Goal: Information Seeking & Learning: Compare options

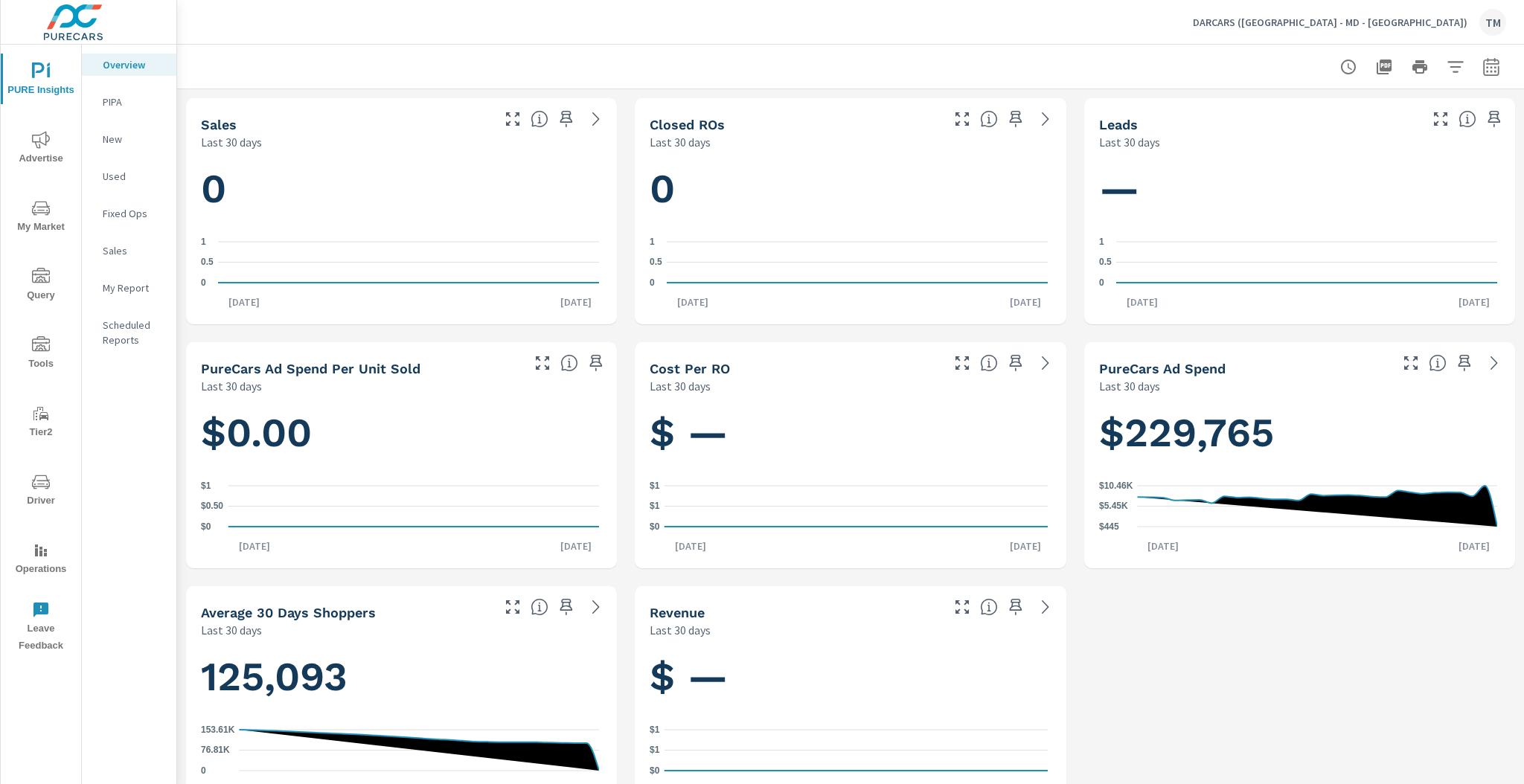
scroll to position [1116, 0]
click at [1463, 66] on div at bounding box center [1420, 67] width 173 height 29
click at [1453, 65] on icon "button" at bounding box center [1456, 67] width 18 height 18
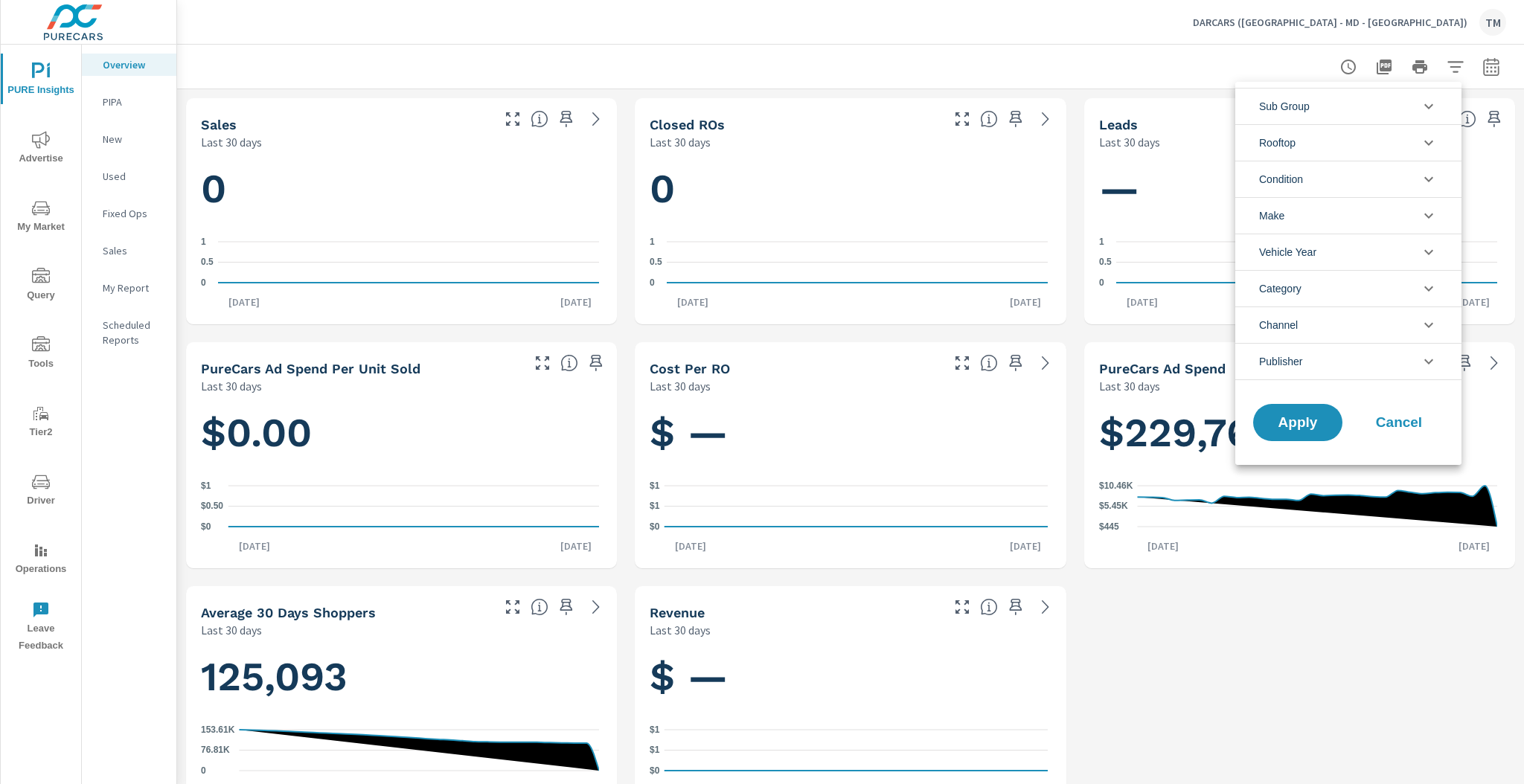
click at [1375, 277] on li "Category" at bounding box center [1349, 289] width 226 height 36
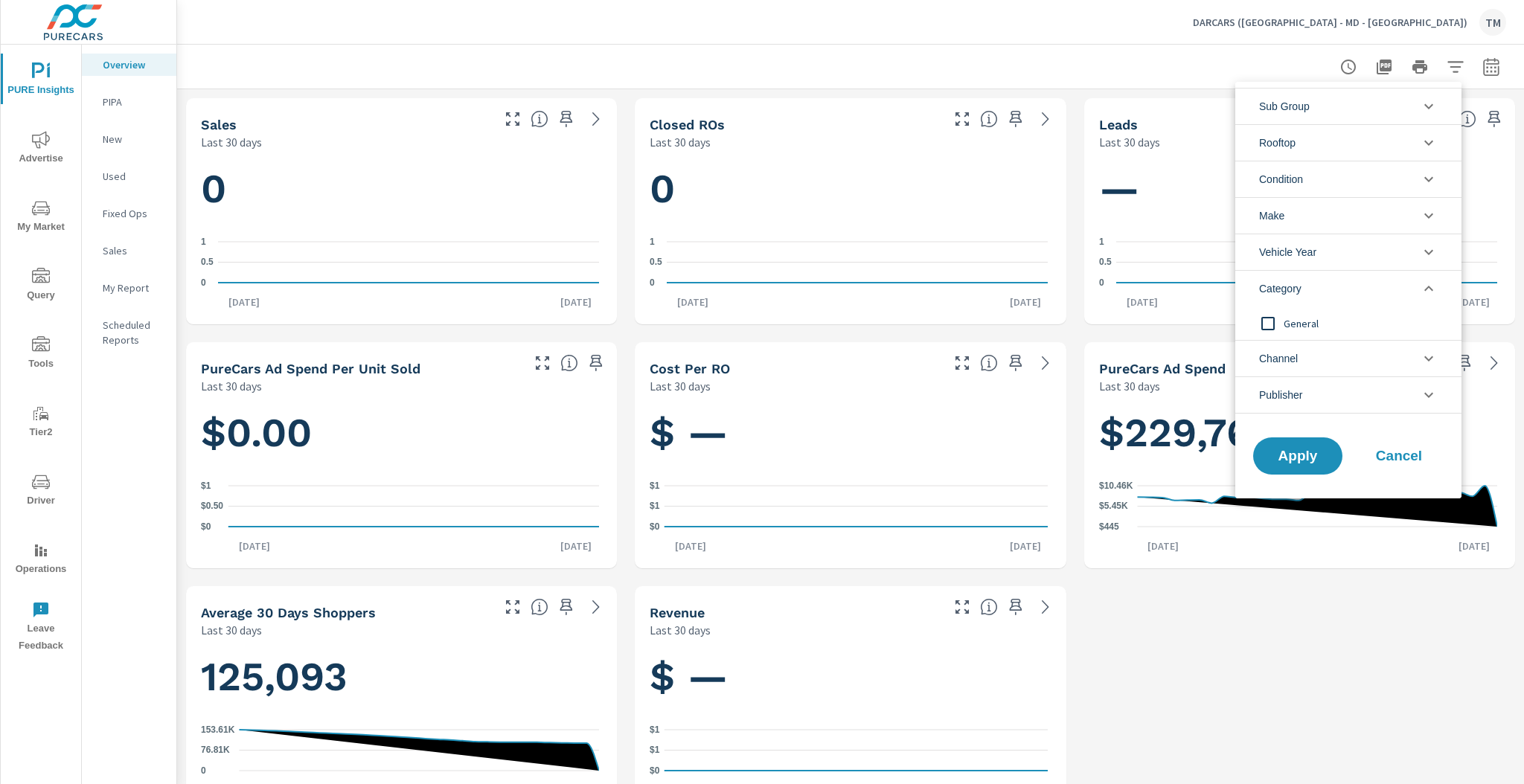
click at [1377, 277] on li "Category" at bounding box center [1349, 289] width 226 height 36
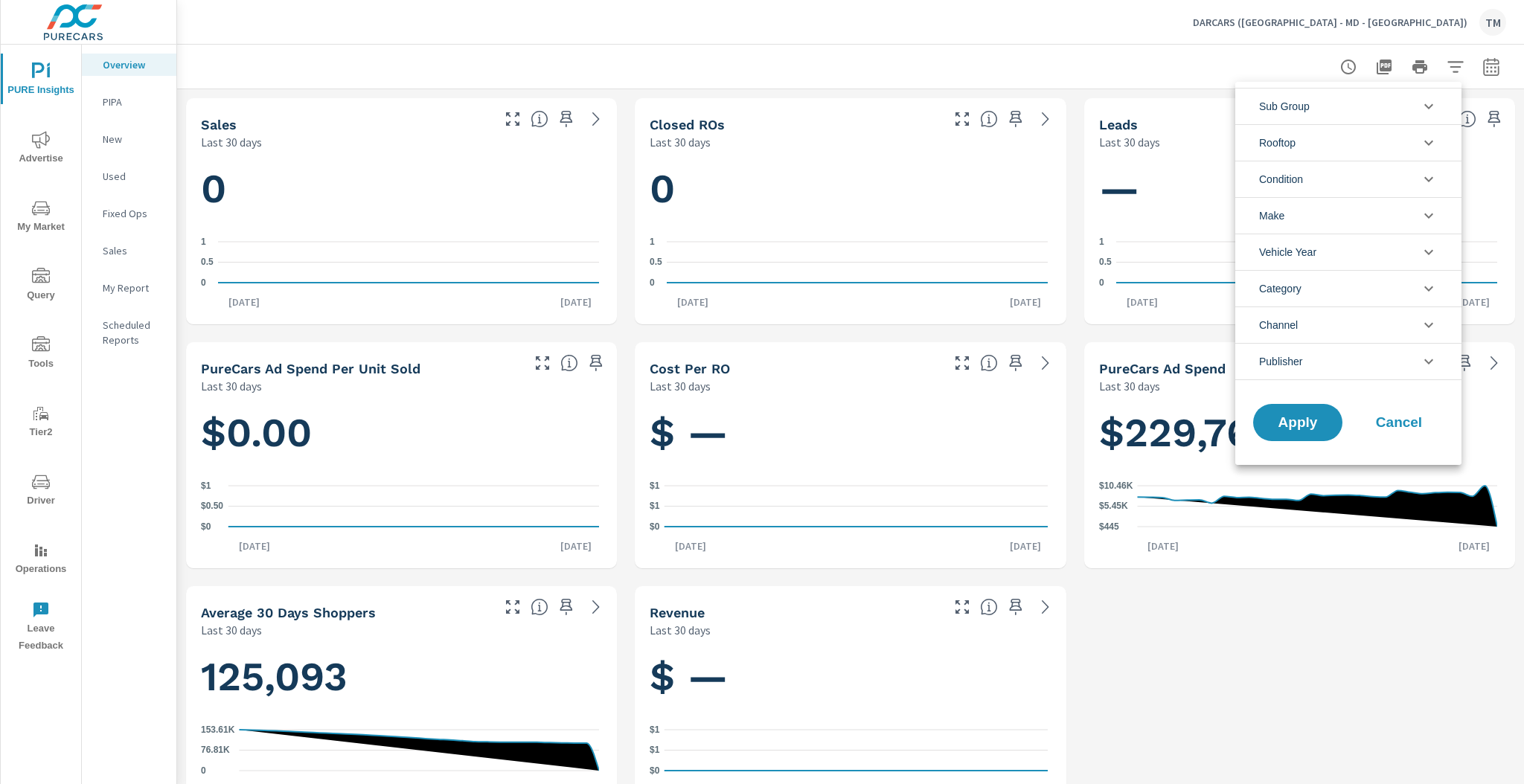
click at [1384, 327] on li "Channel" at bounding box center [1349, 325] width 226 height 36
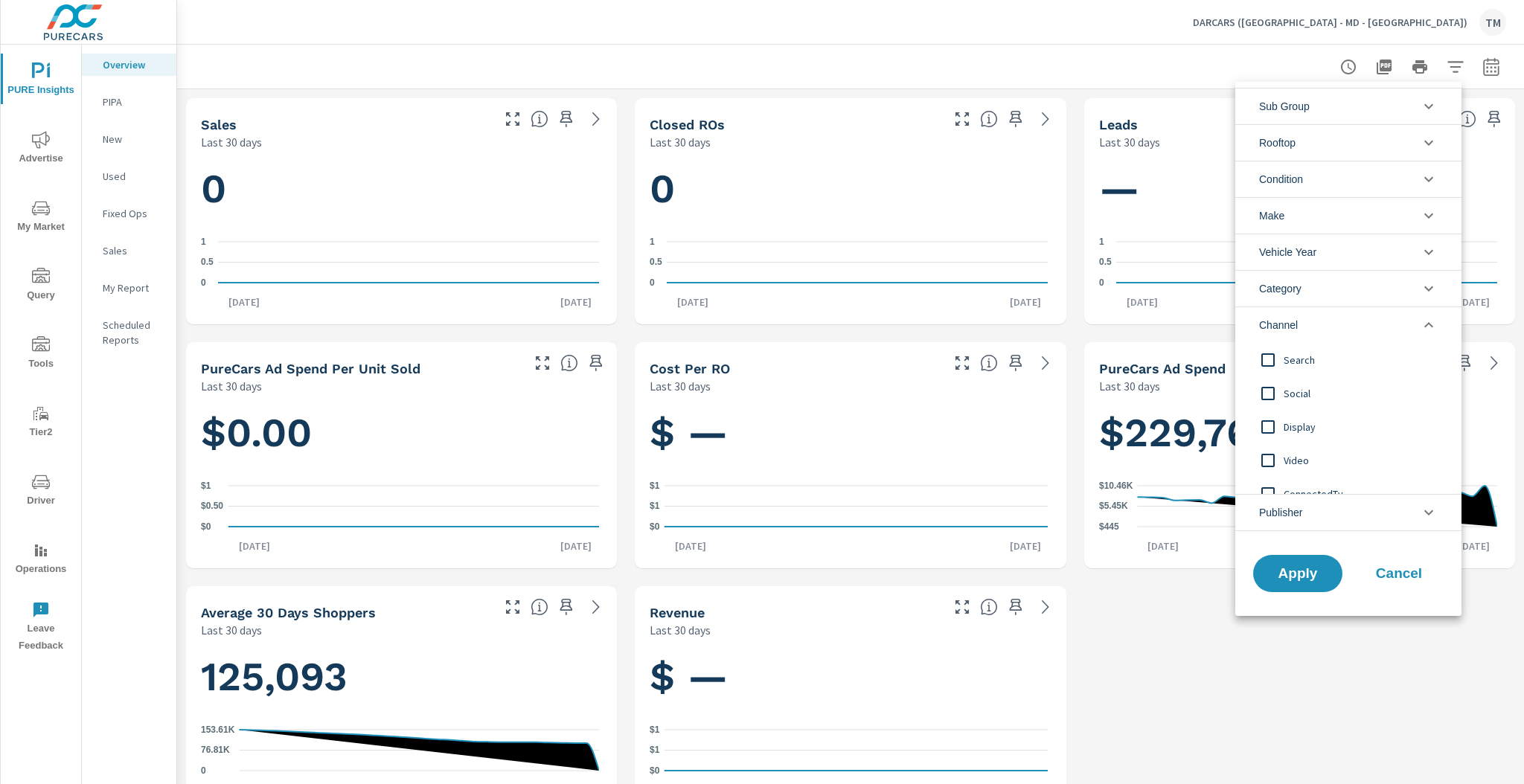
click at [1303, 138] on li "Rooftop" at bounding box center [1349, 143] width 226 height 36
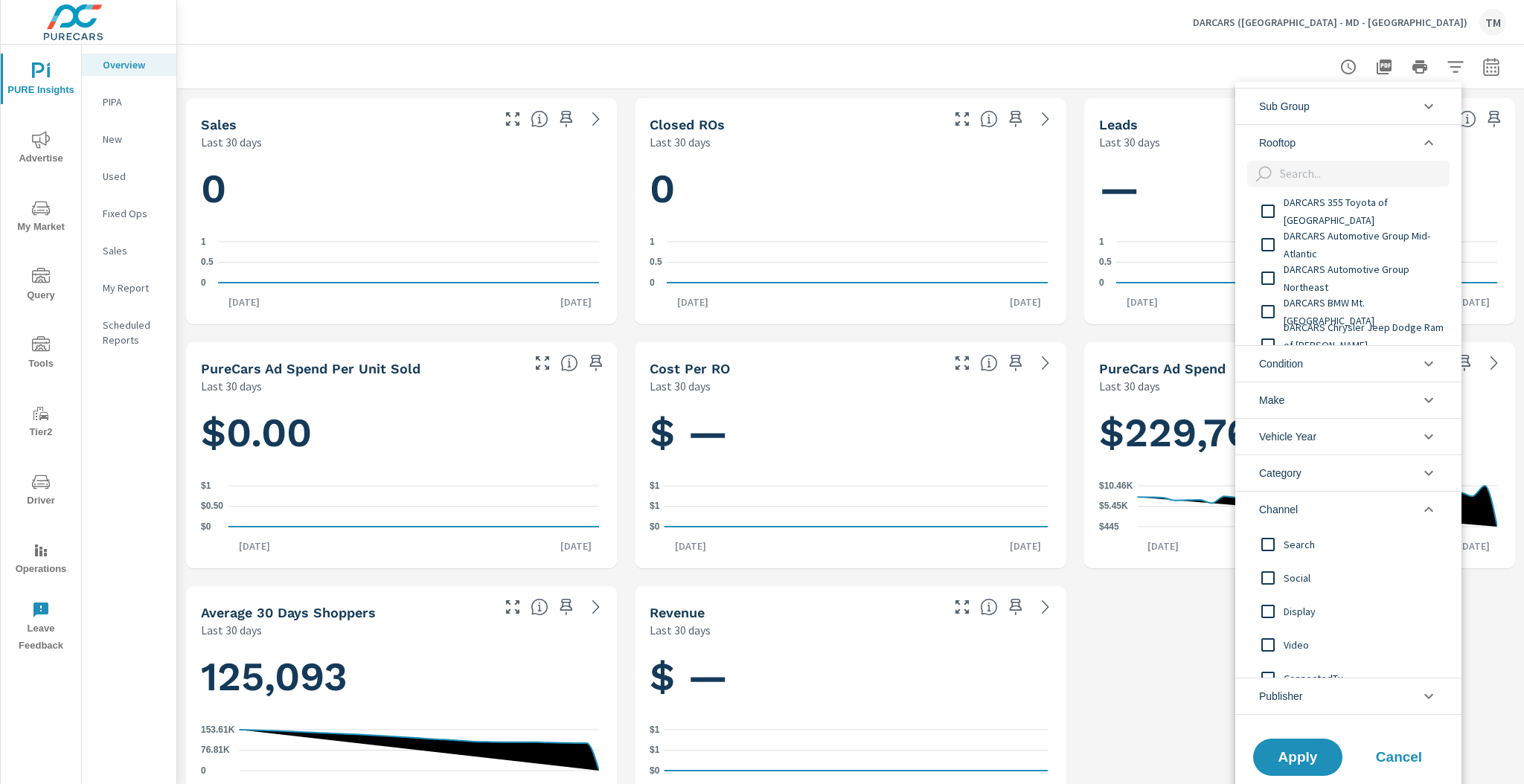
click at [1355, 212] on span "DARCARS 355 Toyota of Rockville" at bounding box center [1365, 211] width 163 height 35
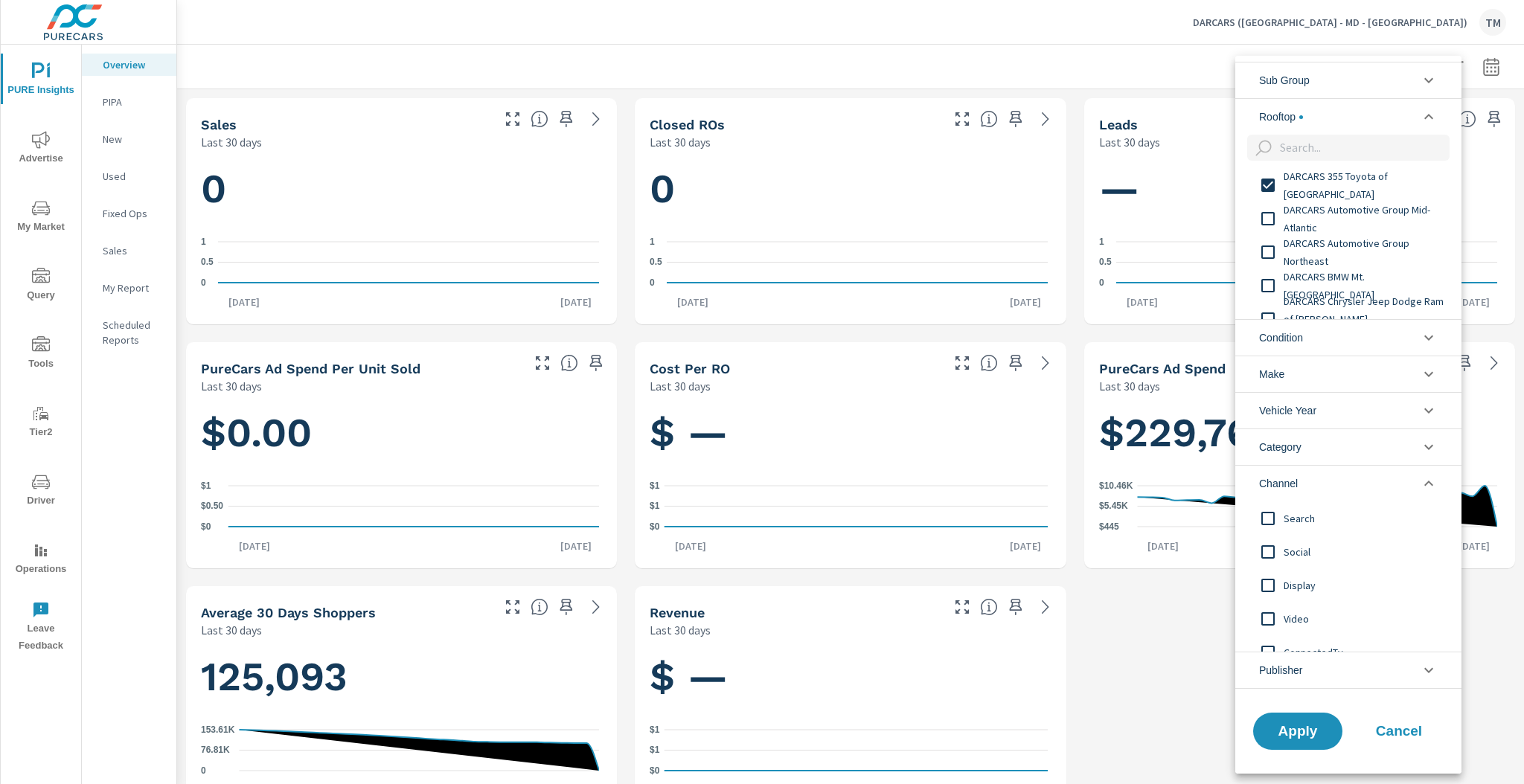
click at [1358, 239] on span "DARCARS Automotive Group Northeast" at bounding box center [1365, 252] width 163 height 35
click at [1349, 212] on span "DARCARS Automotive Group Mid-Atlantic" at bounding box center [1365, 218] width 163 height 35
click at [1368, 271] on div "DARCARS BMW Mt. Kisco" at bounding box center [1347, 285] width 223 height 34
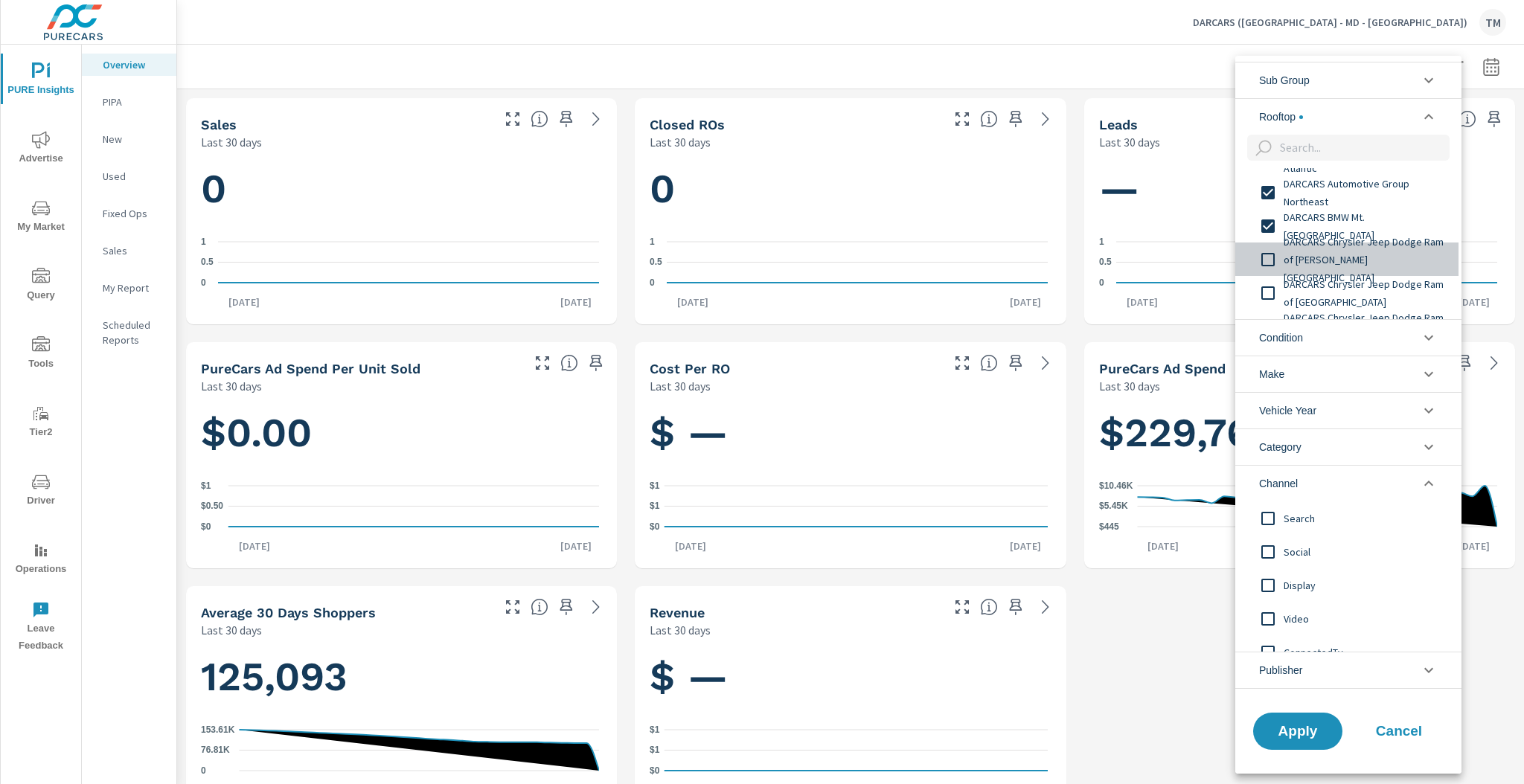
click at [1368, 252] on span "DARCARS Chrysler Jeep Dodge Ram of Marlow Heights" at bounding box center [1365, 259] width 163 height 54
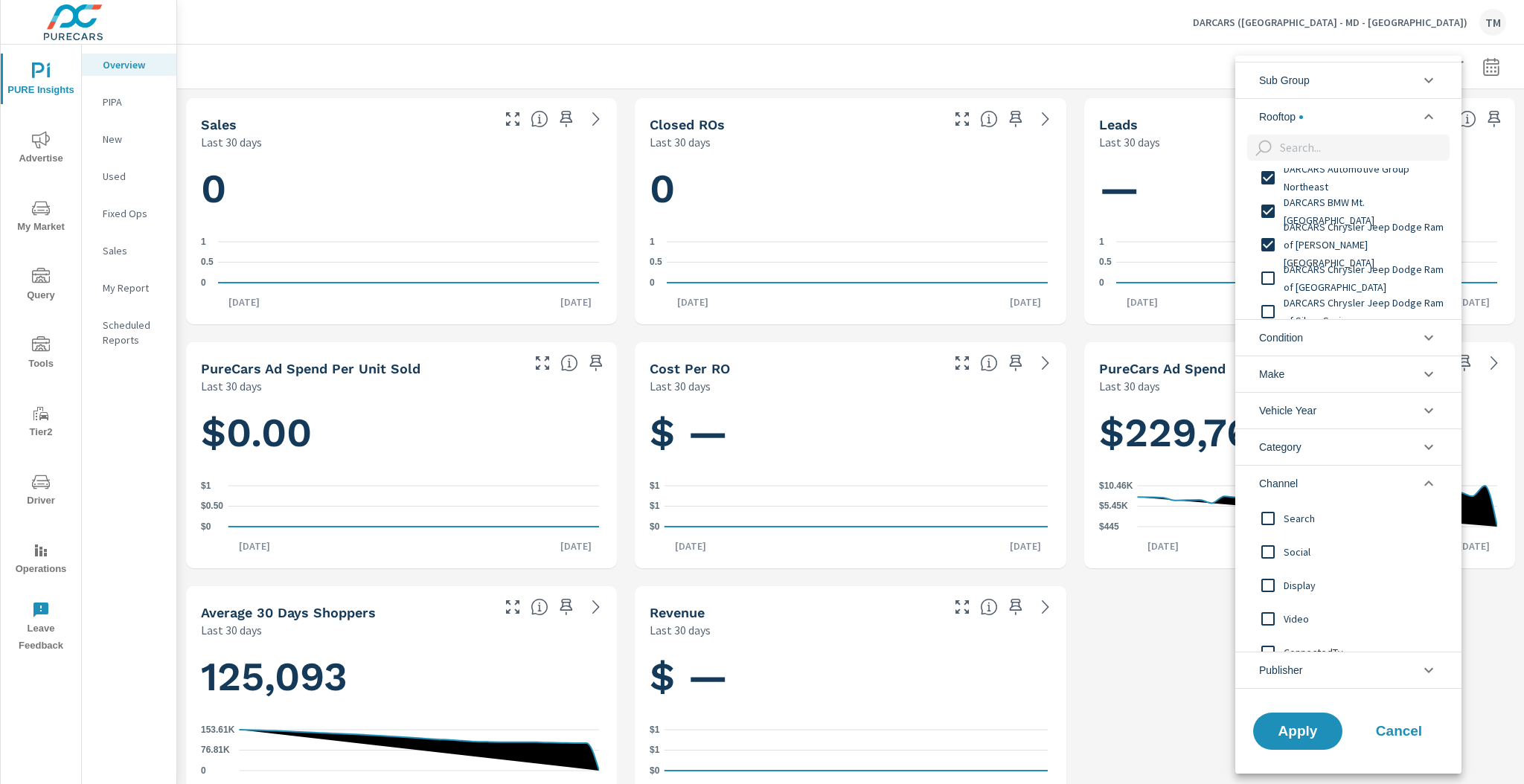
scroll to position [119, 0]
click at [1346, 243] on span "DARCARS Chrysler Jeep Dodge Ram of New Carrollton" at bounding box center [1365, 233] width 163 height 35
click at [1358, 265] on span "DARCARS Chrysler Jeep Dodge Ram of Silver Spring" at bounding box center [1365, 266] width 163 height 35
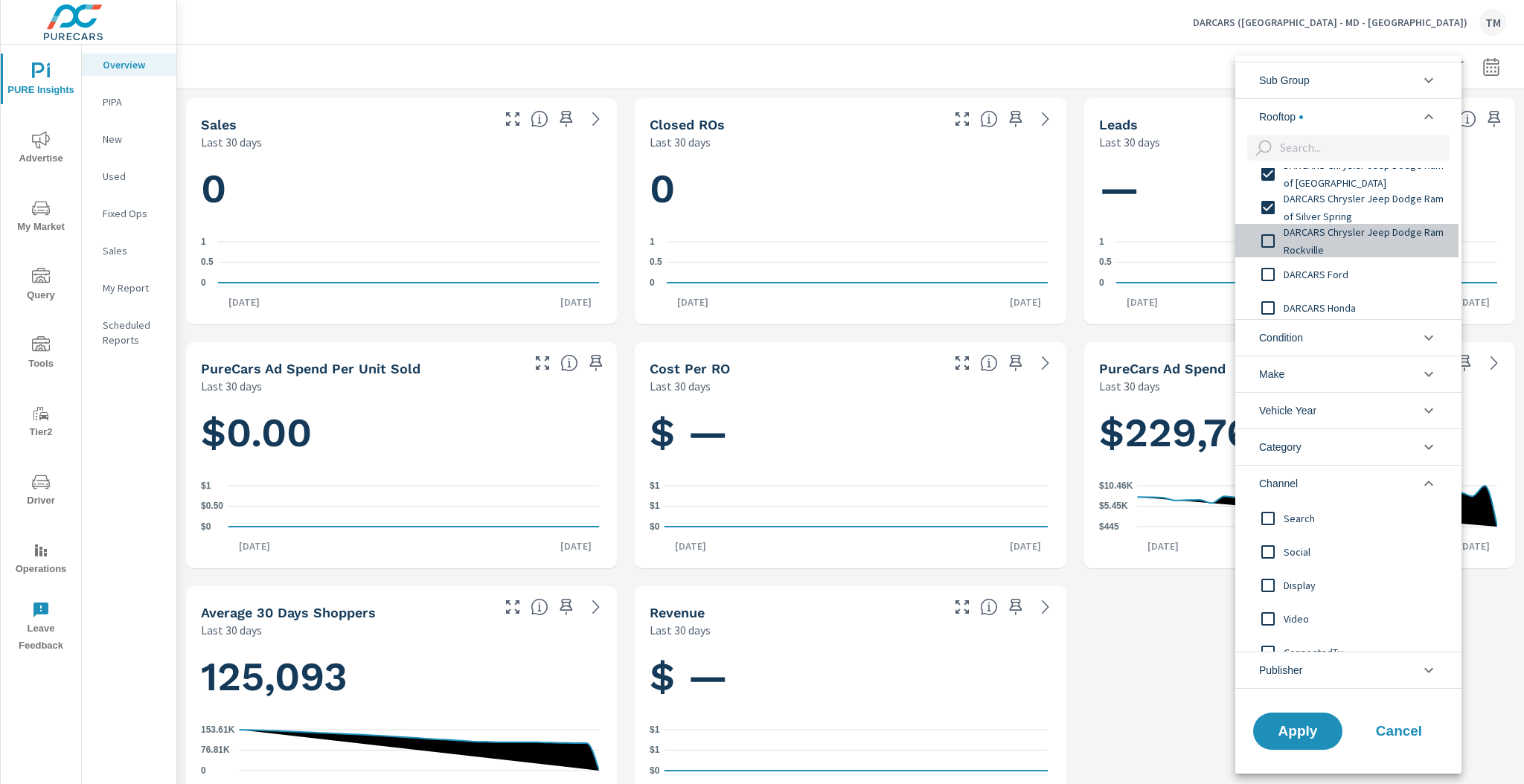
click at [1368, 245] on span "DARCARS Chrysler Jeep Dodge Ram Rockville" at bounding box center [1365, 240] width 163 height 35
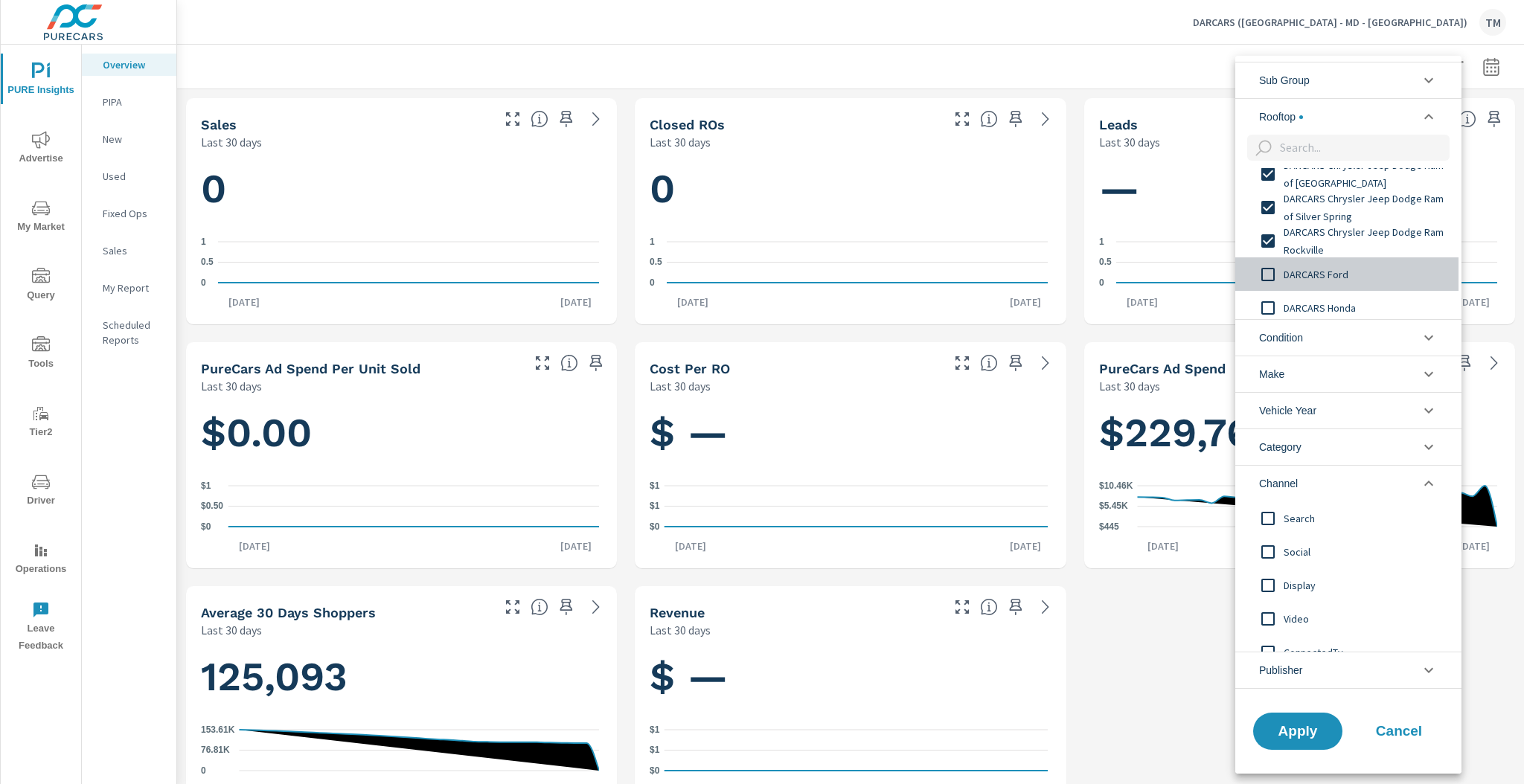
click at [1356, 277] on span "DARCARS Ford" at bounding box center [1365, 274] width 163 height 18
click at [1354, 296] on div "DARCARS Honda" at bounding box center [1347, 308] width 223 height 34
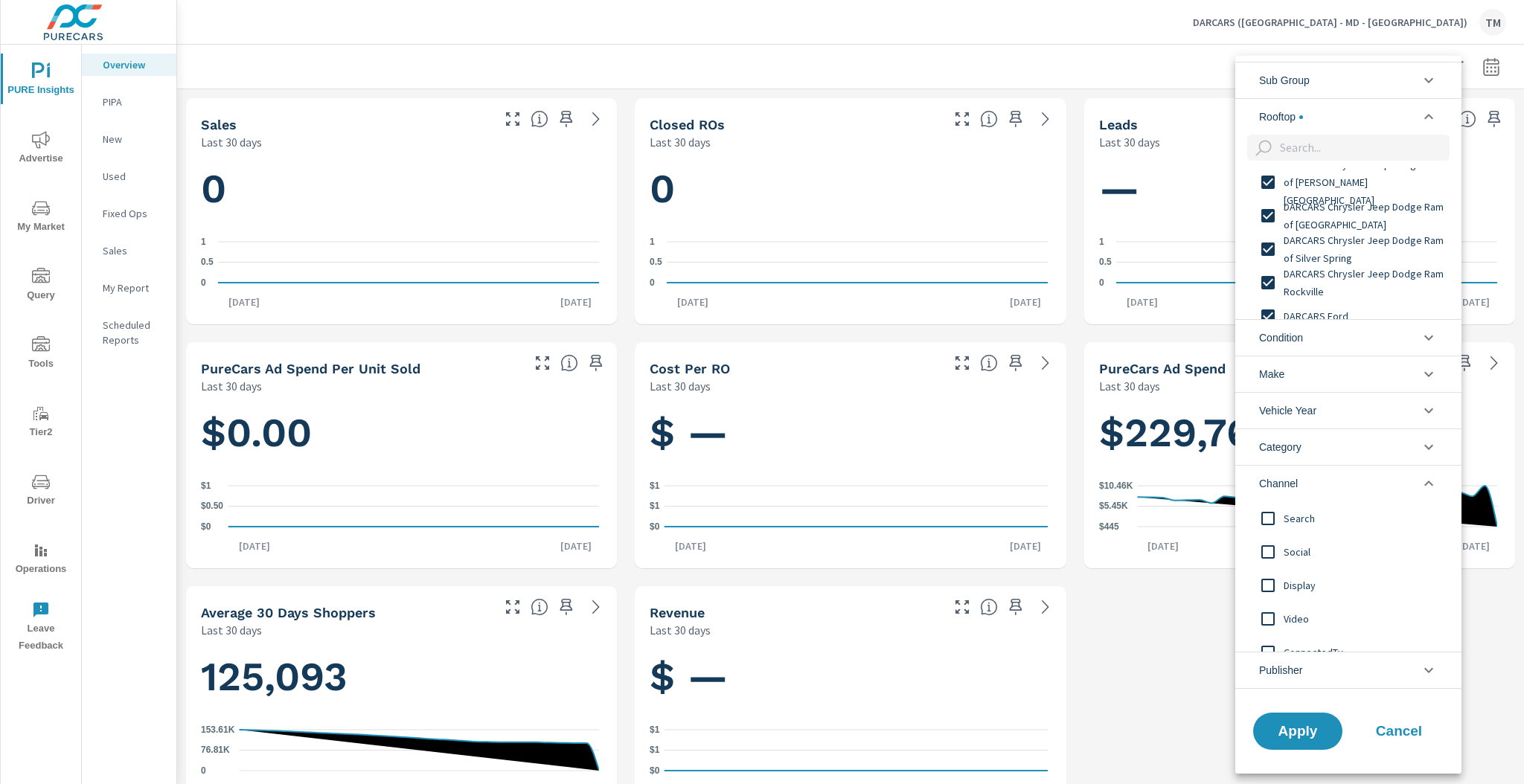
scroll to position [239, 0]
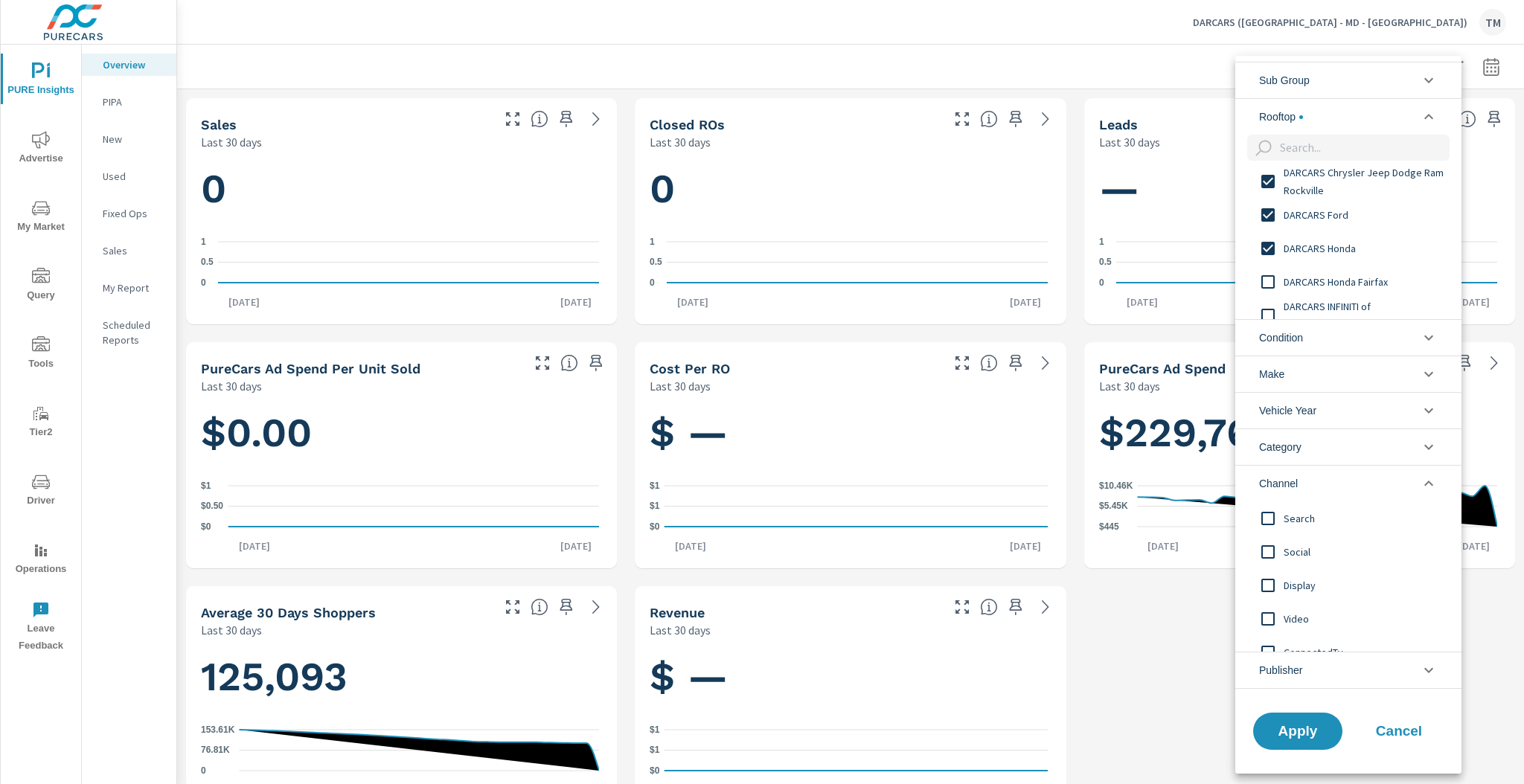
click at [1378, 289] on span "DARCARS Honda Fairfax" at bounding box center [1365, 282] width 163 height 18
click at [1378, 308] on span "DARCARS INFINITI of Greenwich" at bounding box center [1365, 315] width 163 height 35
click at [1374, 295] on span "DARCARS Kia of Frederick" at bounding box center [1365, 290] width 163 height 18
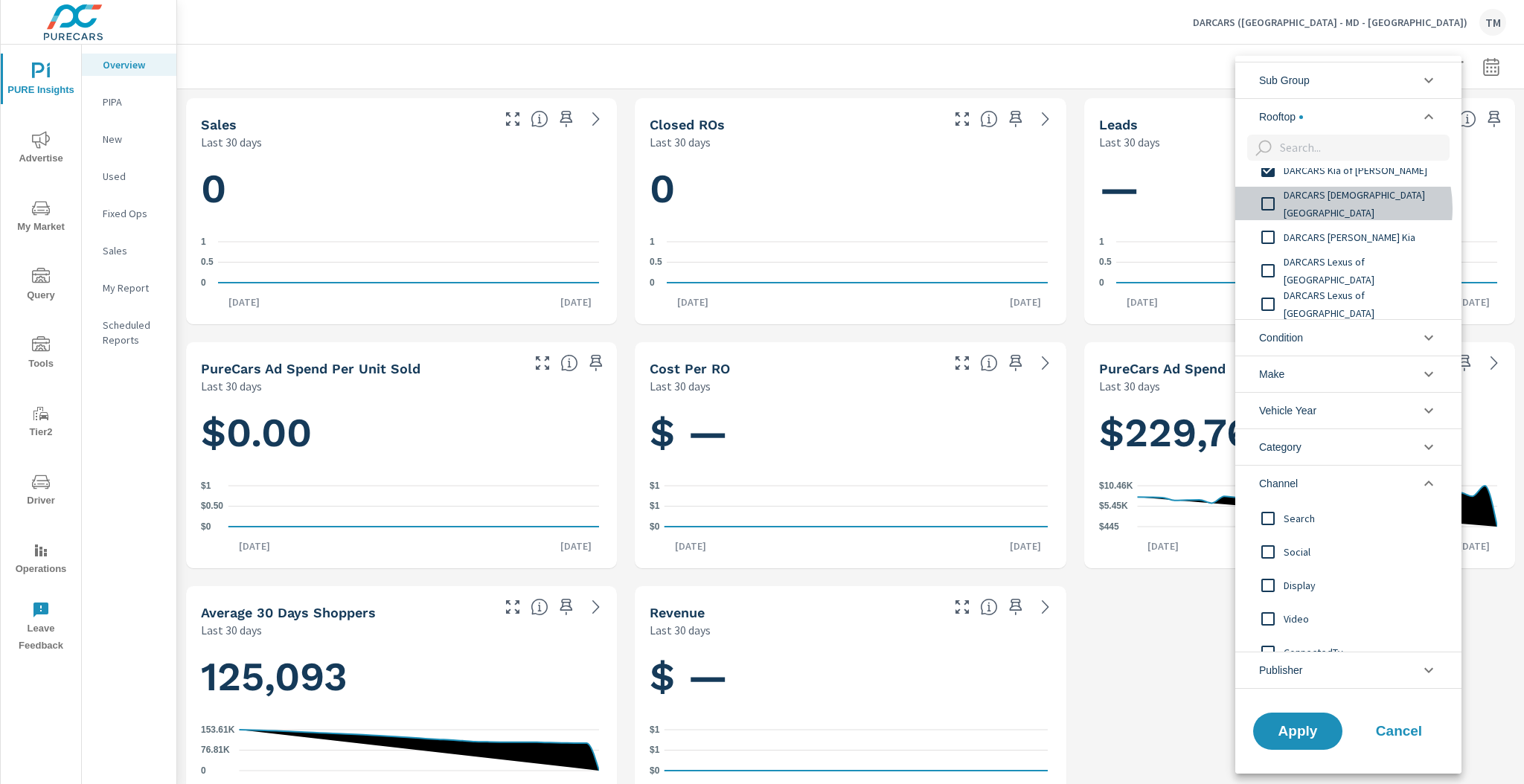
click at [1328, 208] on span "DARCARS Kia Temple Hills" at bounding box center [1365, 203] width 163 height 35
click at [1330, 239] on span "DARCARS Lanham Kia" at bounding box center [1365, 237] width 163 height 18
click at [1343, 263] on span "DARCARS Lexus of Englewood" at bounding box center [1365, 271] width 163 height 35
click at [1366, 302] on span "DARCARS Lexus of Greenwich" at bounding box center [1365, 303] width 163 height 35
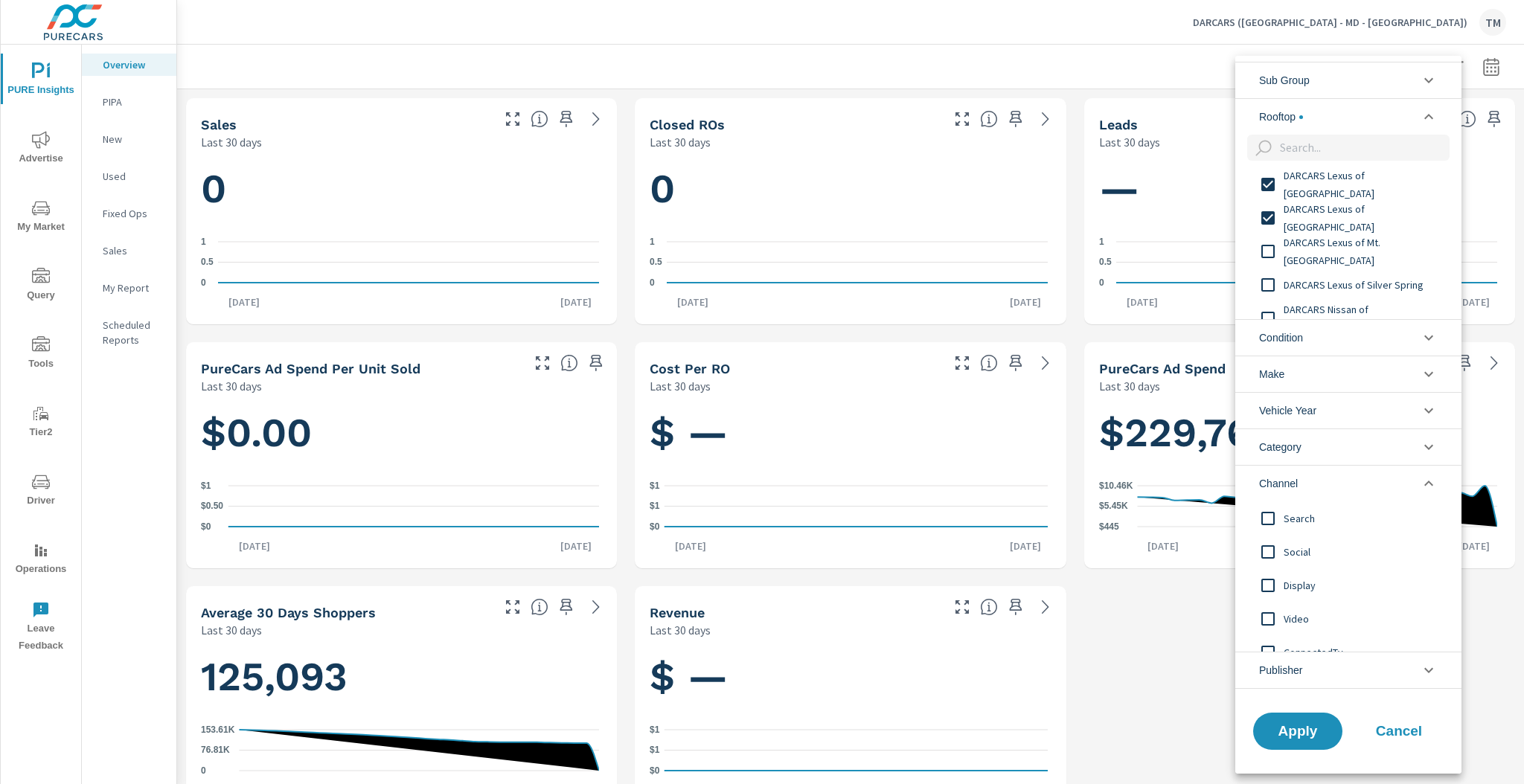
scroll to position [536, 0]
click at [1341, 226] on span "DARCARS Lexus of Mt. Kisco" at bounding box center [1365, 218] width 163 height 35
click at [1349, 259] on span "DARCARS Lexus of Silver Spring" at bounding box center [1365, 252] width 163 height 18
click at [1365, 283] on div "DARCARS Lexus of Englewood DARCARS Lexus of Greenwich DARCARS Lexus of Mt. Kisc…" at bounding box center [1347, 244] width 223 height 151
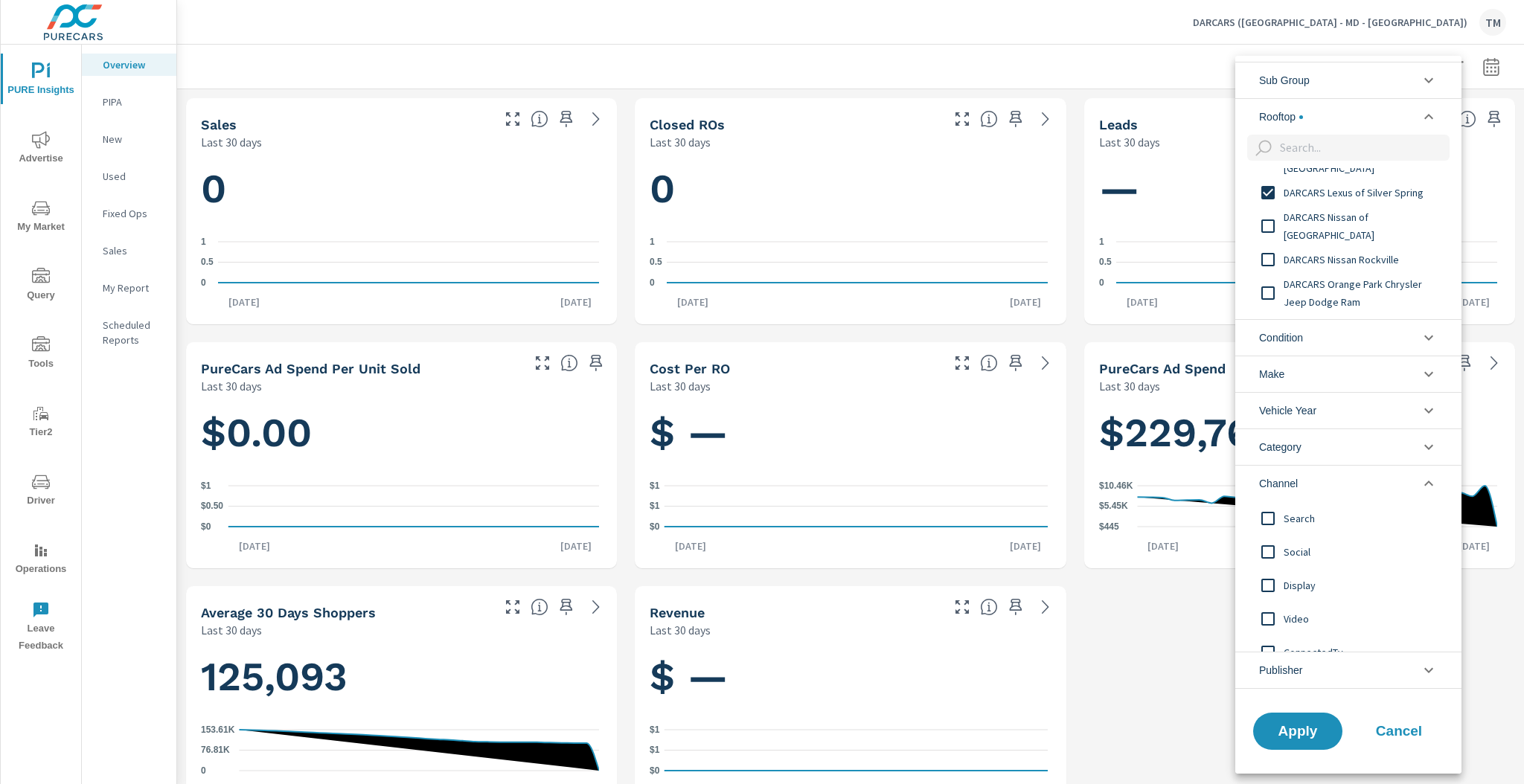
click at [1350, 221] on span "DARCARS Nissan of College Park" at bounding box center [1365, 226] width 163 height 35
click at [1354, 260] on span "DARCARS Nissan Rockville" at bounding box center [1365, 259] width 163 height 18
click at [1323, 190] on div "DARCARS Pre-Owned Fairfax" at bounding box center [1347, 207] width 223 height 34
click at [1330, 238] on span "DARCARS Orange Park Chrysler Jeep Dodge Ram" at bounding box center [1365, 233] width 163 height 35
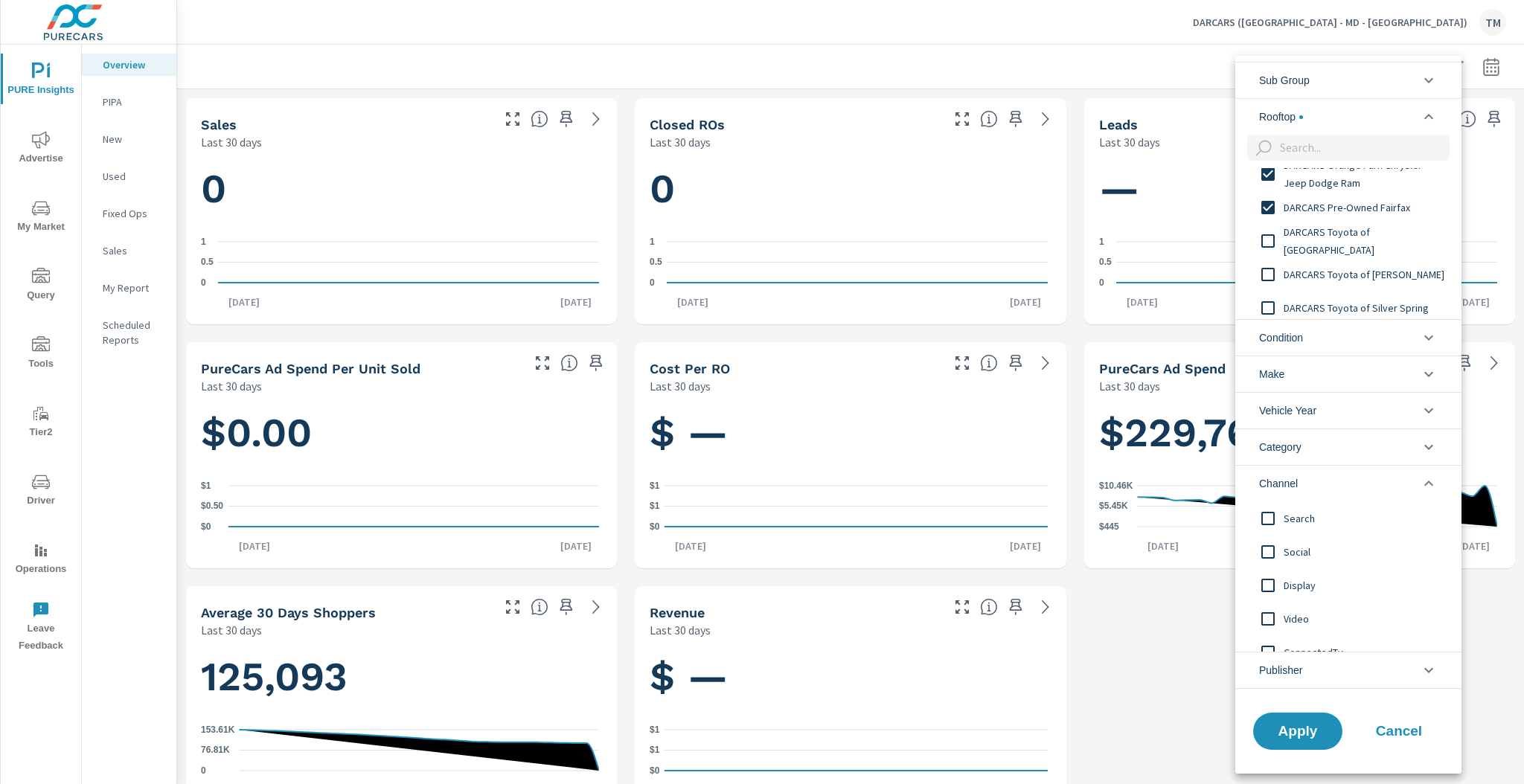
click at [1358, 246] on span "DARCARS Toyota of Baltimore" at bounding box center [1365, 240] width 163 height 35
click at [1378, 276] on span "DARCARS Toyota of Frederick" at bounding box center [1365, 274] width 163 height 18
click at [1373, 259] on div "DARCARS Toyota of Silver Spring" at bounding box center [1347, 248] width 223 height 34
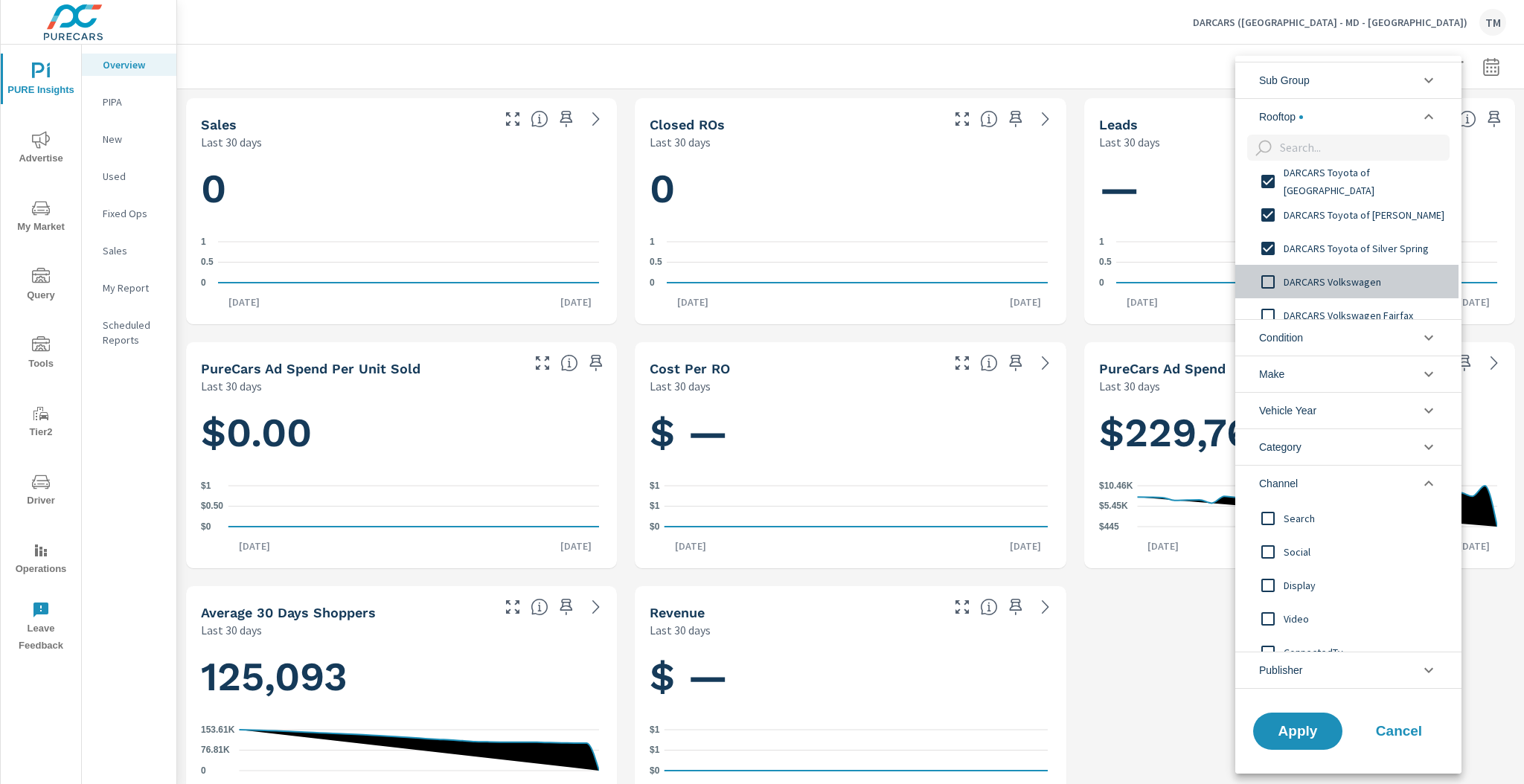
click at [1376, 284] on span "DARCARS Volkswagen" at bounding box center [1365, 282] width 163 height 18
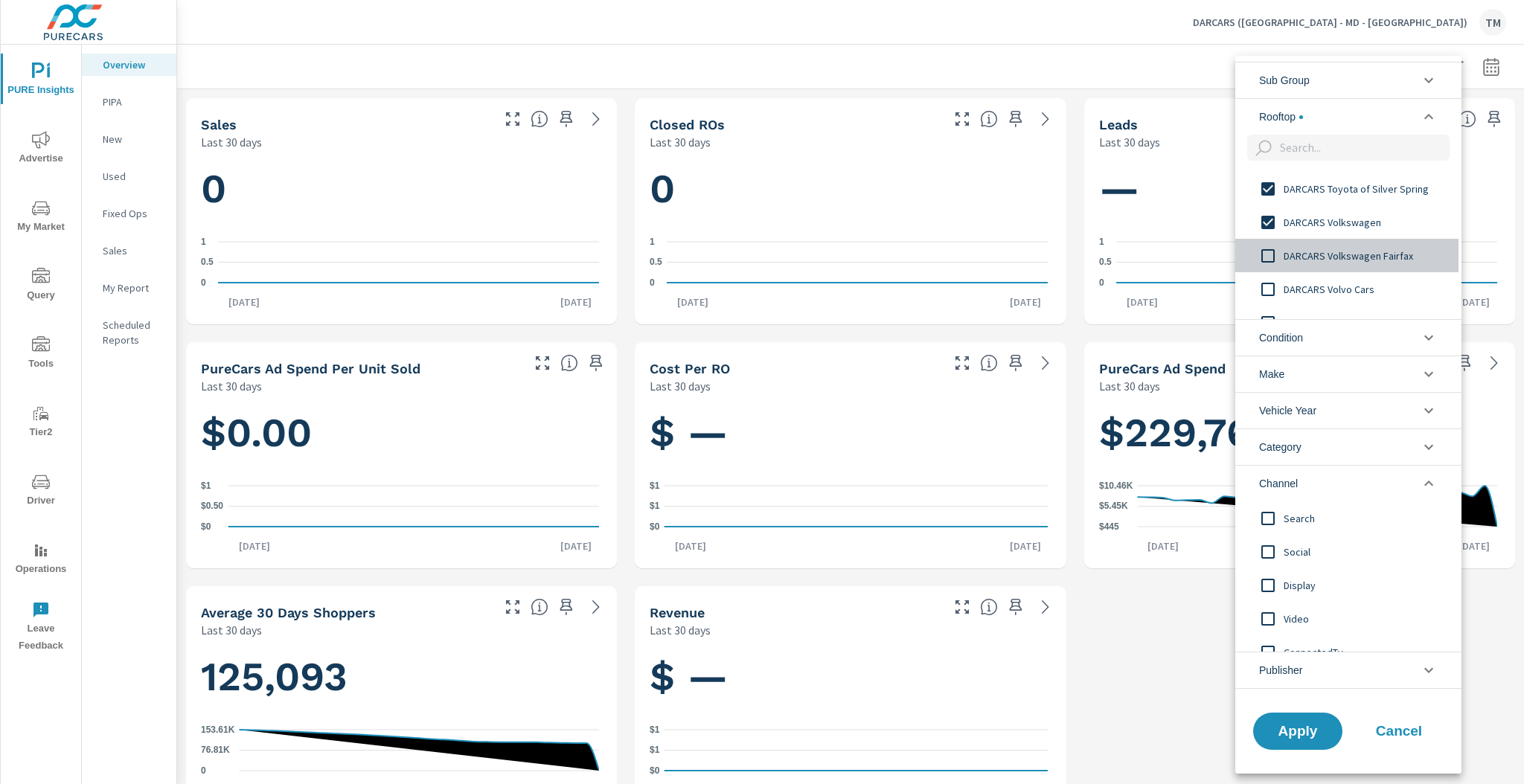
click at [1370, 256] on span "DARCARS Volkswagen Fairfax" at bounding box center [1365, 256] width 163 height 18
click at [1377, 290] on span "DARCARS Volvo Cars" at bounding box center [1365, 290] width 163 height 18
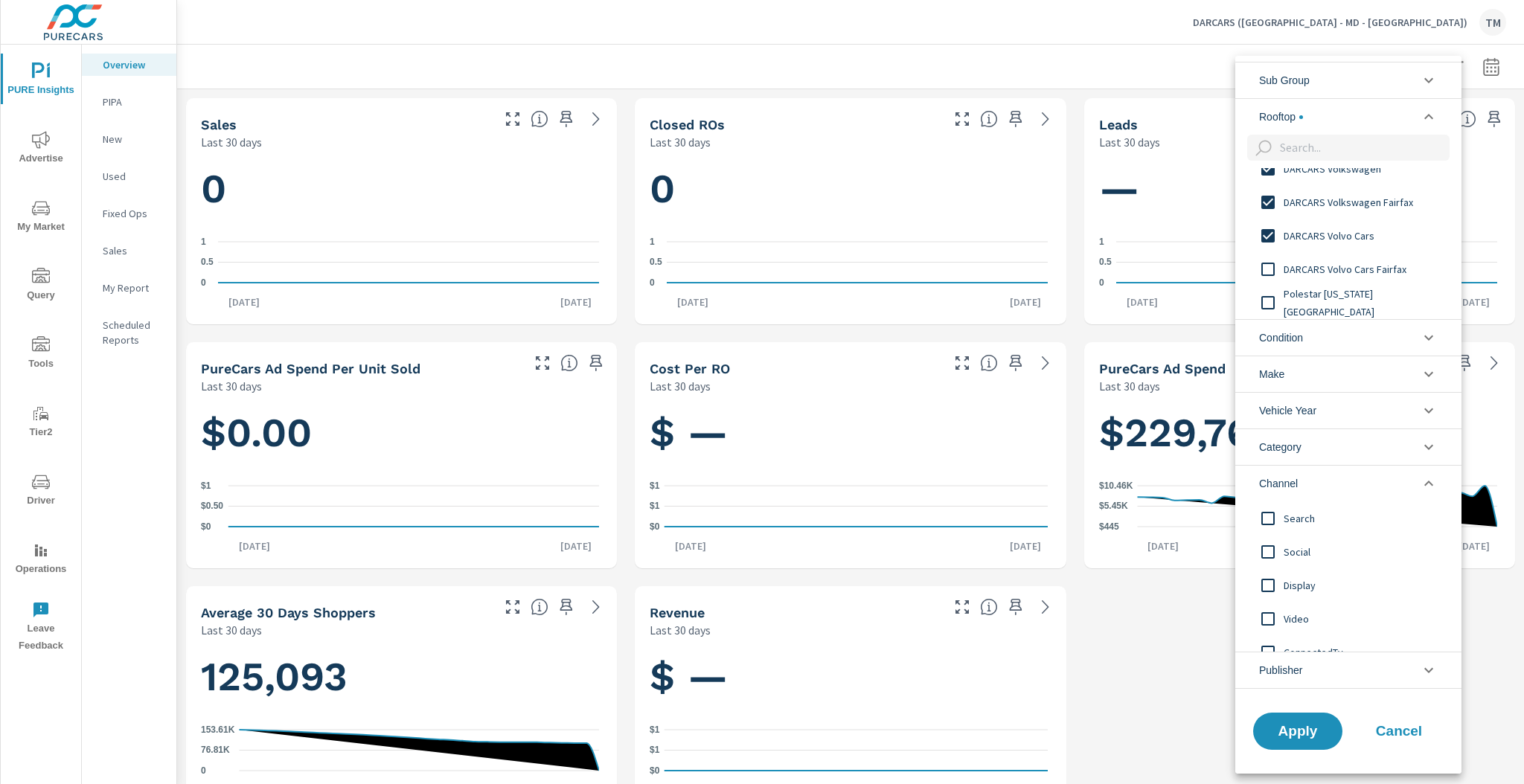
click at [1375, 274] on span "DARCARS Volvo Cars Fairfax" at bounding box center [1365, 269] width 163 height 18
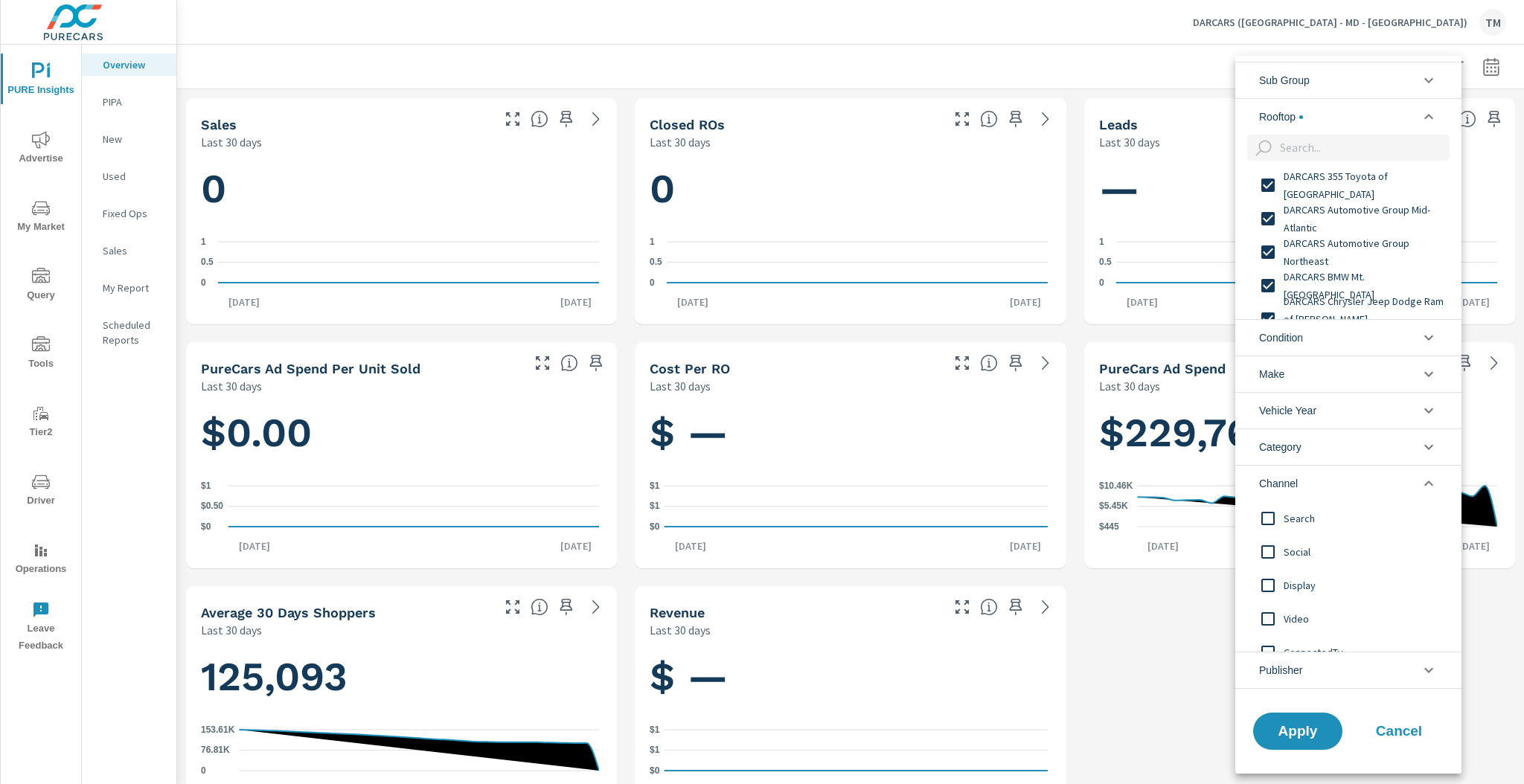
click at [1361, 253] on span "DARCARS Automotive Group Northeast" at bounding box center [1365, 252] width 163 height 35
drag, startPoint x: 1378, startPoint y: 256, endPoint x: 1358, endPoint y: 135, distance: 122.6
drag, startPoint x: 1358, startPoint y: 135, endPoint x: 1355, endPoint y: 120, distance: 15.3
click at [1355, 120] on li "Rooftop" at bounding box center [1349, 117] width 226 height 36
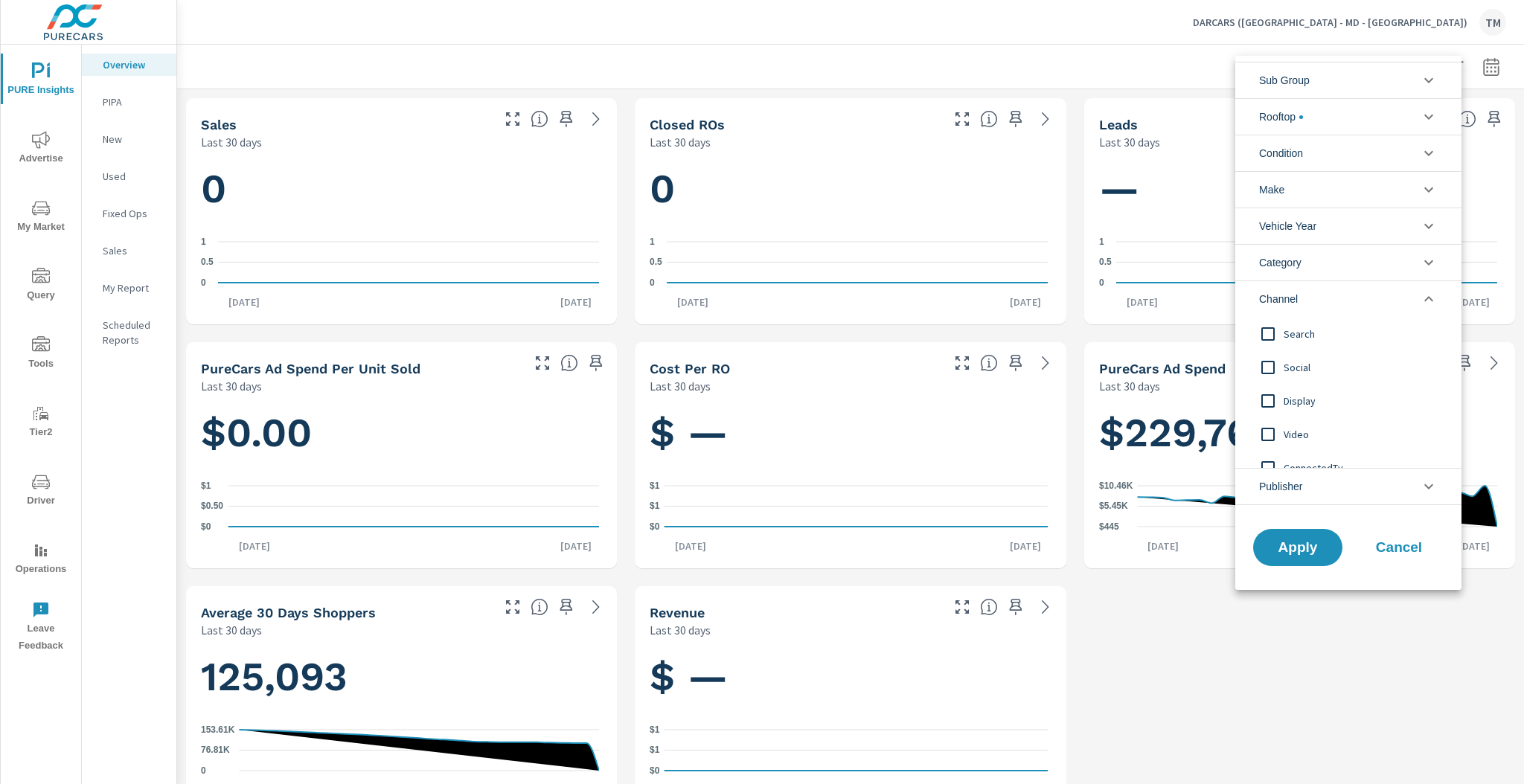
click at [1355, 120] on li "Rooftop" at bounding box center [1349, 117] width 226 height 36
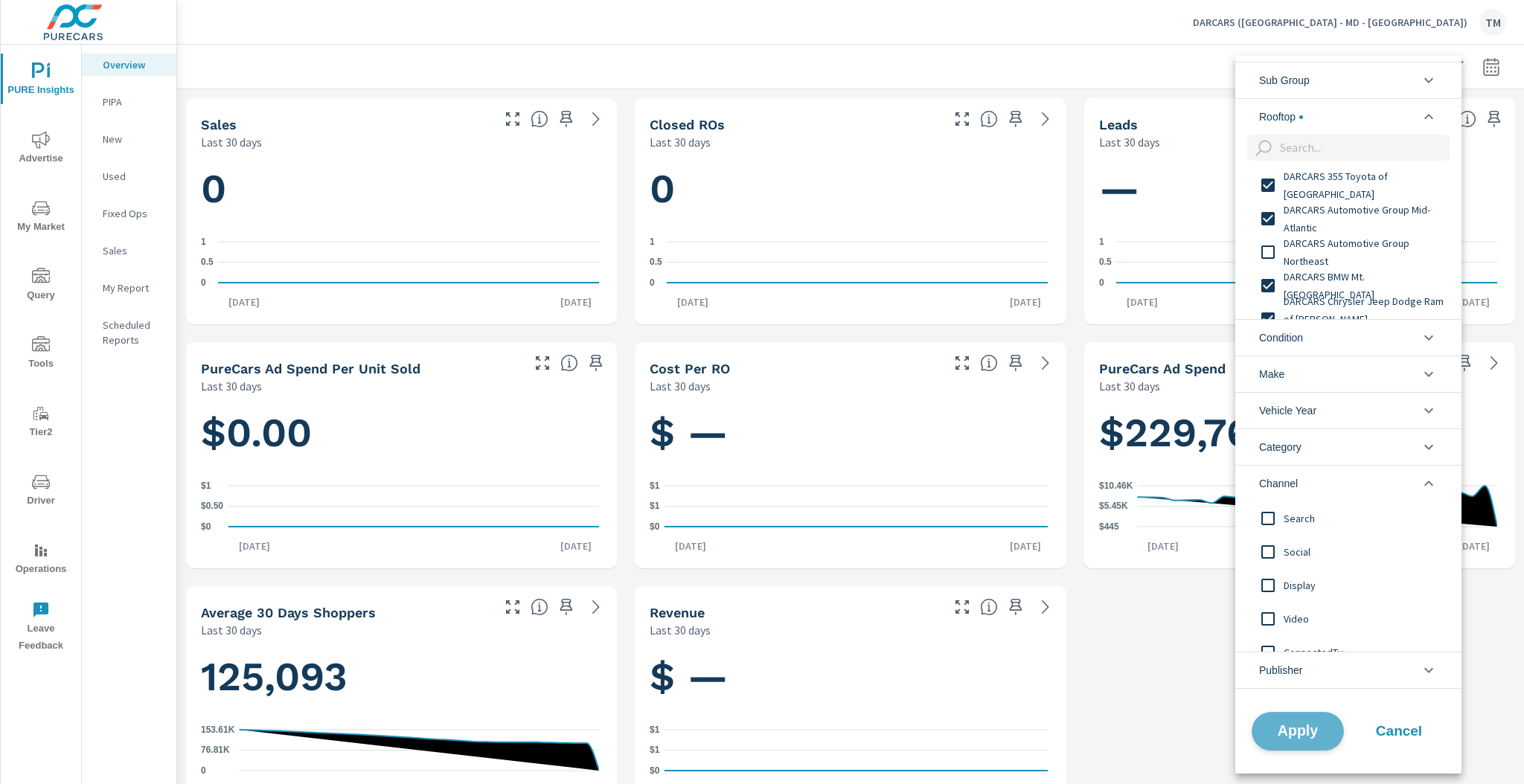
click at [1295, 726] on span "Apply" at bounding box center [1298, 732] width 61 height 14
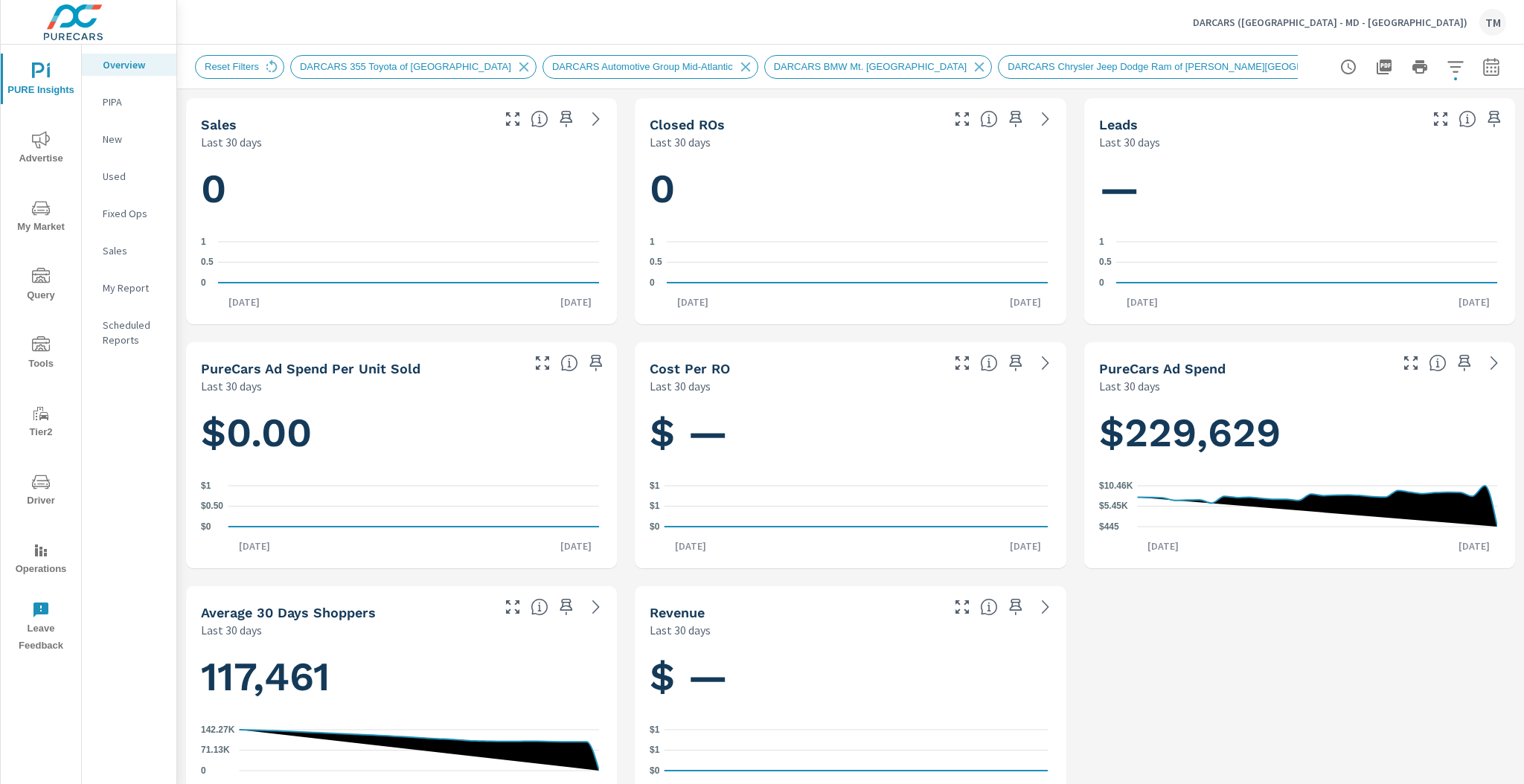
scroll to position [1094, 0]
click at [1486, 67] on icon "button" at bounding box center [1490, 69] width 10 height 6
select select "Last 30 days"
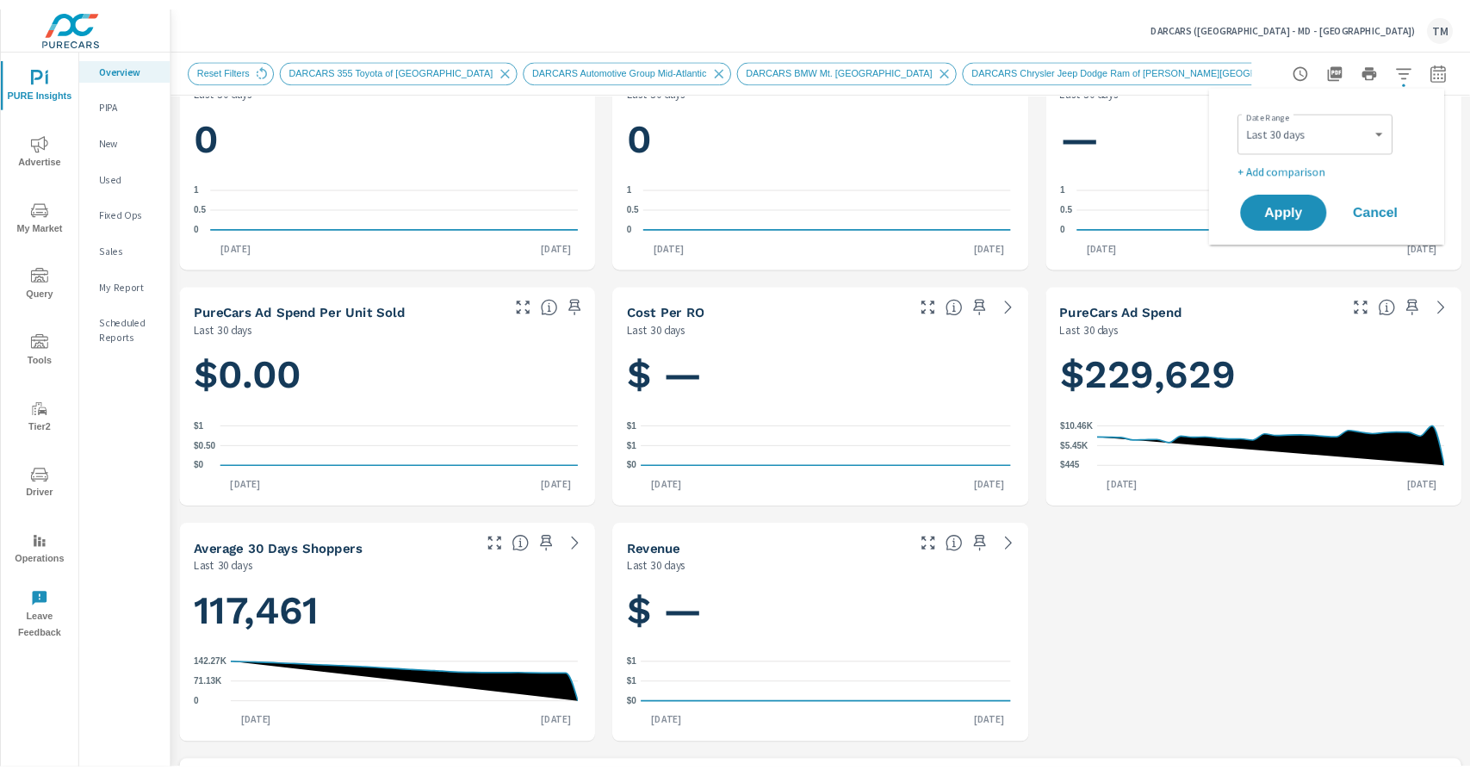
scroll to position [344, 0]
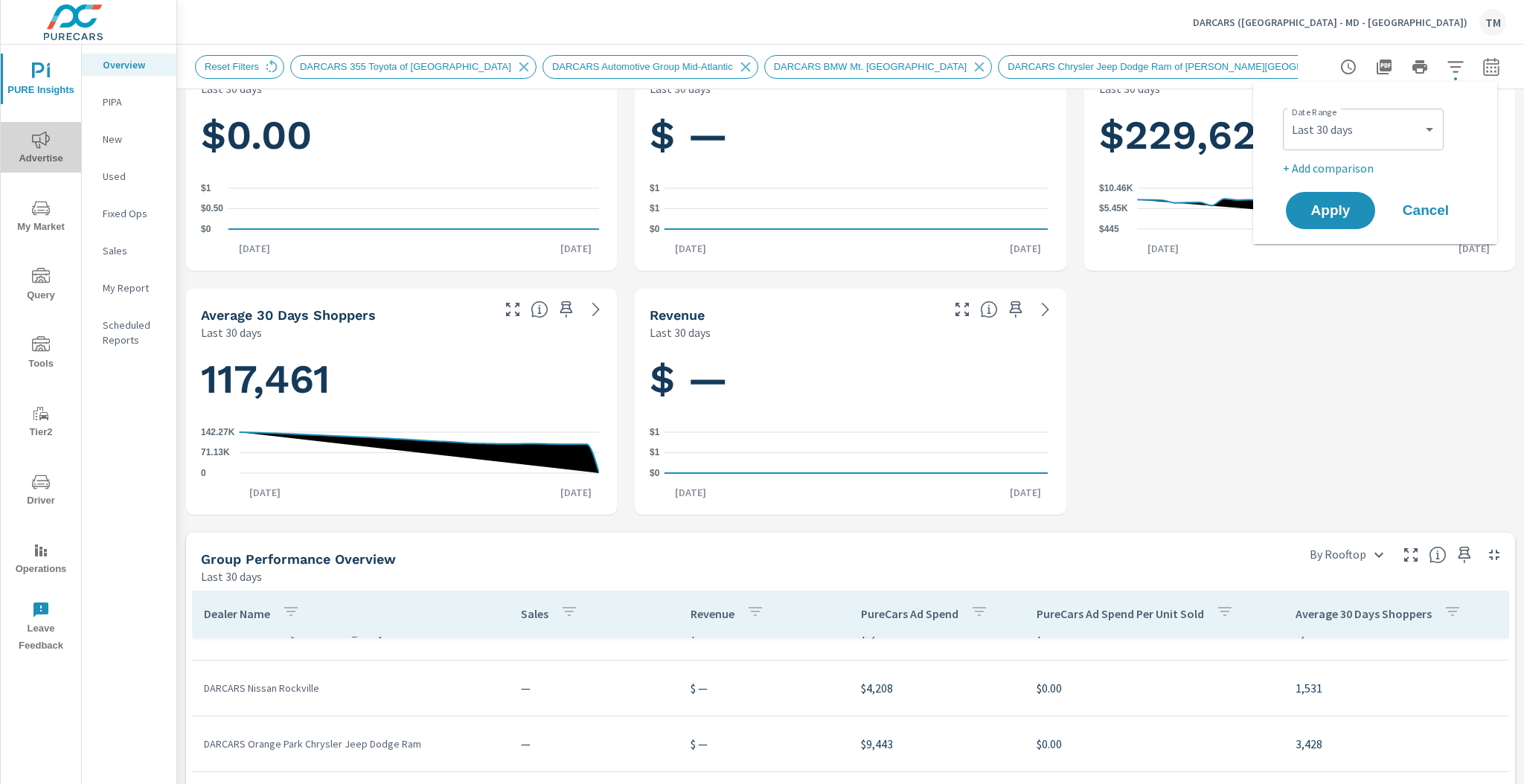
click at [27, 144] on span "Advertise" at bounding box center [41, 150] width 72 height 36
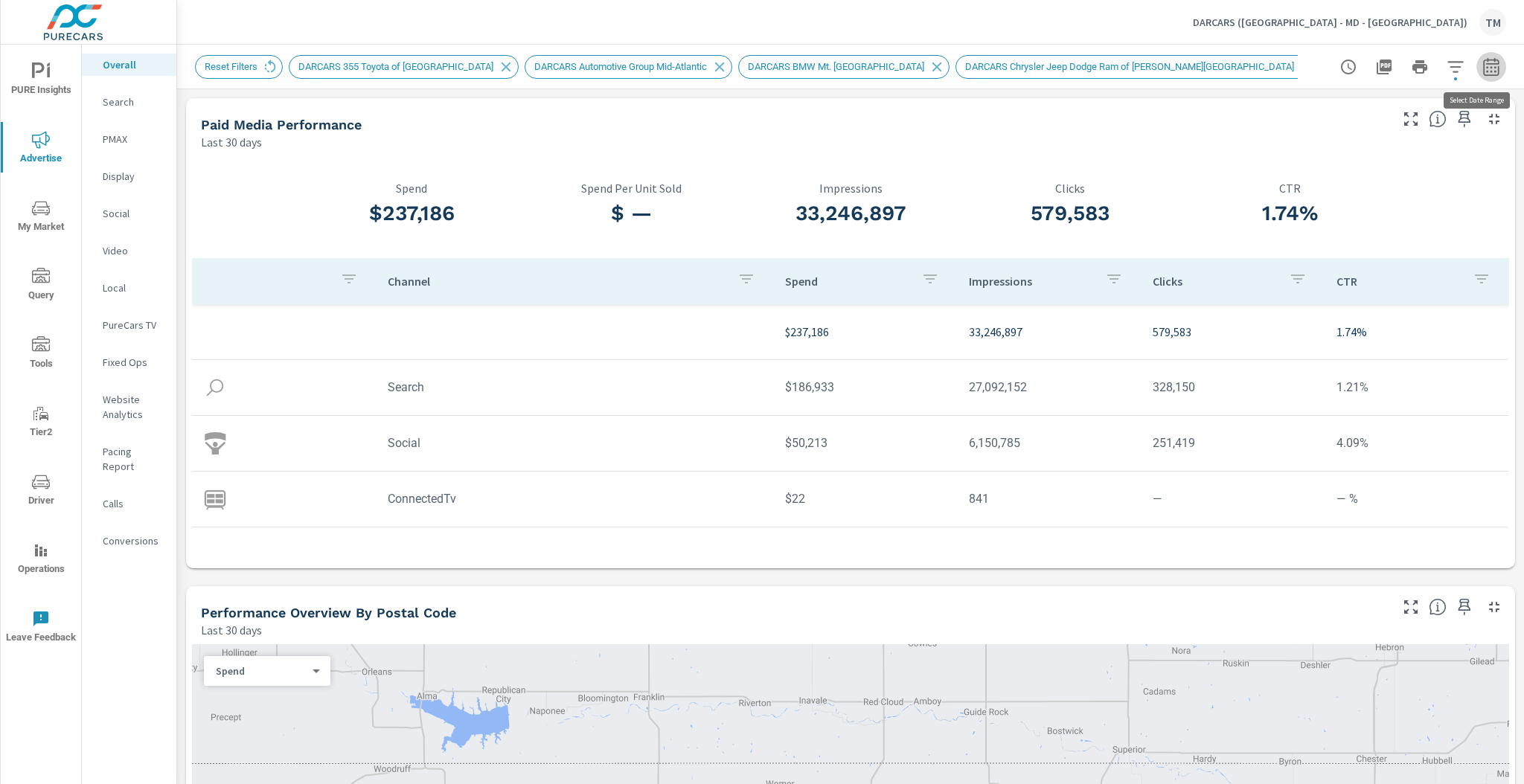
click at [1483, 64] on icon "button" at bounding box center [1491, 66] width 16 height 18
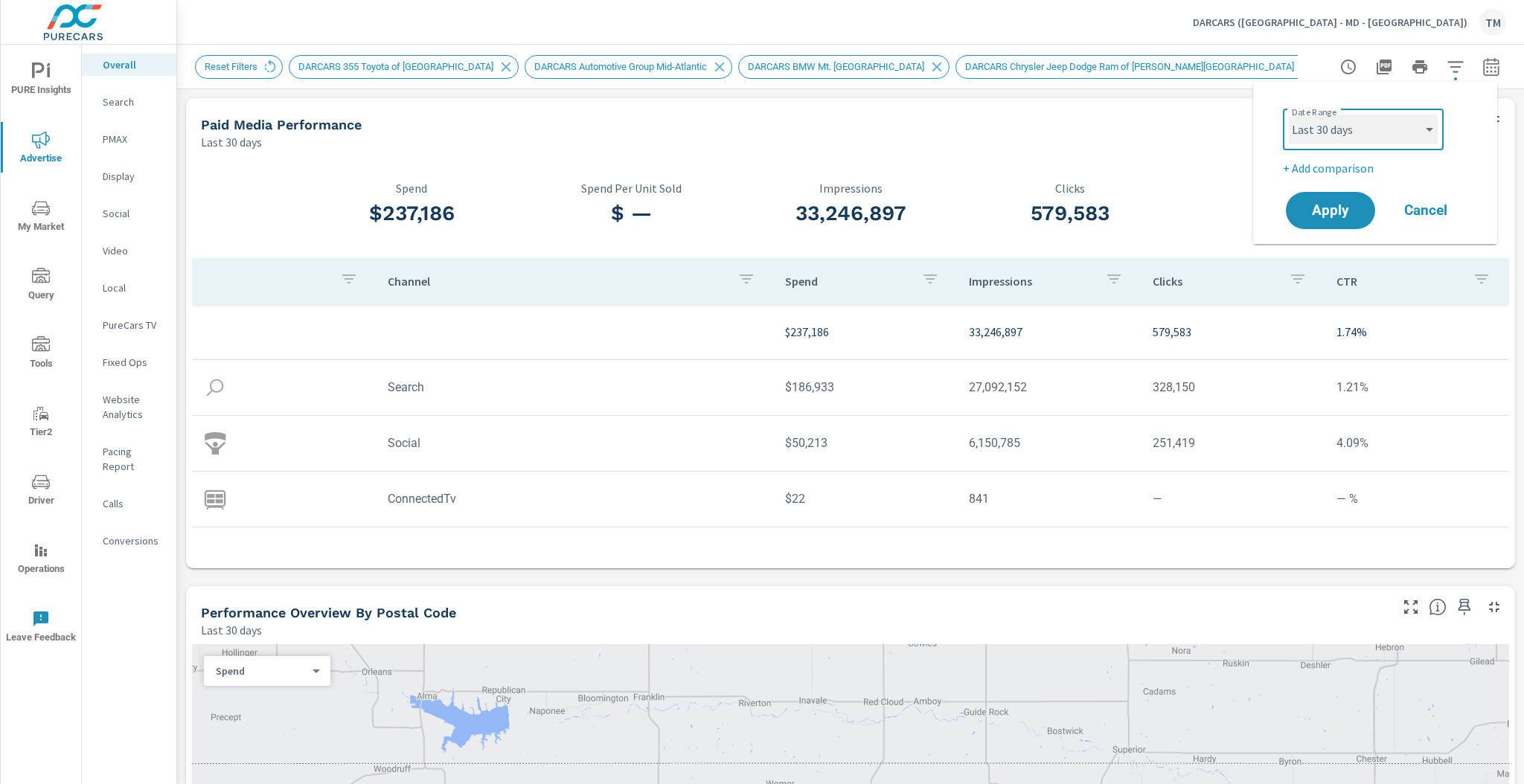
click at [1380, 139] on select "Custom [DATE] Last week Last 7 days Last 14 days Last 30 days Last 45 days Last…" at bounding box center [1363, 130] width 149 height 29
click at [1289, 115] on select "Custom [DATE] Last week Last 7 days Last 14 days Last 30 days Last 45 days Last…" at bounding box center [1363, 130] width 149 height 29
select select "Last month"
click at [1357, 169] on p "+ Add comparison" at bounding box center [1378, 168] width 190 height 18
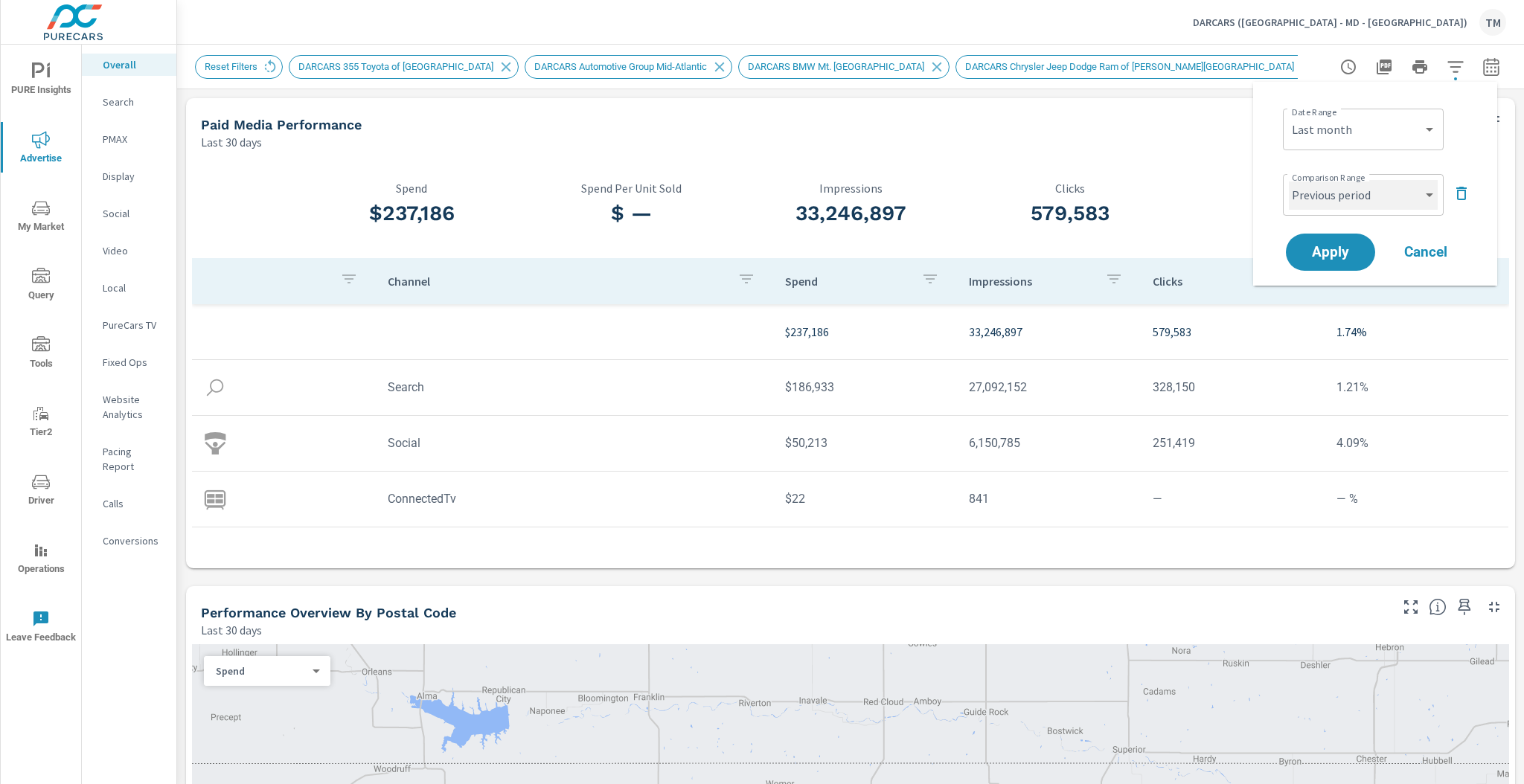
click at [1365, 207] on select "Custom Previous period Previous month Previous year" at bounding box center [1363, 194] width 149 height 29
click at [1289, 180] on select "Custom Previous period Previous month Previous year" at bounding box center [1363, 194] width 149 height 29
select select "Previous year"
click at [1340, 256] on span "Apply" at bounding box center [1330, 252] width 61 height 14
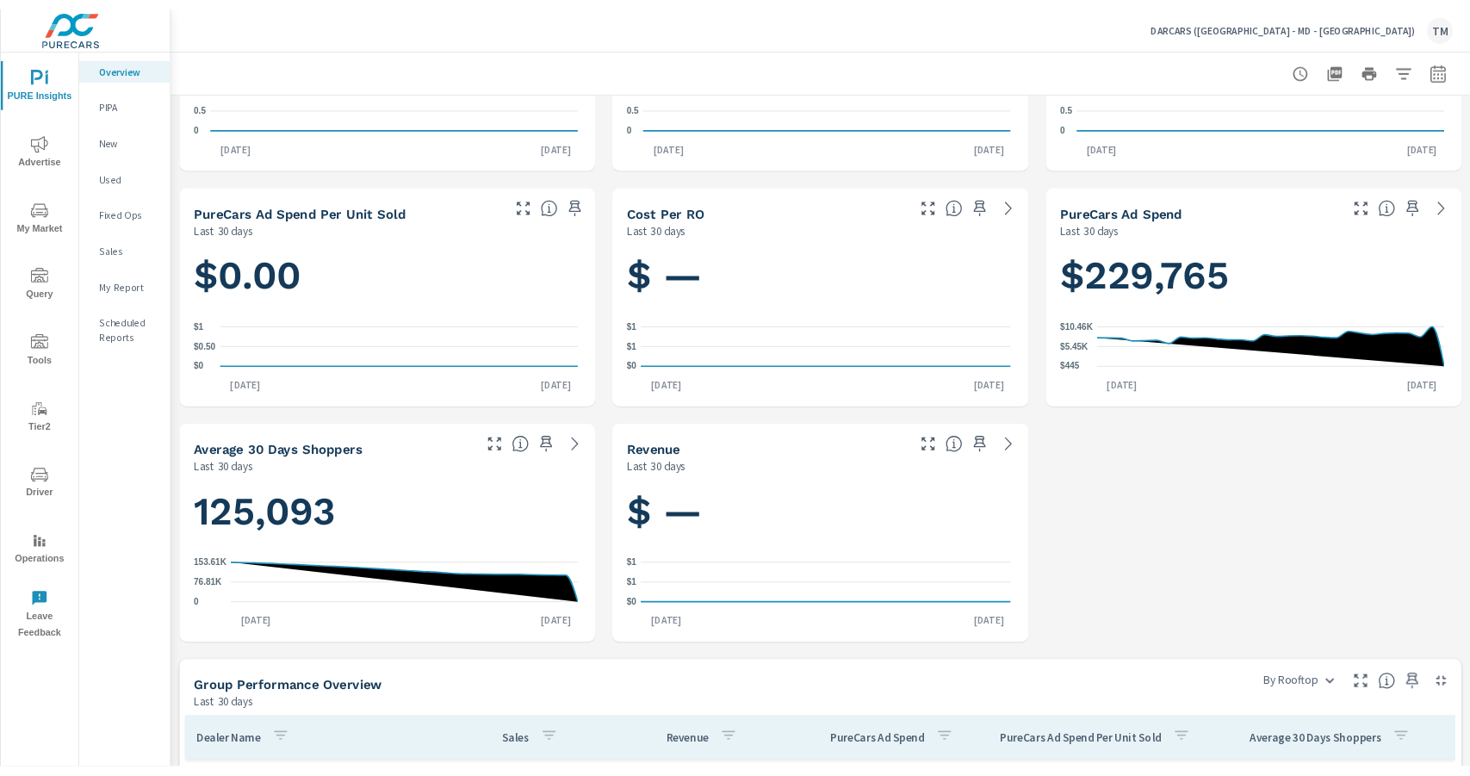
scroll to position [138, 0]
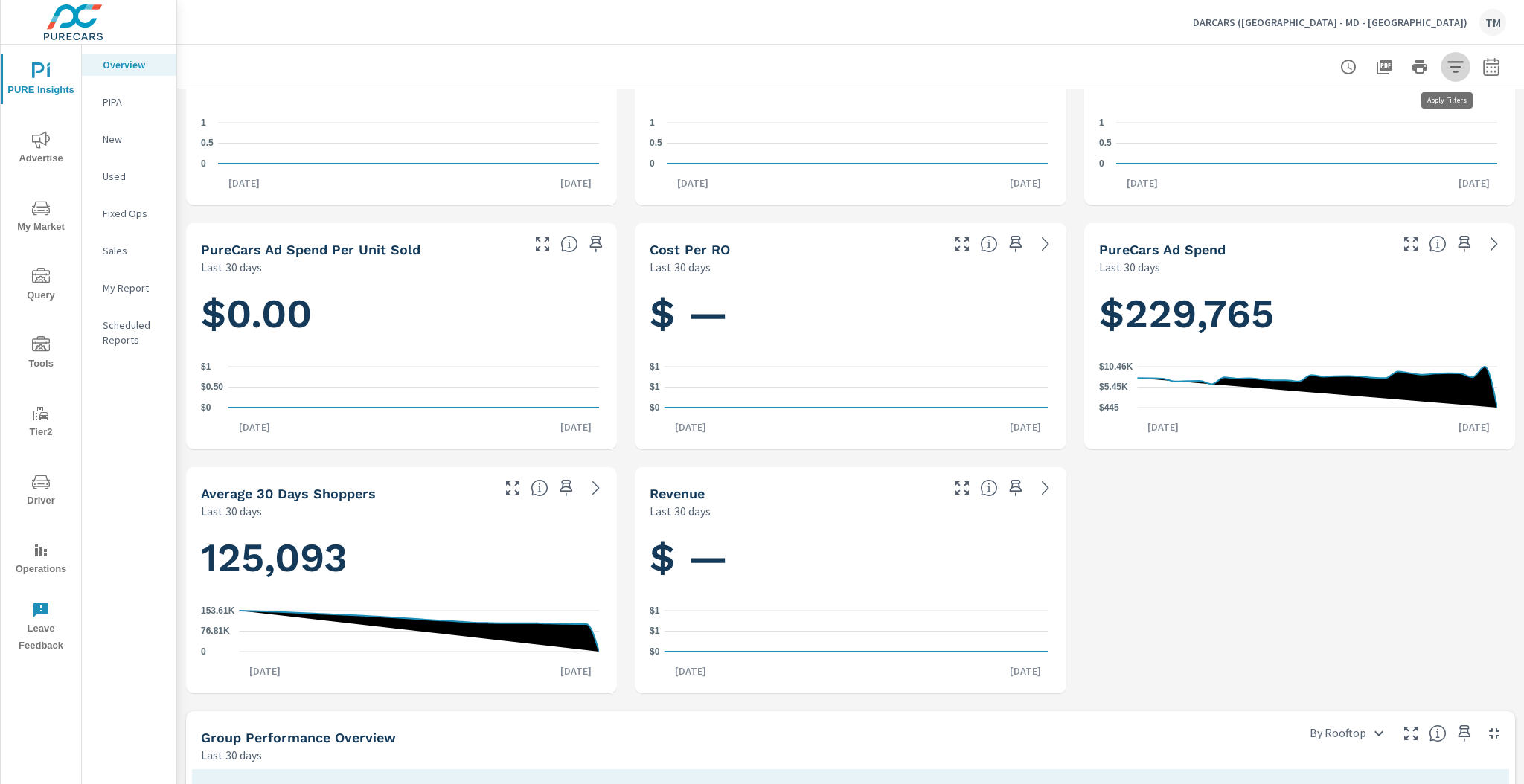
click at [1441, 63] on button "button" at bounding box center [1456, 67] width 29 height 29
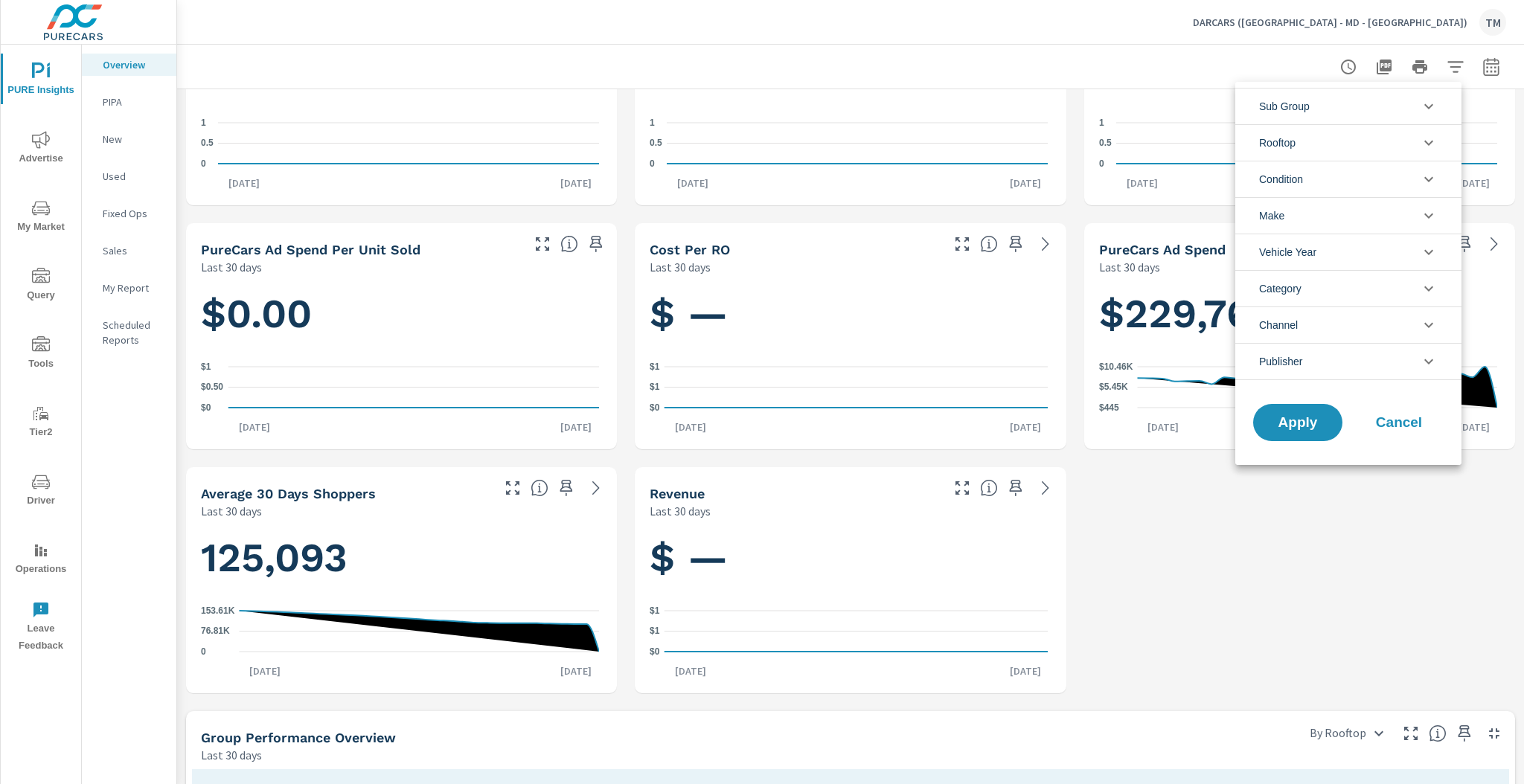
click at [1361, 109] on li "Sub Group" at bounding box center [1349, 106] width 226 height 36
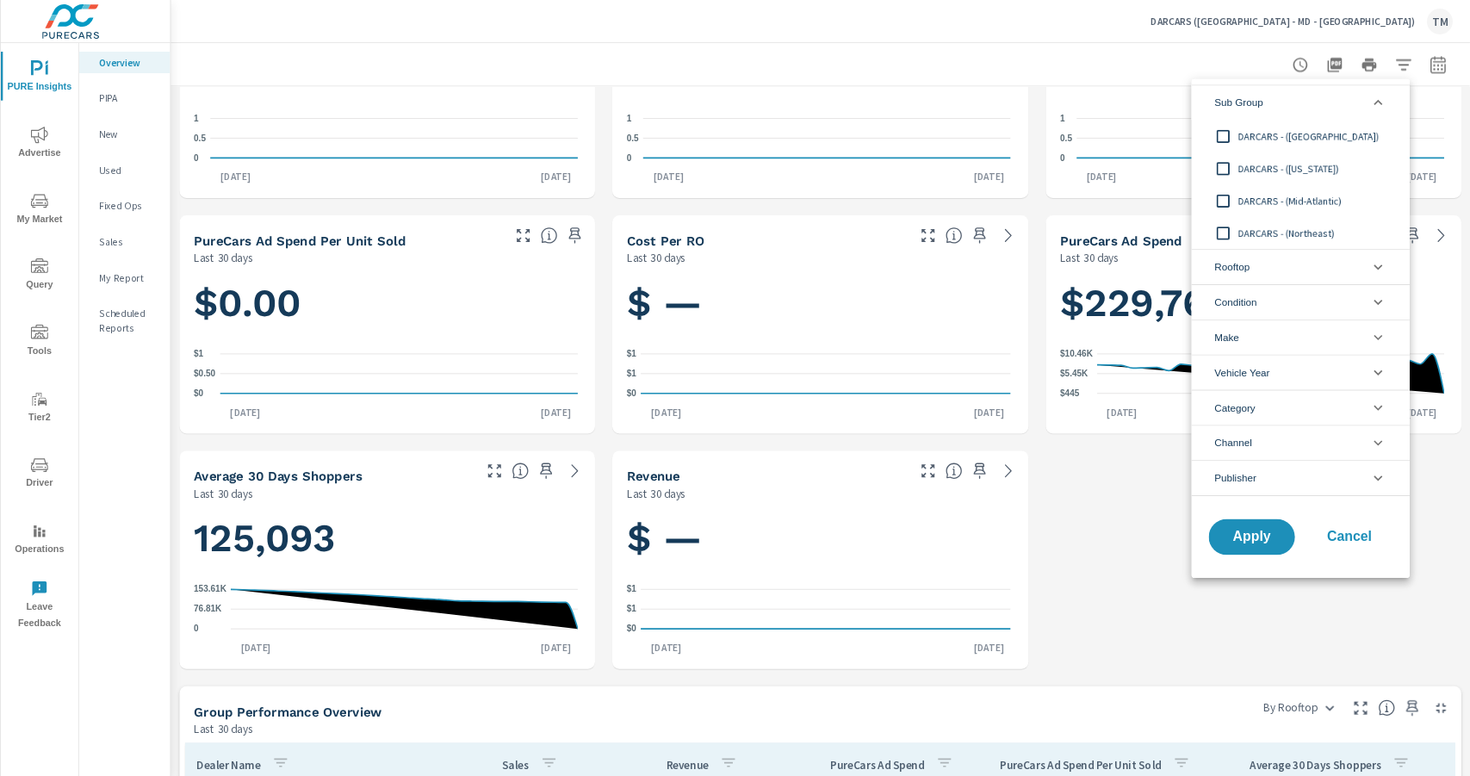
scroll to position [1291, 0]
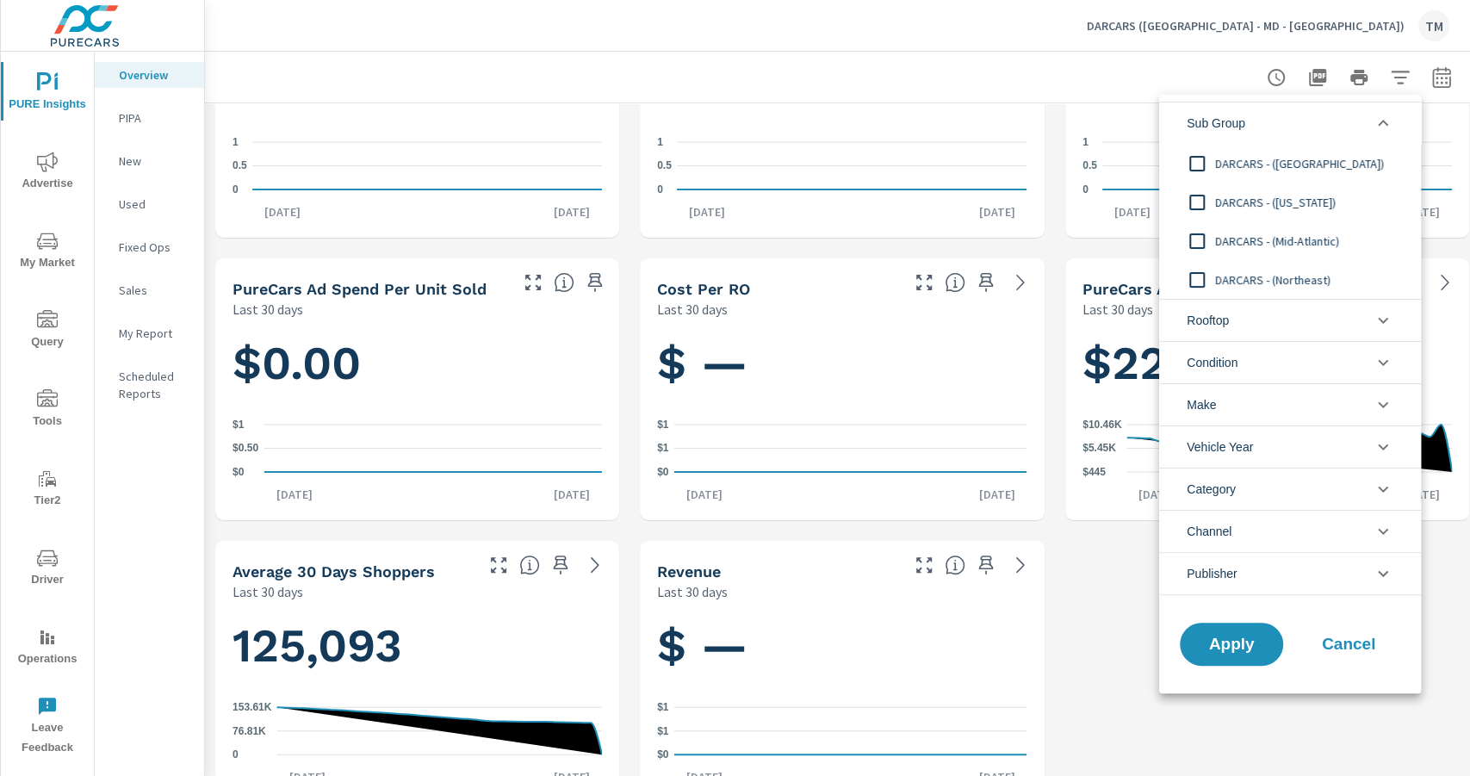
click at [1400, 63] on div at bounding box center [735, 388] width 1470 height 776
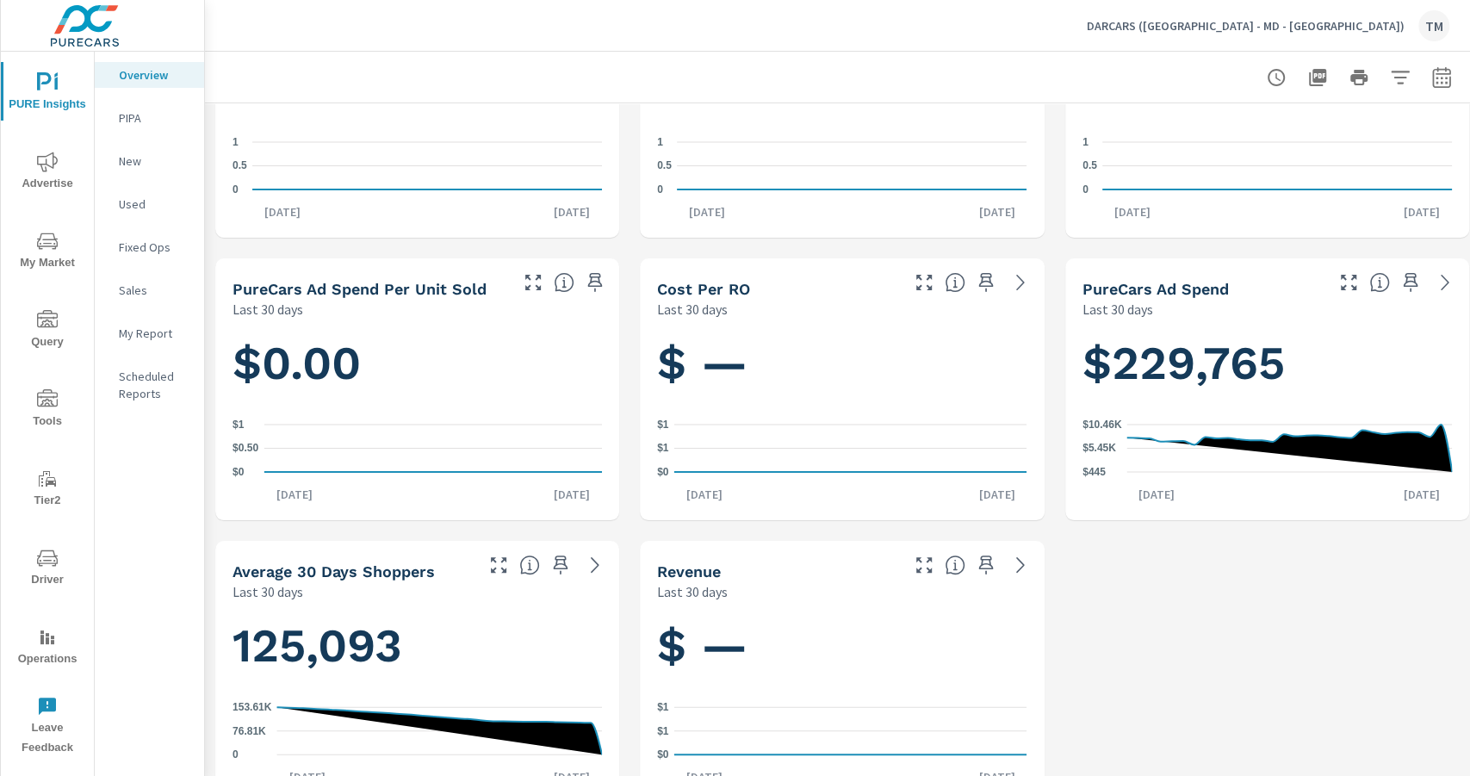
click at [1397, 77] on icon "button" at bounding box center [1399, 77] width 18 height 13
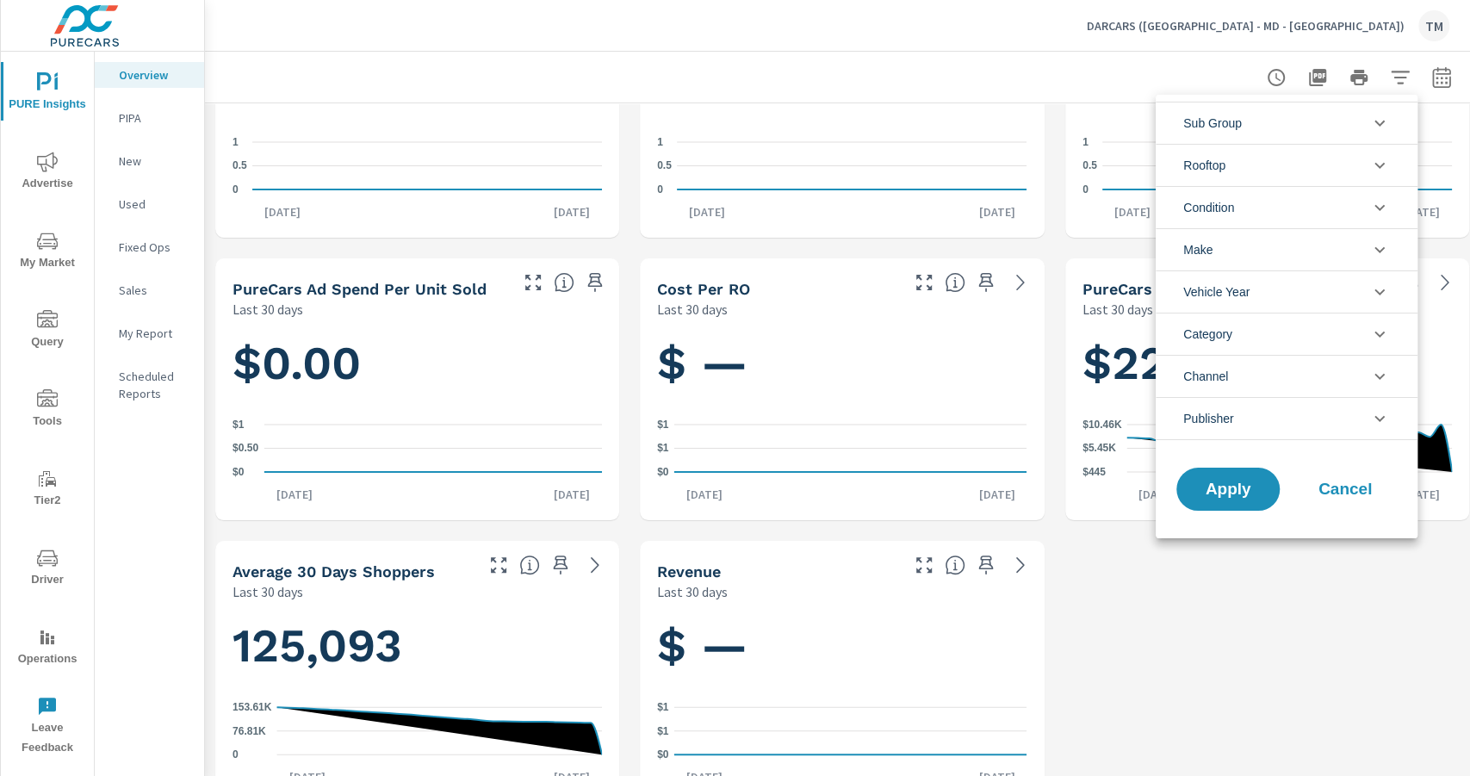
click at [1245, 131] on li "Sub Group" at bounding box center [1286, 123] width 262 height 42
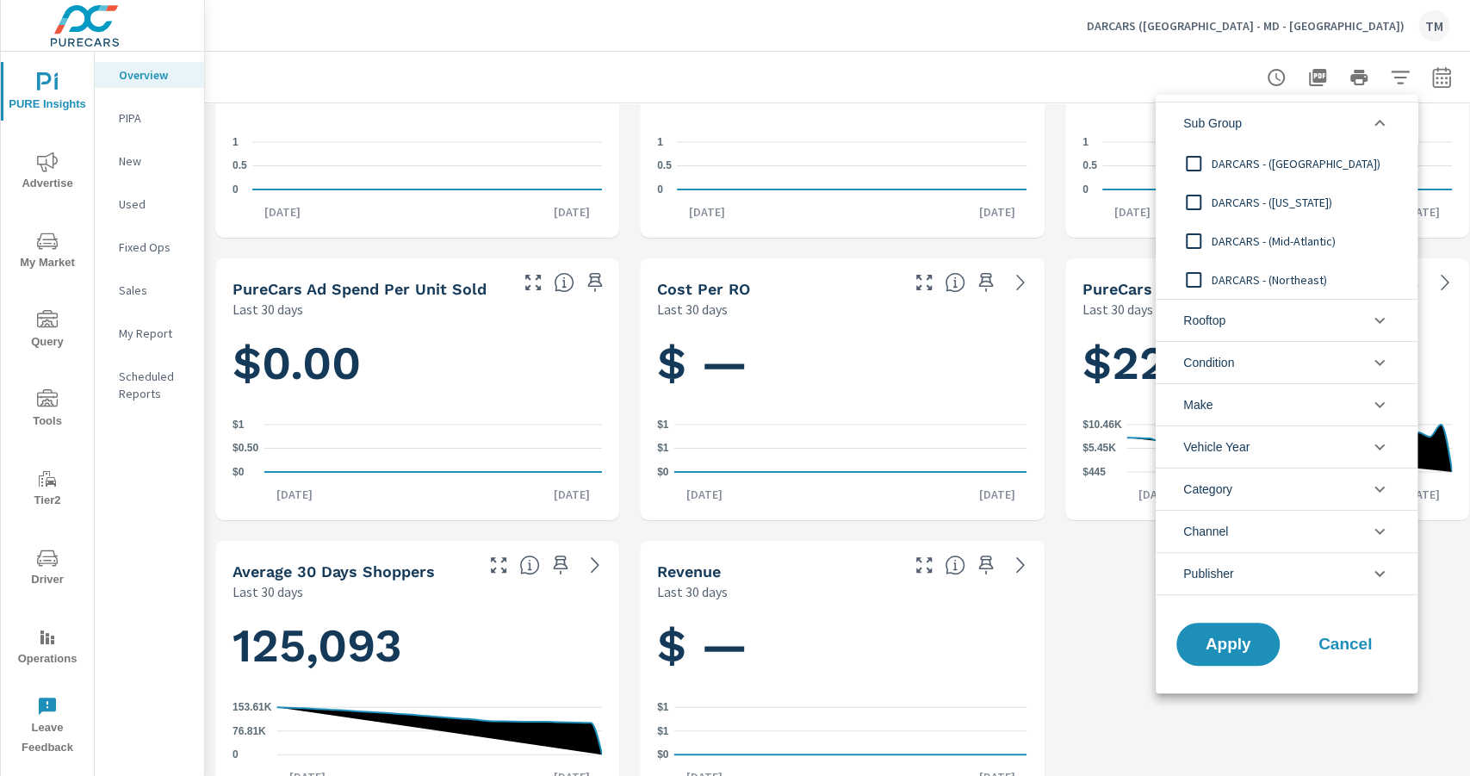
drag, startPoint x: 1294, startPoint y: 26, endPoint x: 1386, endPoint y: 31, distance: 92.3
click at [1386, 31] on div at bounding box center [735, 388] width 1470 height 776
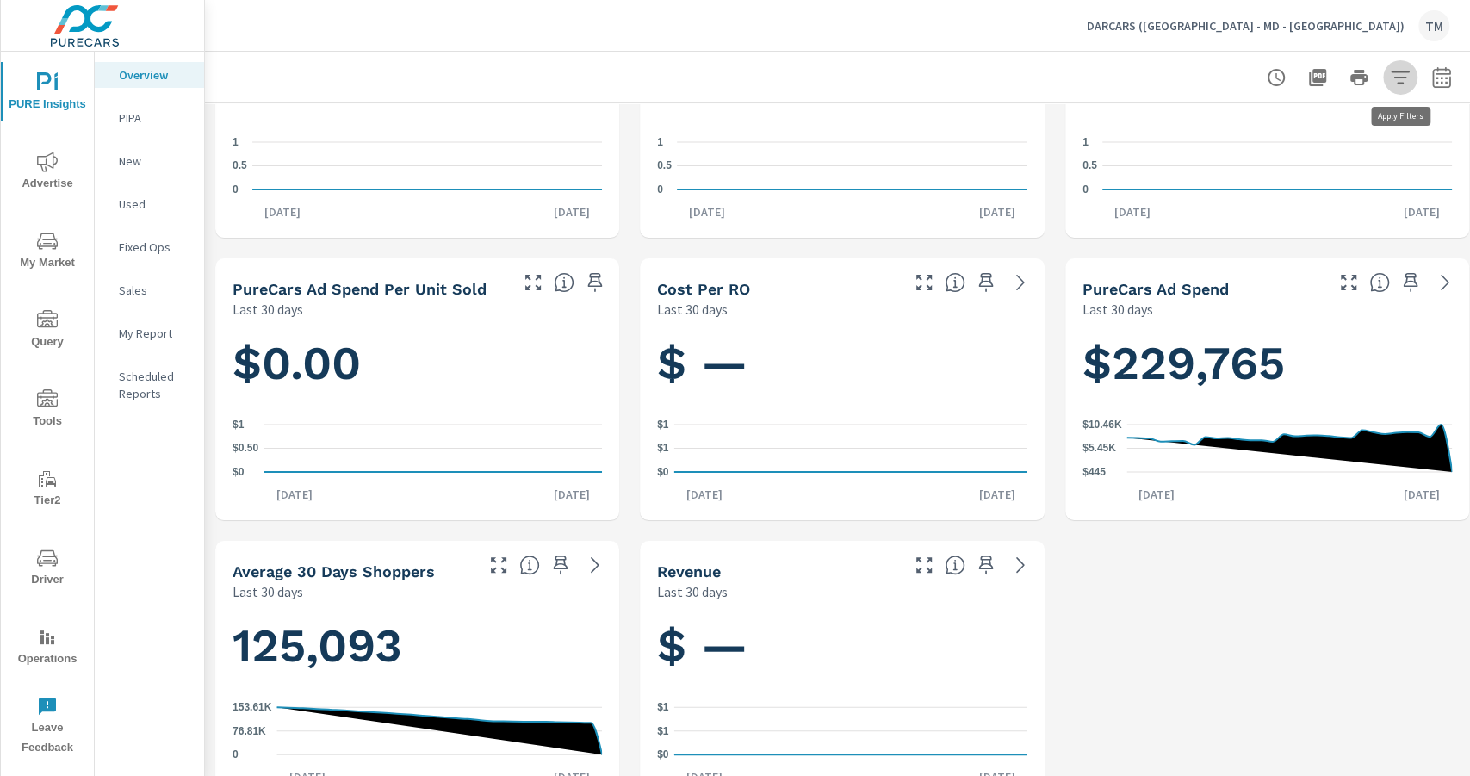
click at [1396, 81] on icon "button" at bounding box center [1400, 77] width 21 height 21
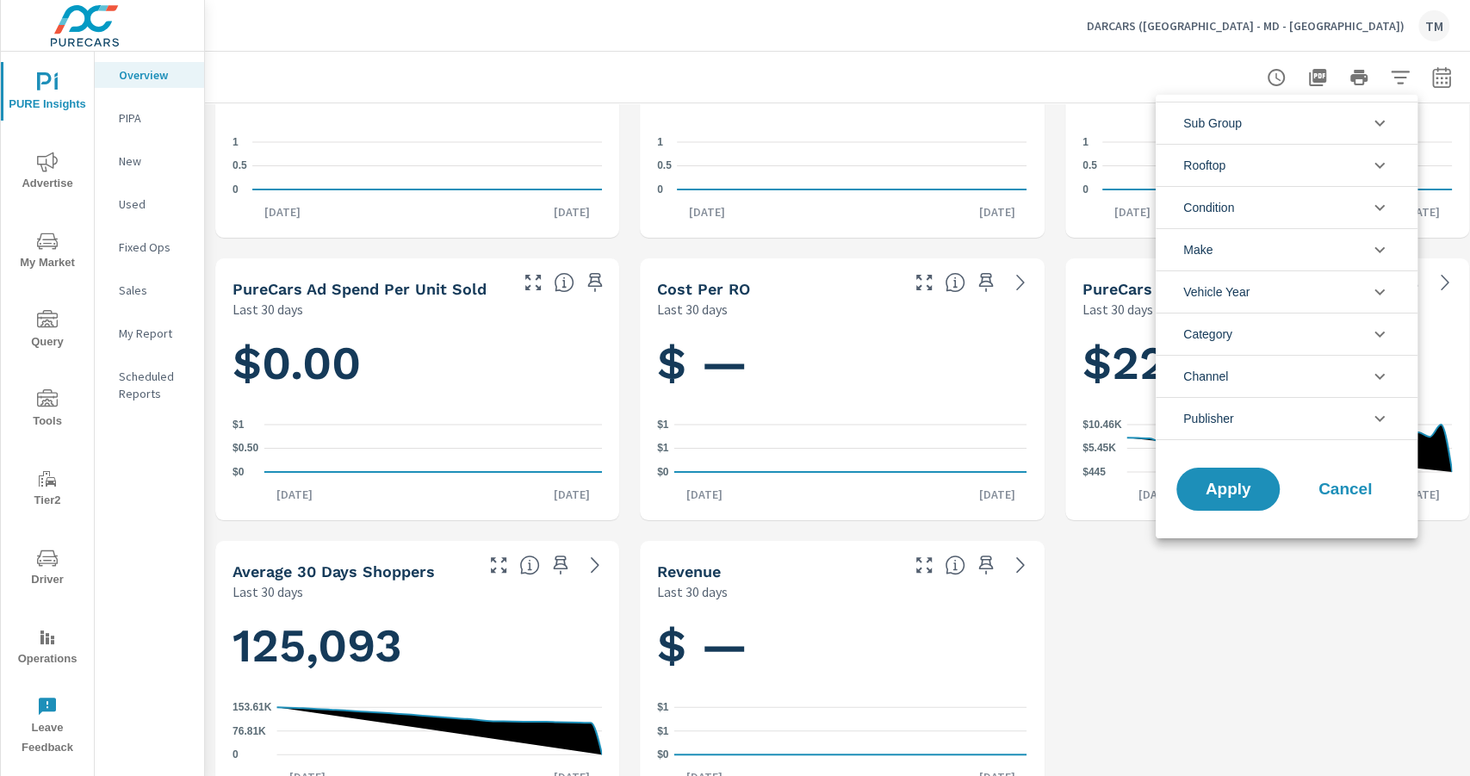
click at [1374, 130] on icon "filter options" at bounding box center [1379, 123] width 21 height 21
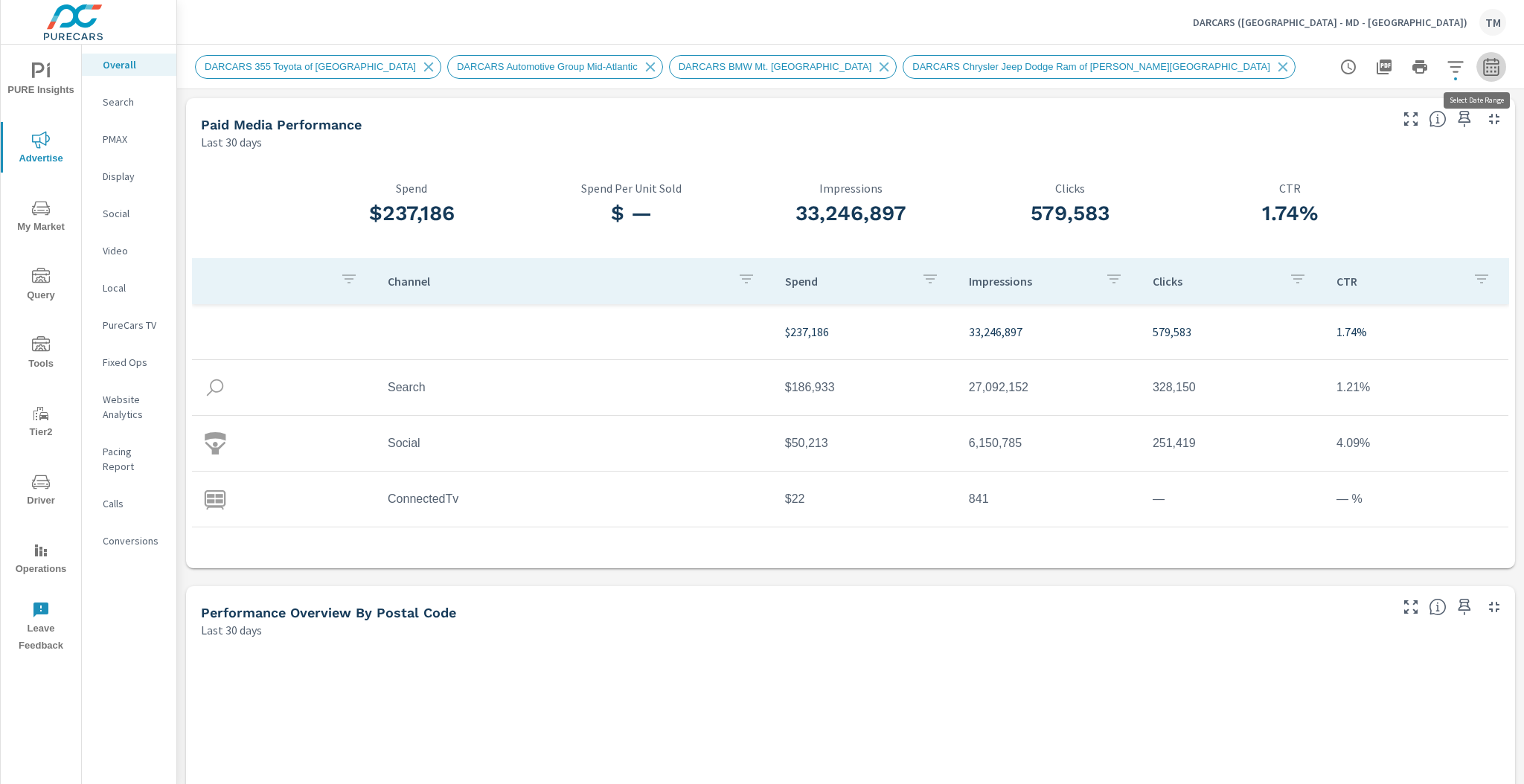
click at [1483, 61] on icon "button" at bounding box center [1491, 67] width 18 height 18
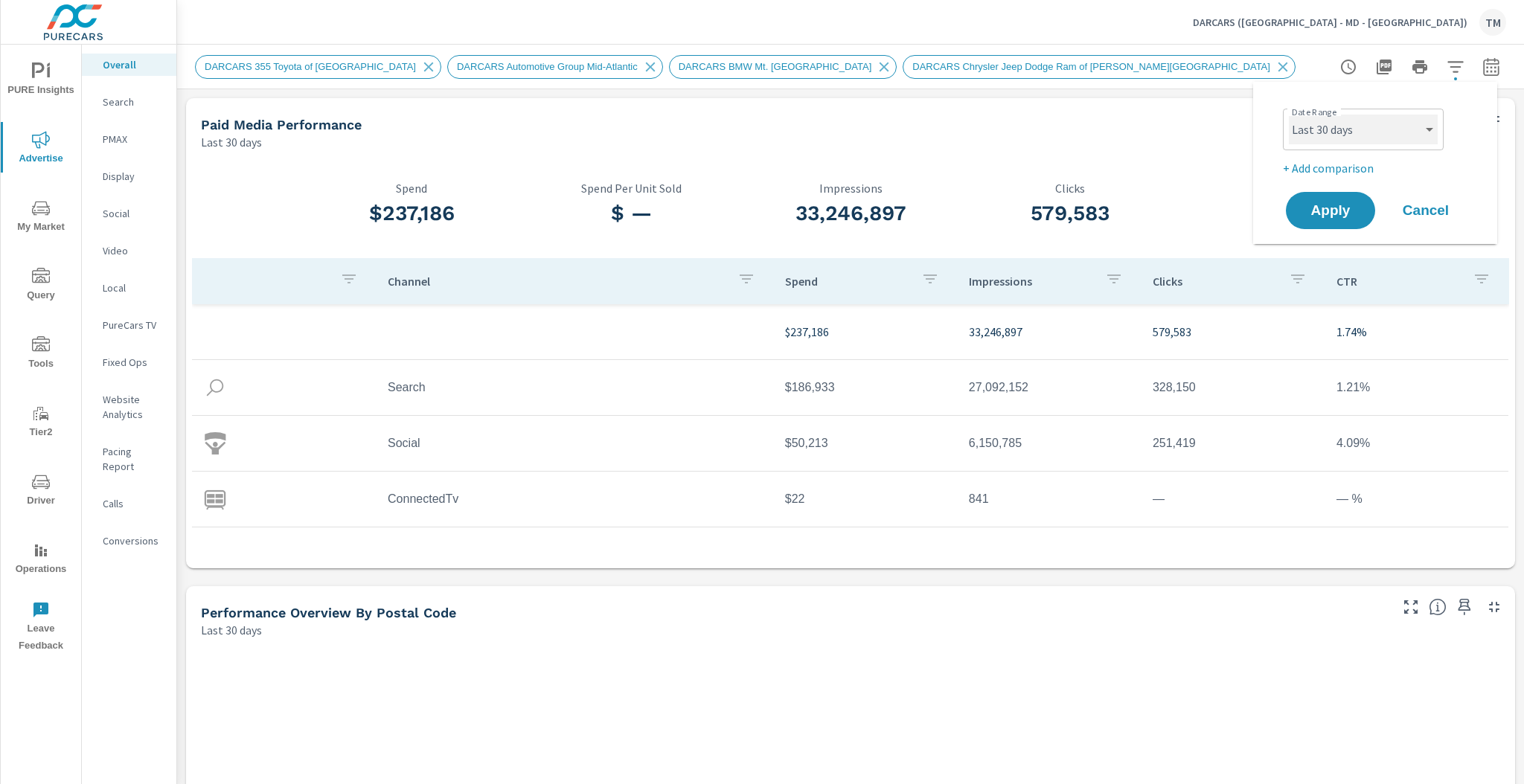
click at [1400, 137] on select "Custom [DATE] Last week Last 7 days Last 14 days Last 30 days Last 45 days Last…" at bounding box center [1363, 130] width 149 height 29
click at [1289, 115] on select "Custom [DATE] Last week Last 7 days Last 14 days Last 30 days Last 45 days Last…" at bounding box center [1363, 130] width 149 height 29
select select "Last month"
click at [1355, 163] on p "+ Add comparison" at bounding box center [1378, 168] width 190 height 18
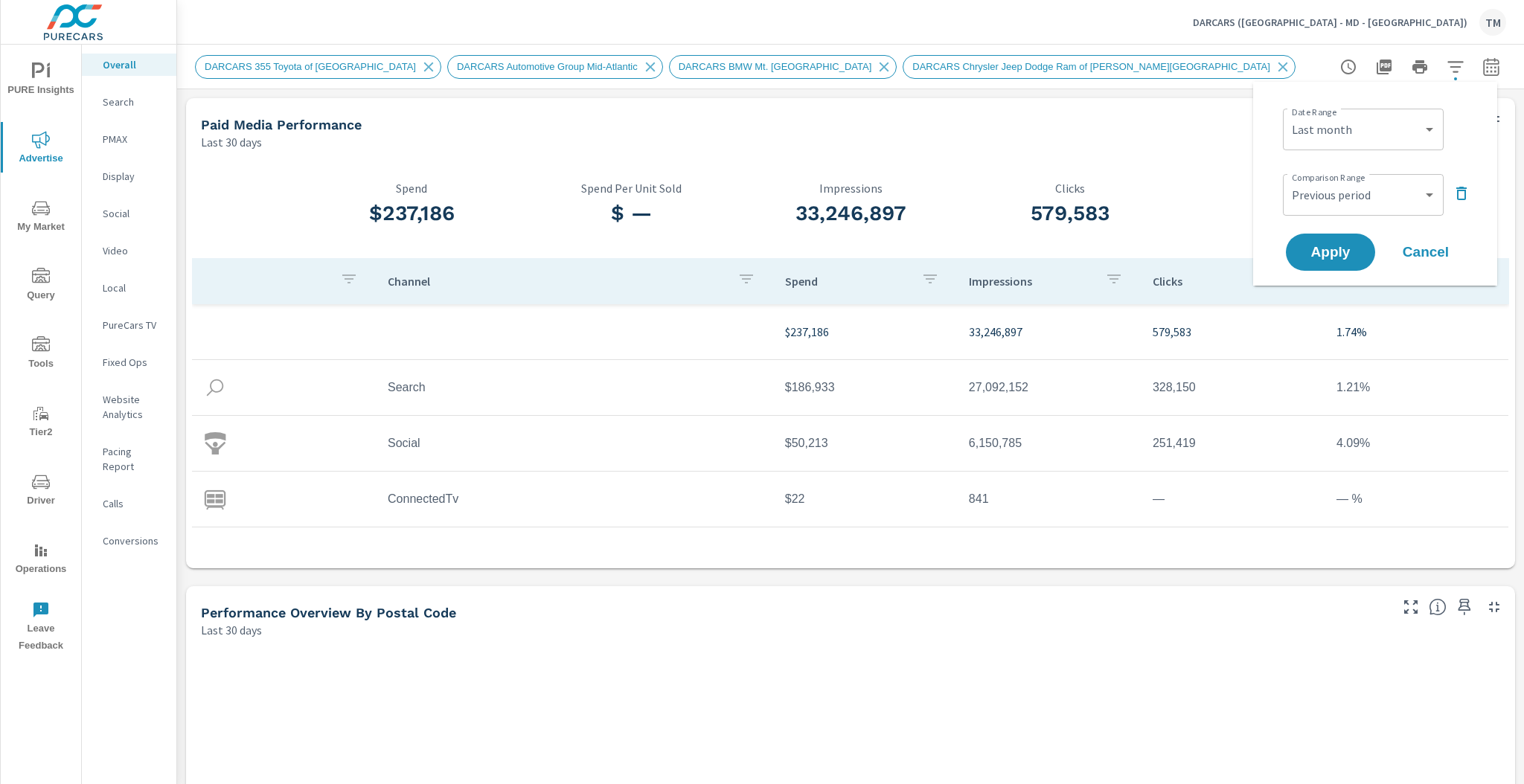
drag, startPoint x: 1341, startPoint y: 236, endPoint x: 1341, endPoint y: 209, distance: 27.0
click at [1341, 209] on div "Date Range Custom Yesterday Last week Last 7 days Last 14 days Last 30 days Las…" at bounding box center [1374, 183] width 208 height 180
click at [1343, 206] on select "Custom Previous period Previous month Previous year" at bounding box center [1363, 194] width 149 height 29
click at [1289, 180] on select "Custom Previous period Previous month Previous year" at bounding box center [1363, 194] width 149 height 29
select select "Previous month"
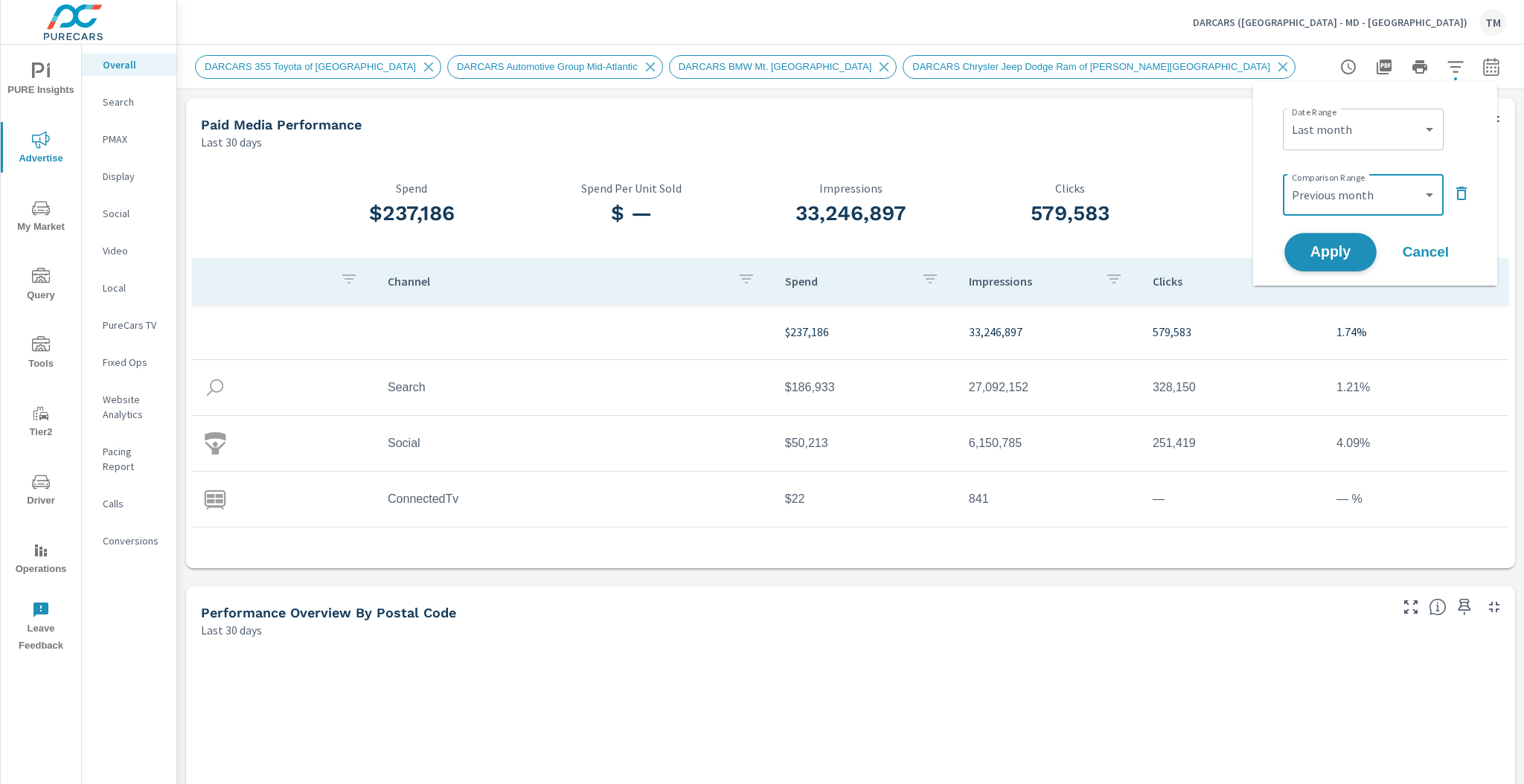
click at [1341, 254] on span "Apply" at bounding box center [1330, 252] width 61 height 14
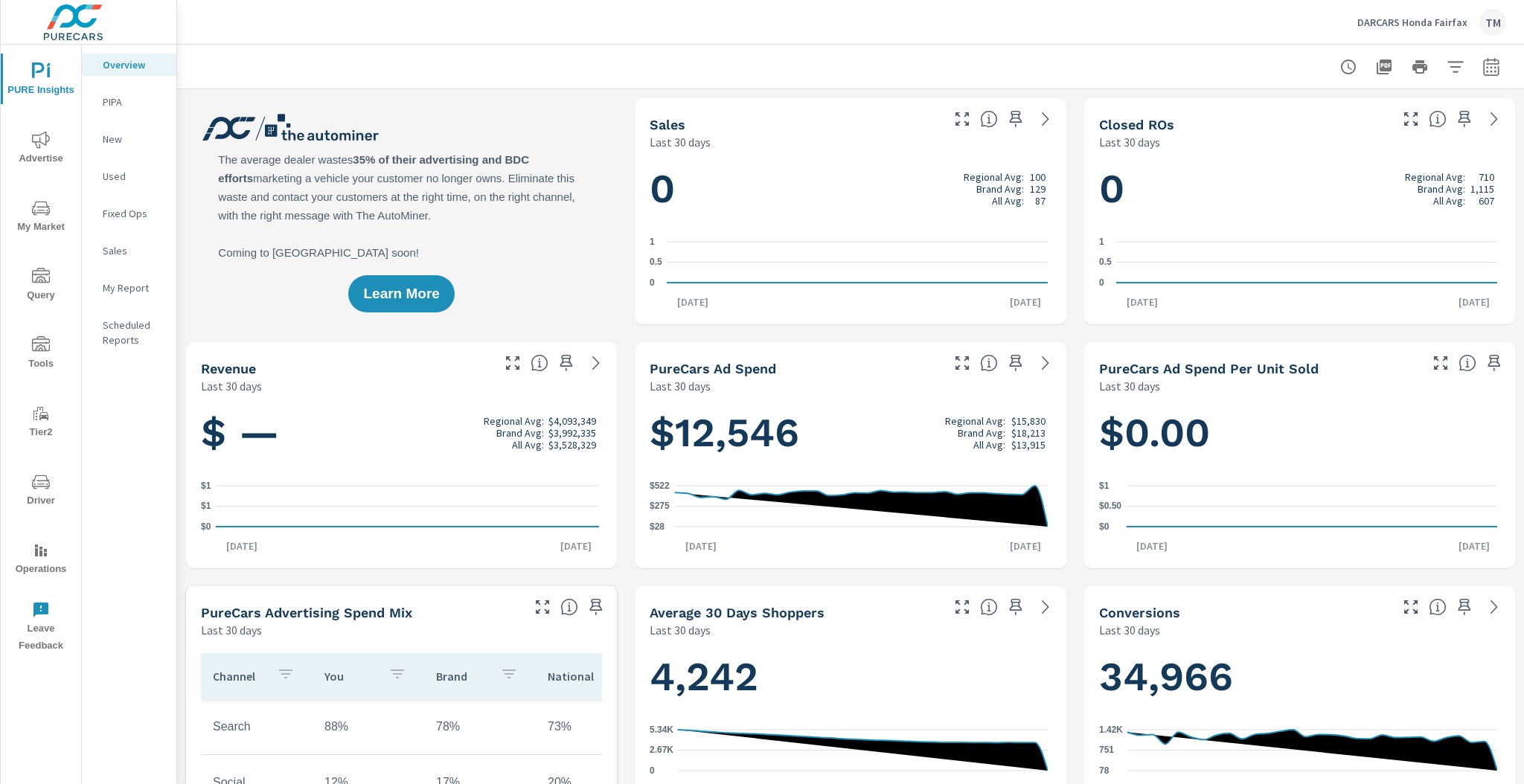
click at [1493, 67] on button "button" at bounding box center [1491, 67] width 29 height 29
click at [1405, 119] on select "Custom [DATE] Last week Last 7 days Last 14 days Last 30 days Last 45 days Last…" at bounding box center [1363, 130] width 149 height 29
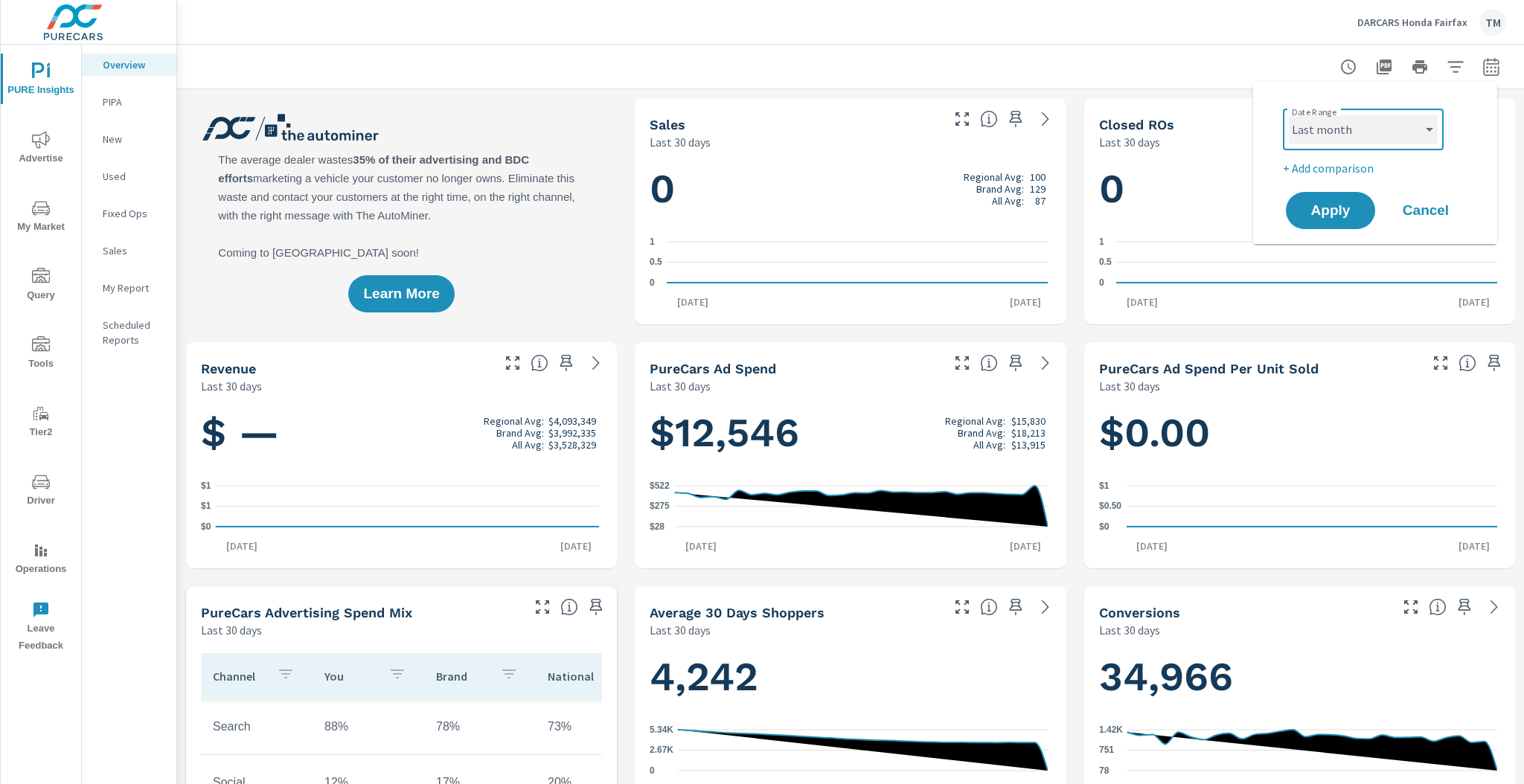
click at [1289, 115] on select "Custom [DATE] Last week Last 7 days Last 14 days Last 30 days Last 45 days Last…" at bounding box center [1363, 130] width 149 height 29
select select "Last month"
click at [1336, 175] on p "+ Add comparison" at bounding box center [1378, 168] width 190 height 18
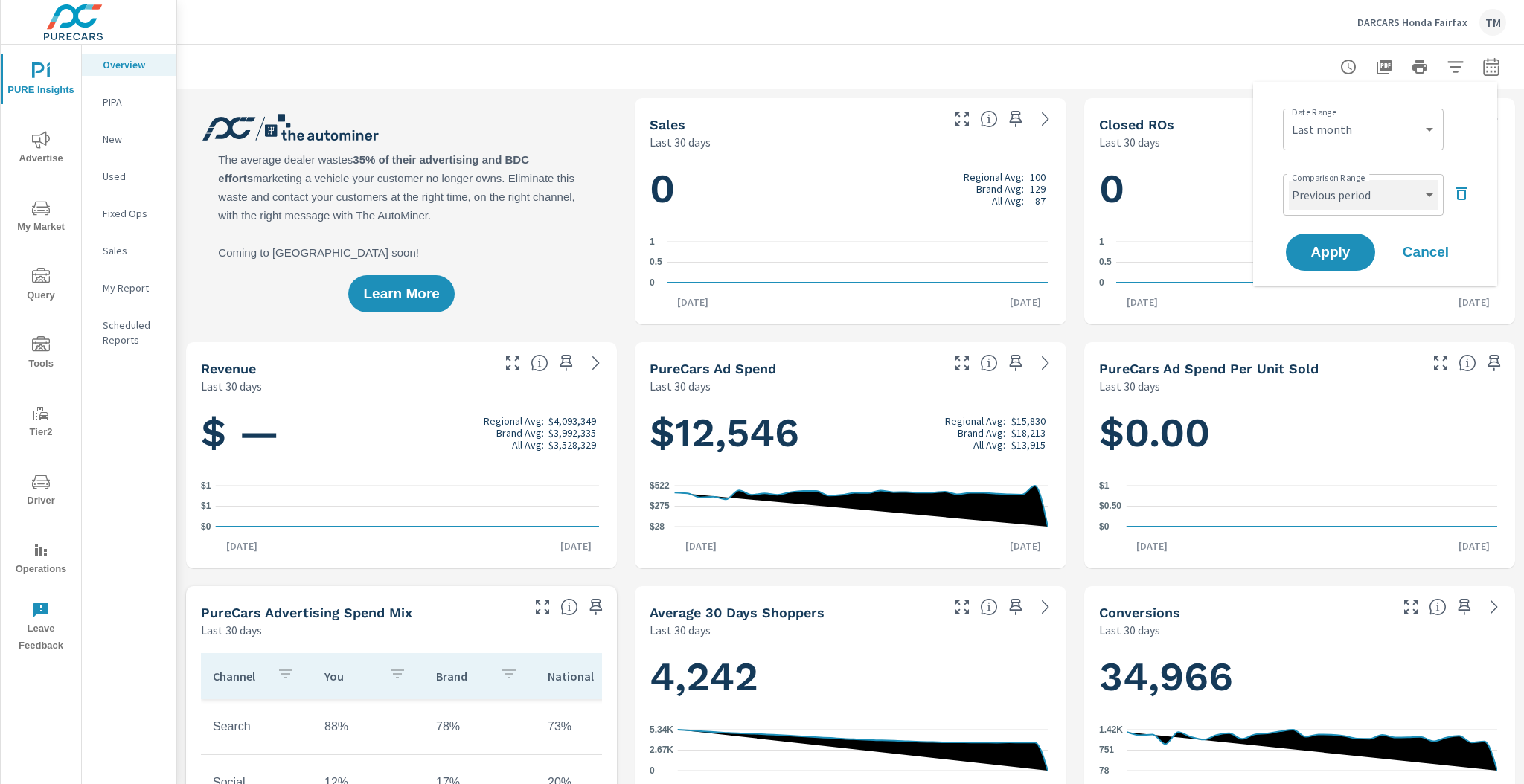
drag, startPoint x: 1349, startPoint y: 190, endPoint x: 1358, endPoint y: 209, distance: 21.0
click at [1349, 190] on select "Custom Previous period Previous month Previous year" at bounding box center [1363, 194] width 149 height 29
click at [1289, 180] on select "Custom Previous period Previous month Previous year" at bounding box center [1363, 194] width 149 height 29
select select "Previous month"
click at [1347, 249] on span "Apply" at bounding box center [1330, 252] width 61 height 14
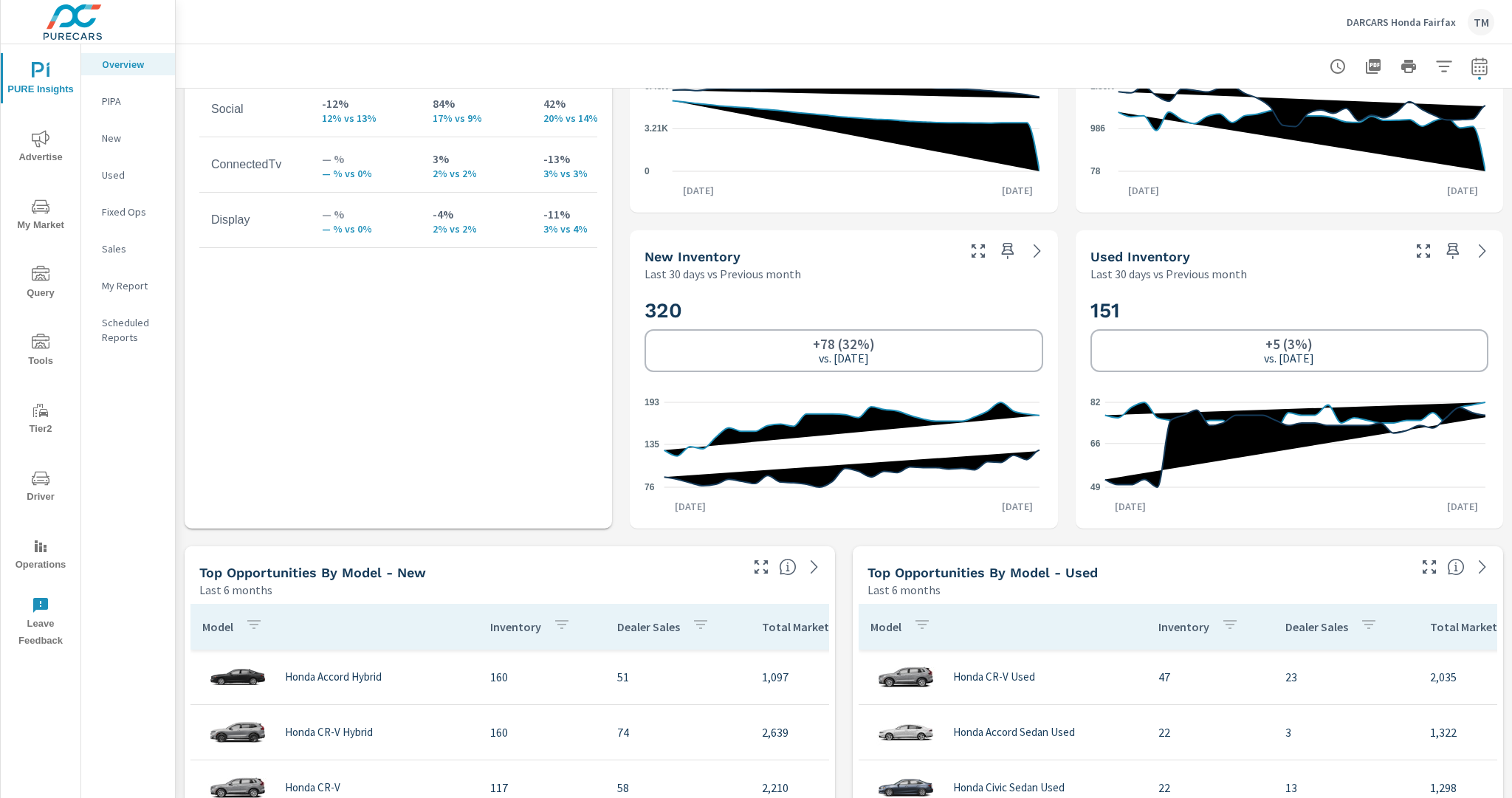
scroll to position [826, 0]
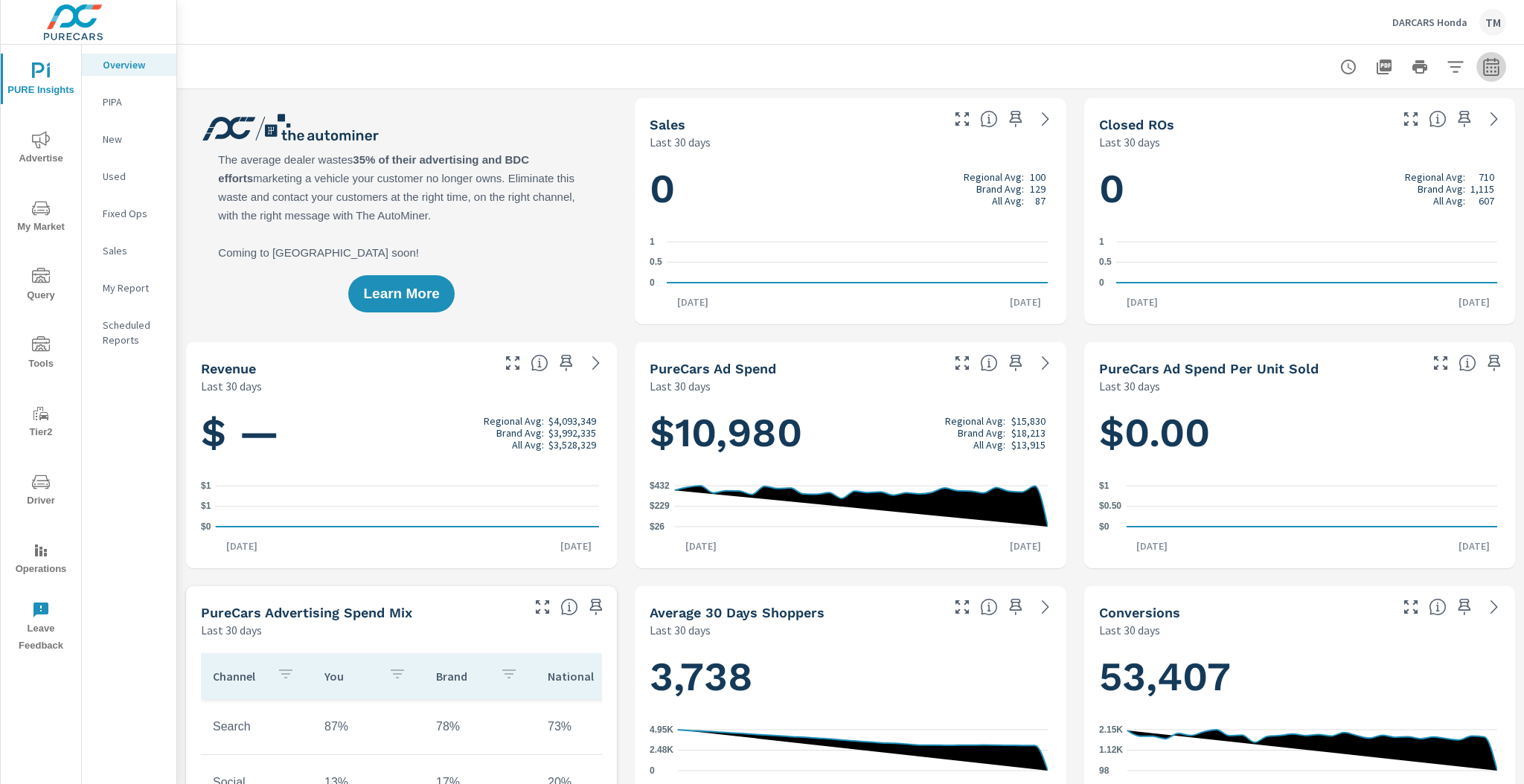
click at [1489, 76] on button "button" at bounding box center [1491, 67] width 29 height 29
click at [1438, 125] on div "Custom Yesterday Last week Last 7 days Last 14 days Last 30 days Last 45 days L…" at bounding box center [1363, 130] width 161 height 41
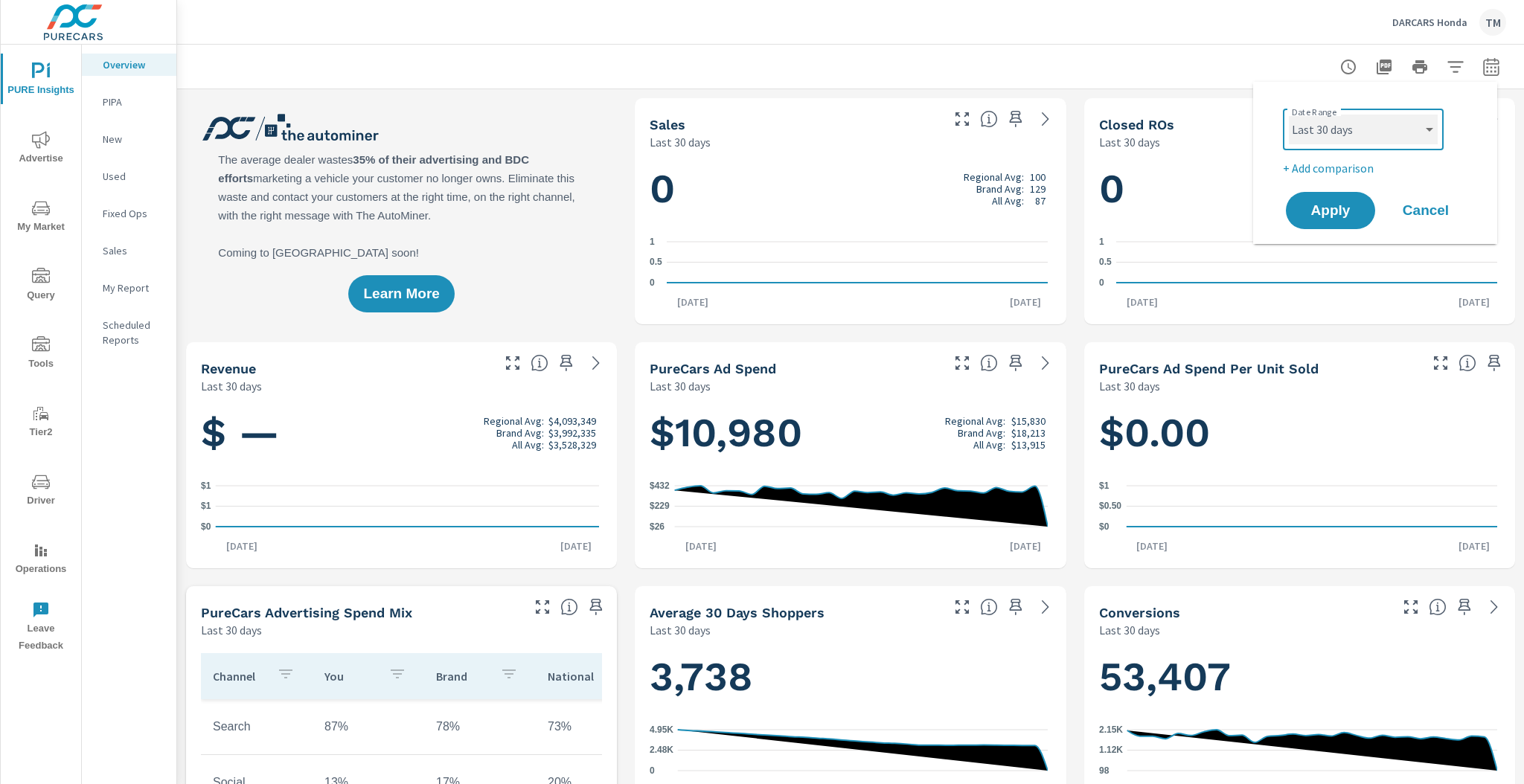
click at [1417, 131] on select "Custom [DATE] Last week Last 7 days Last 14 days Last 30 days Last 45 days Last…" at bounding box center [1363, 130] width 149 height 29
click at [1289, 115] on select "Custom [DATE] Last week Last 7 days Last 14 days Last 30 days Last 45 days Last…" at bounding box center [1363, 130] width 149 height 29
select select "Last month"
click at [1347, 131] on select "Custom [DATE] Last week Last 7 days Last 14 days Last 30 days Last 45 days Last…" at bounding box center [1363, 130] width 149 height 29
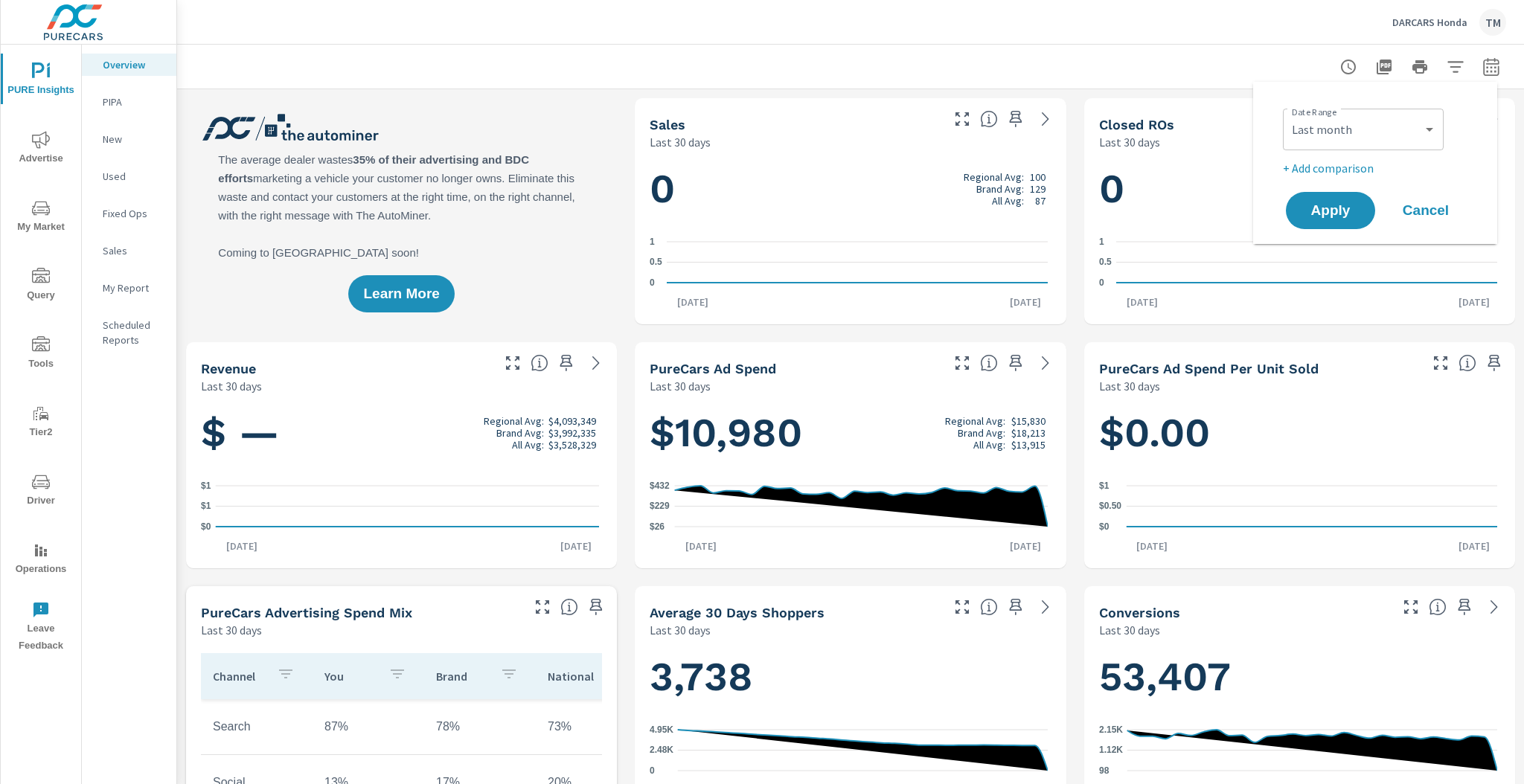
click at [1330, 162] on p "+ Add comparison" at bounding box center [1378, 168] width 190 height 18
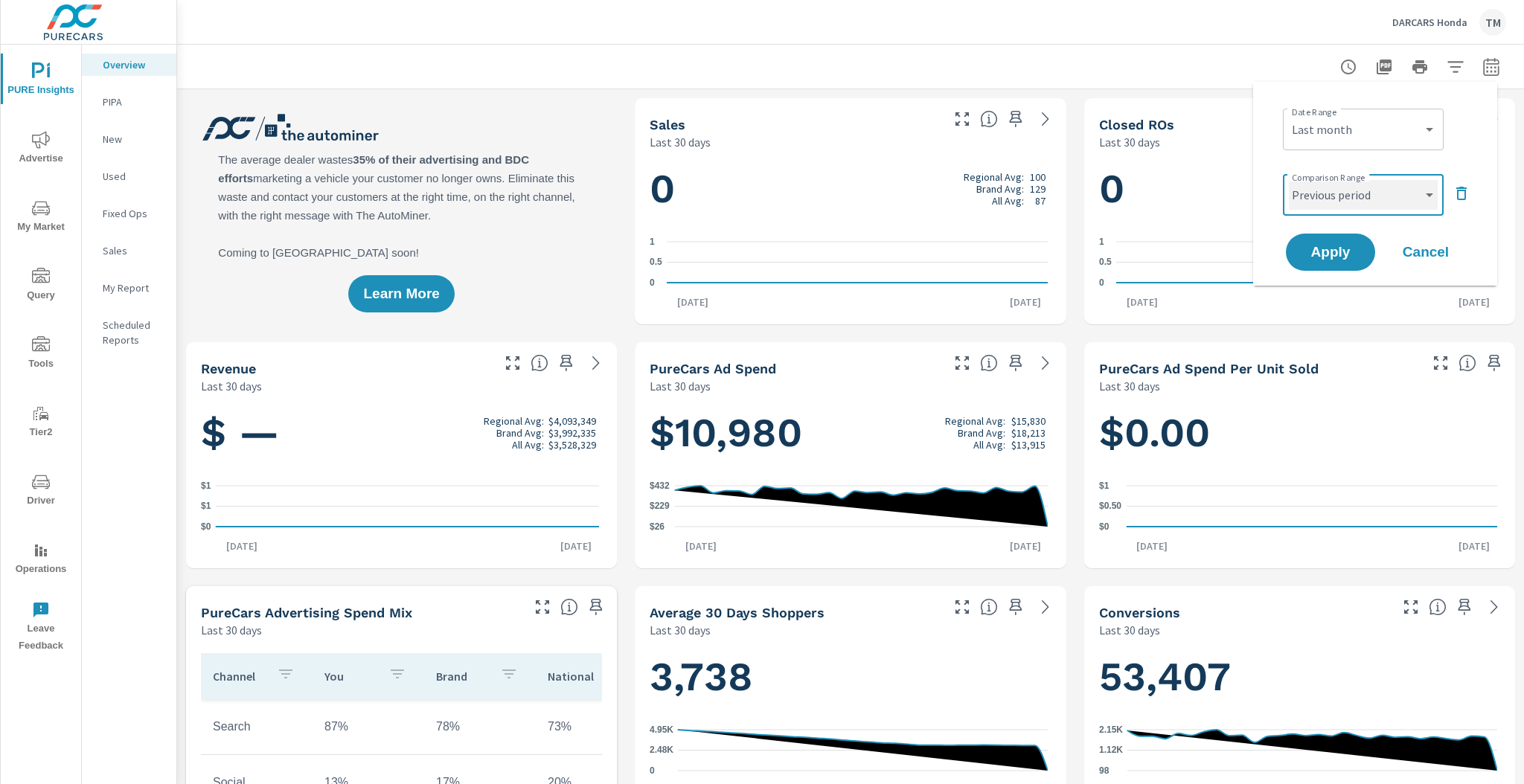
drag, startPoint x: 1339, startPoint y: 195, endPoint x: 1351, endPoint y: 209, distance: 18.4
click at [1340, 198] on select "Custom Previous period Previous month Previous year" at bounding box center [1363, 194] width 149 height 29
click at [1289, 180] on select "Custom Previous period Previous month Previous year" at bounding box center [1363, 194] width 149 height 29
select select "Previous month"
click at [1330, 259] on span "Apply" at bounding box center [1330, 252] width 61 height 14
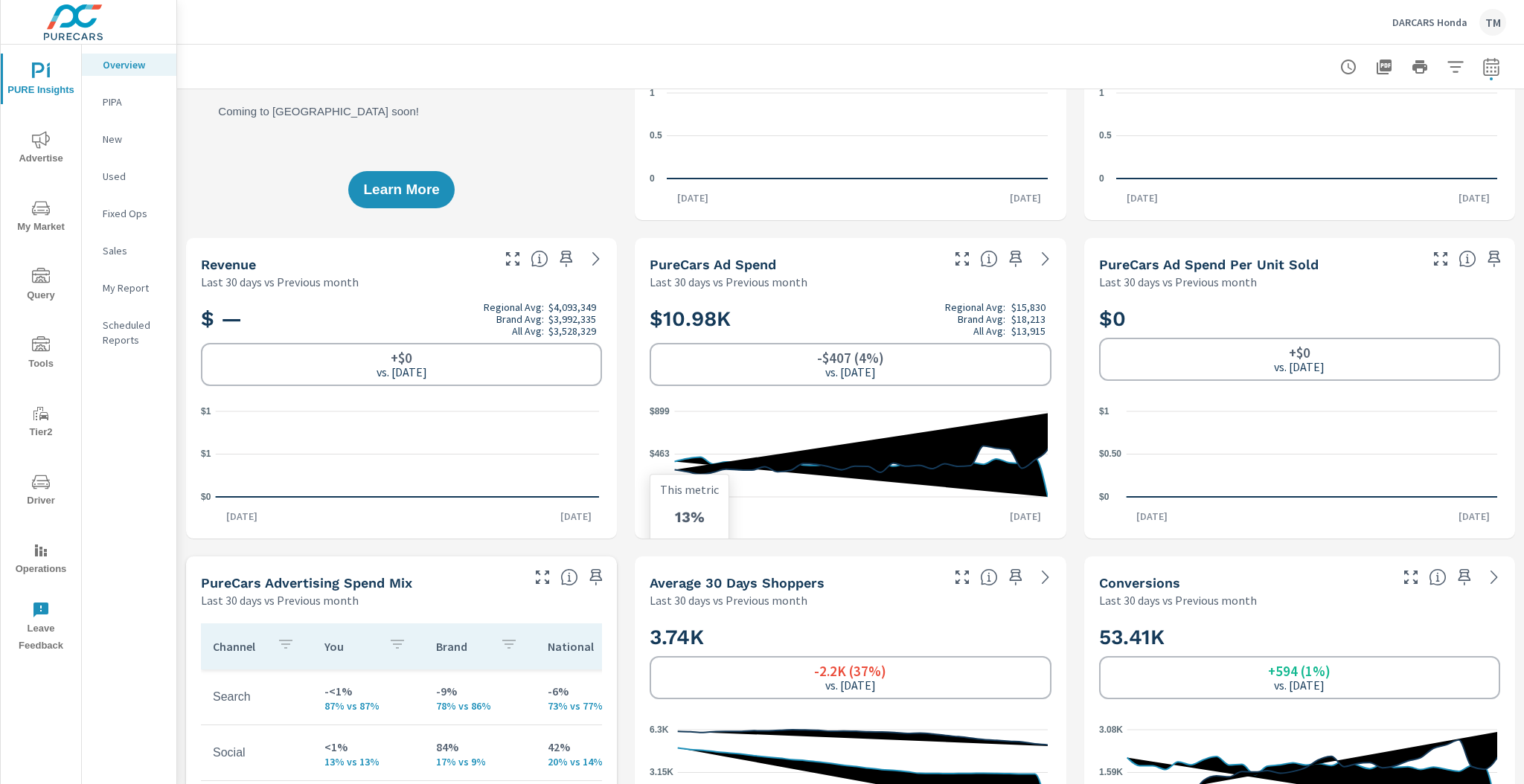
scroll to position [119, 0]
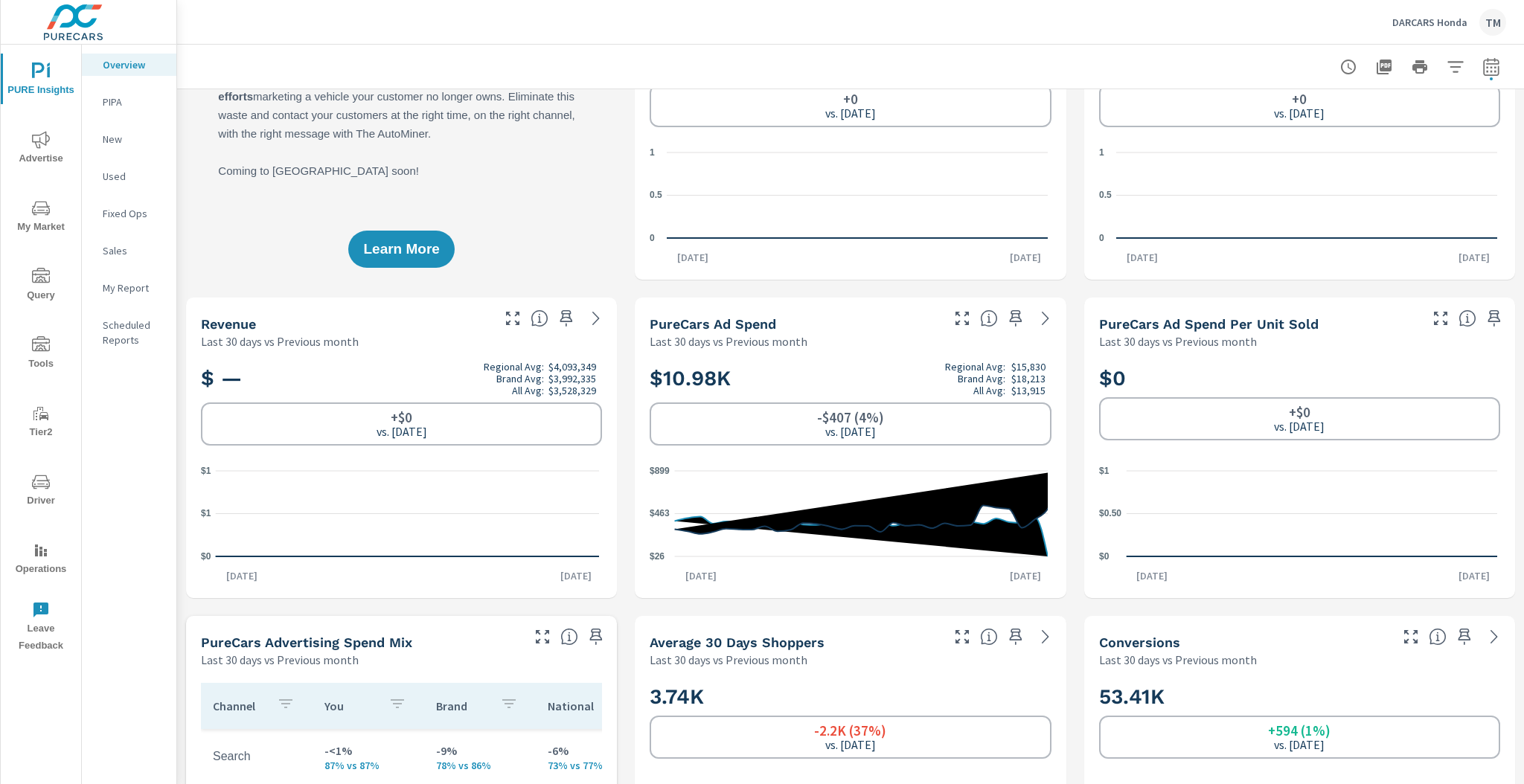
click at [33, 209] on icon "nav menu" at bounding box center [41, 207] width 18 height 14
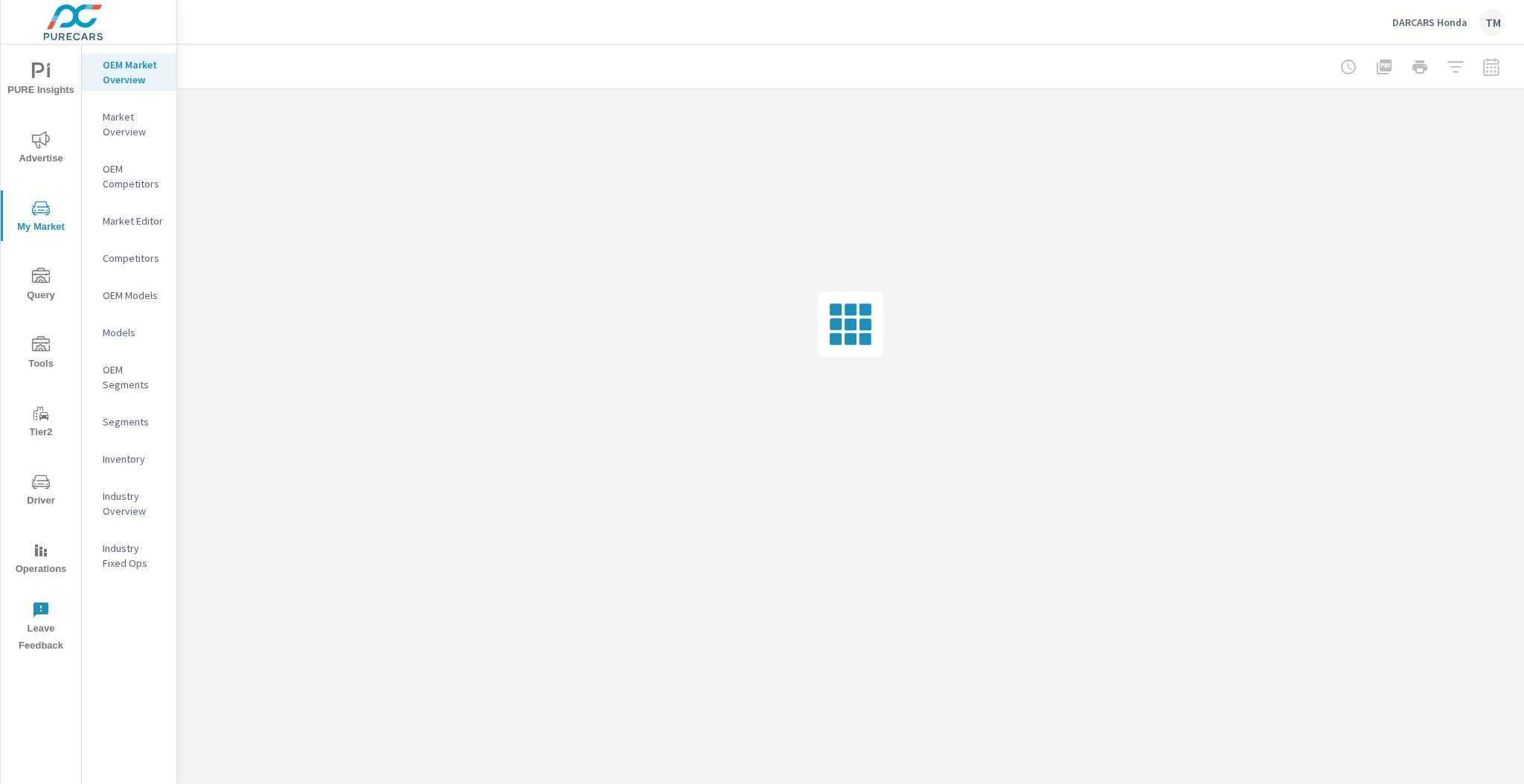
click at [106, 281] on nav "OEM Market Overview Market Overview OEM Competitors Market Editor Competitors O…" at bounding box center [129, 320] width 94 height 551
click at [108, 291] on p "OEM Models" at bounding box center [133, 295] width 61 height 15
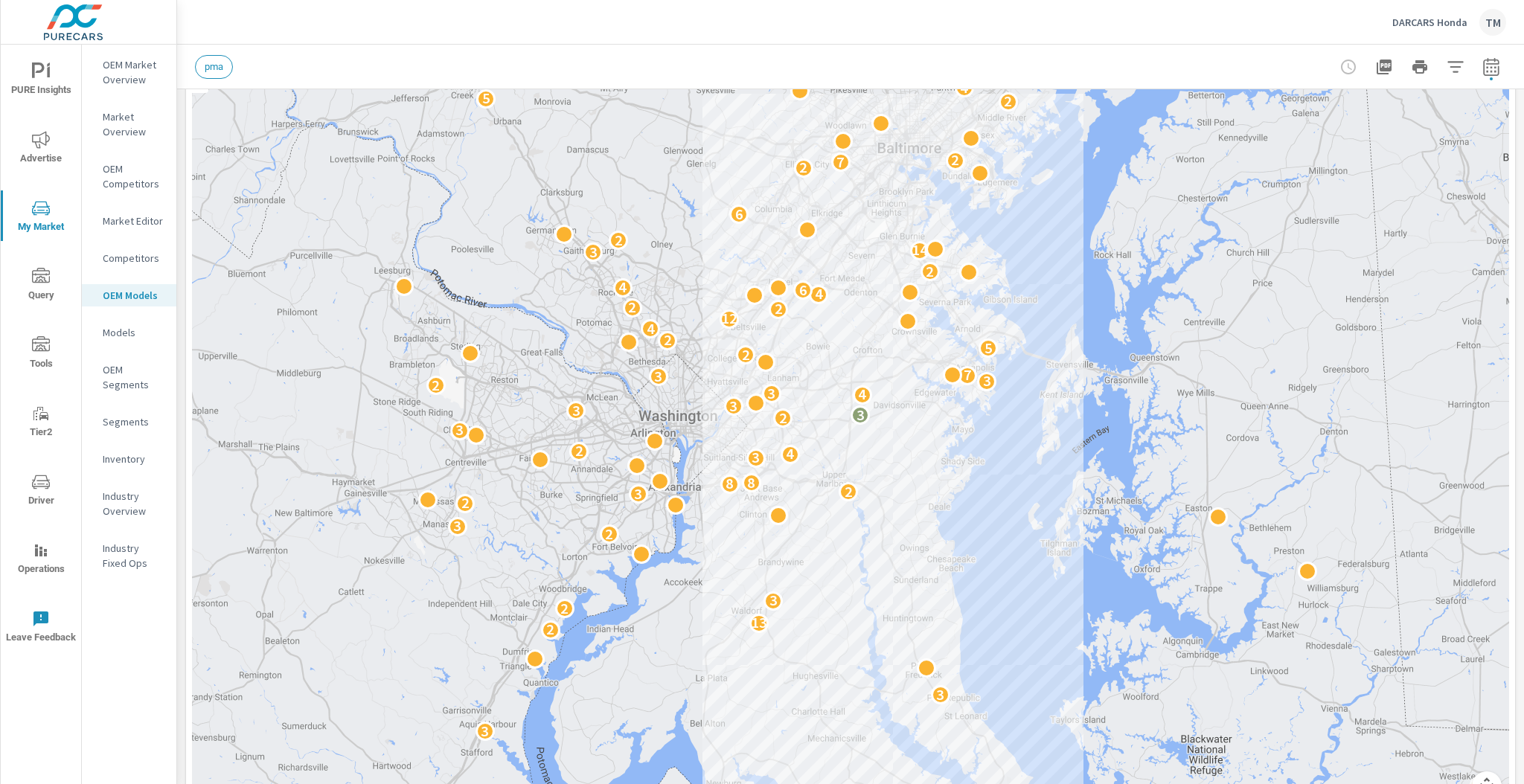
scroll to position [179, 0]
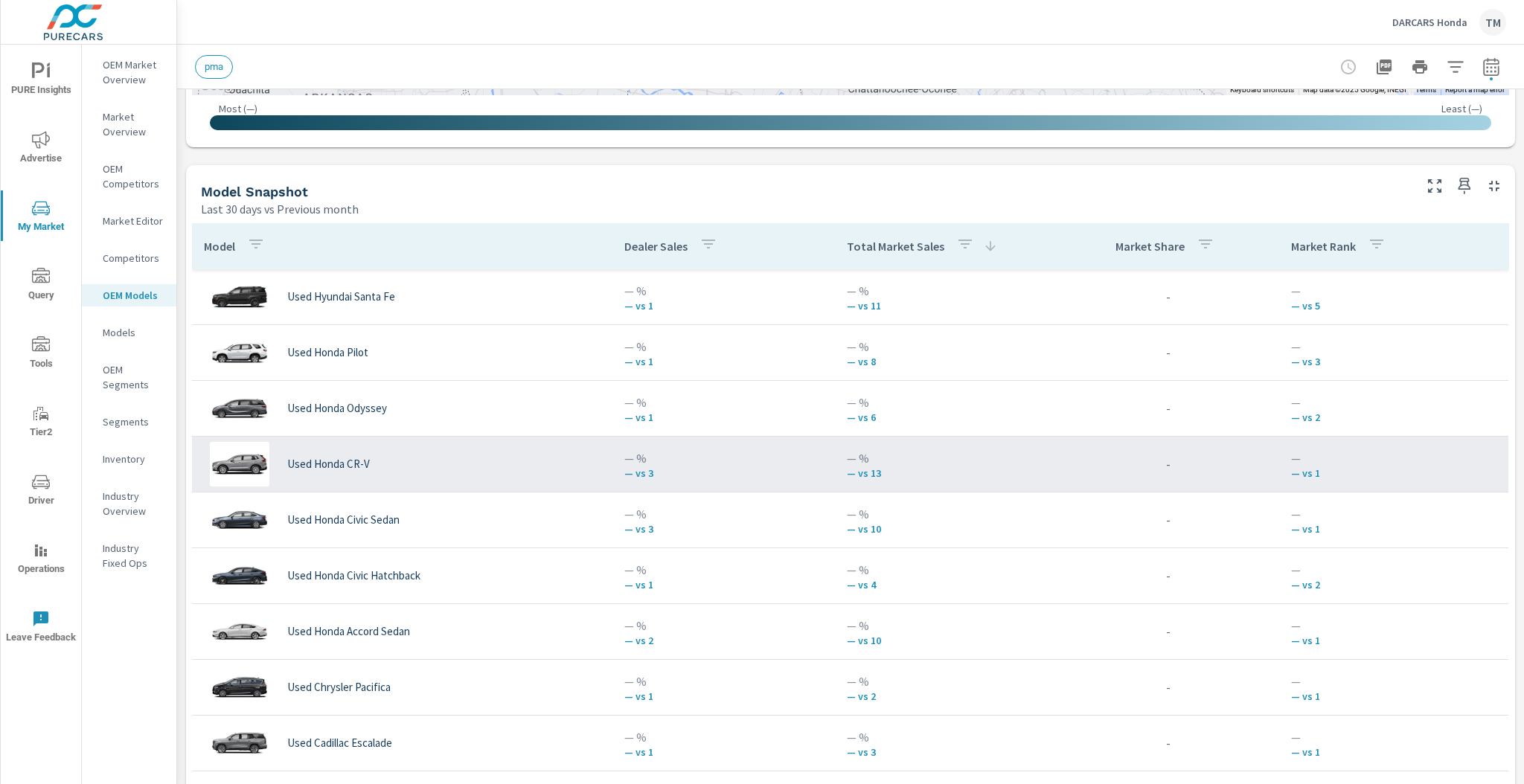
scroll to position [893, 0]
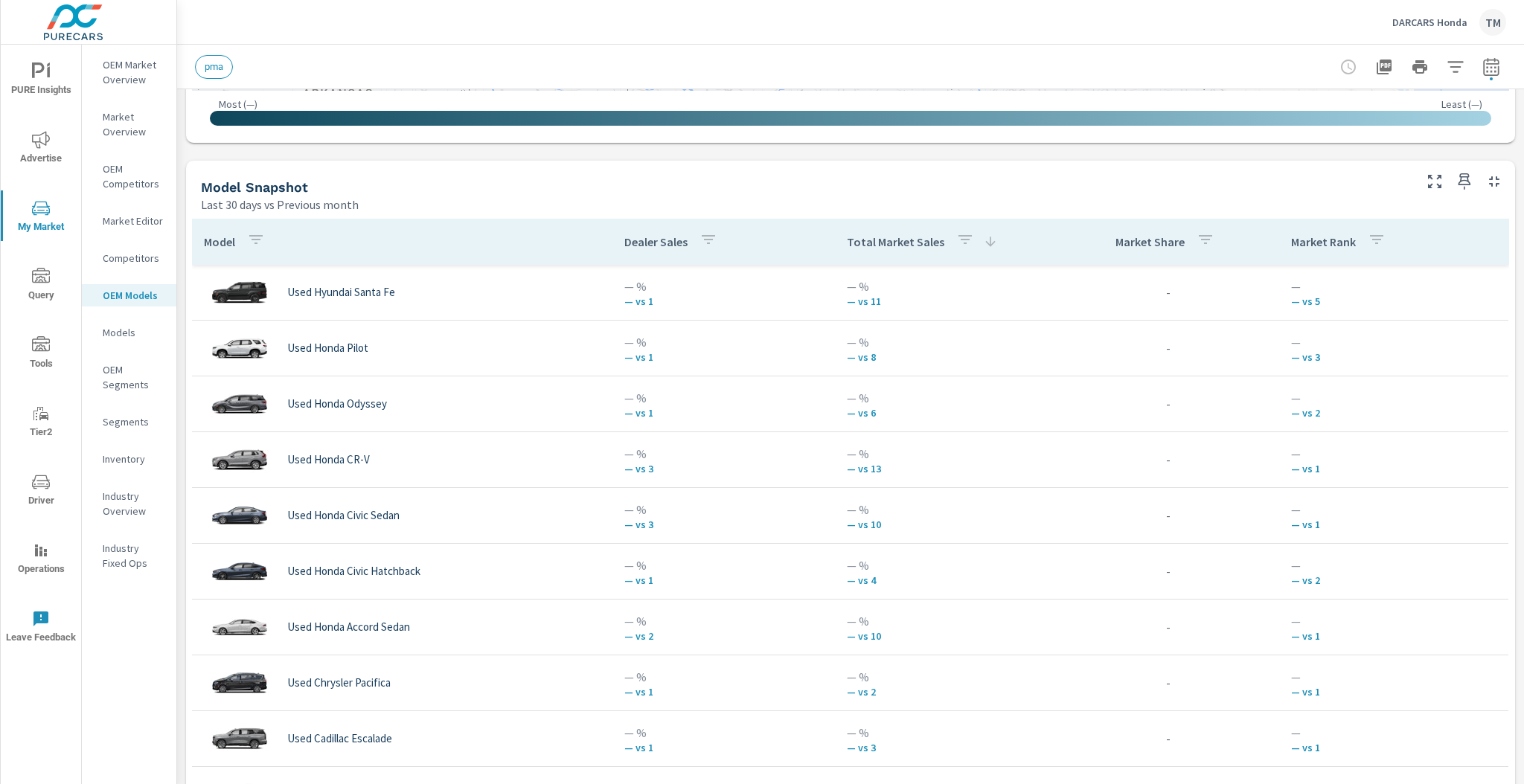
click at [1488, 65] on icon "button" at bounding box center [1491, 67] width 18 height 18
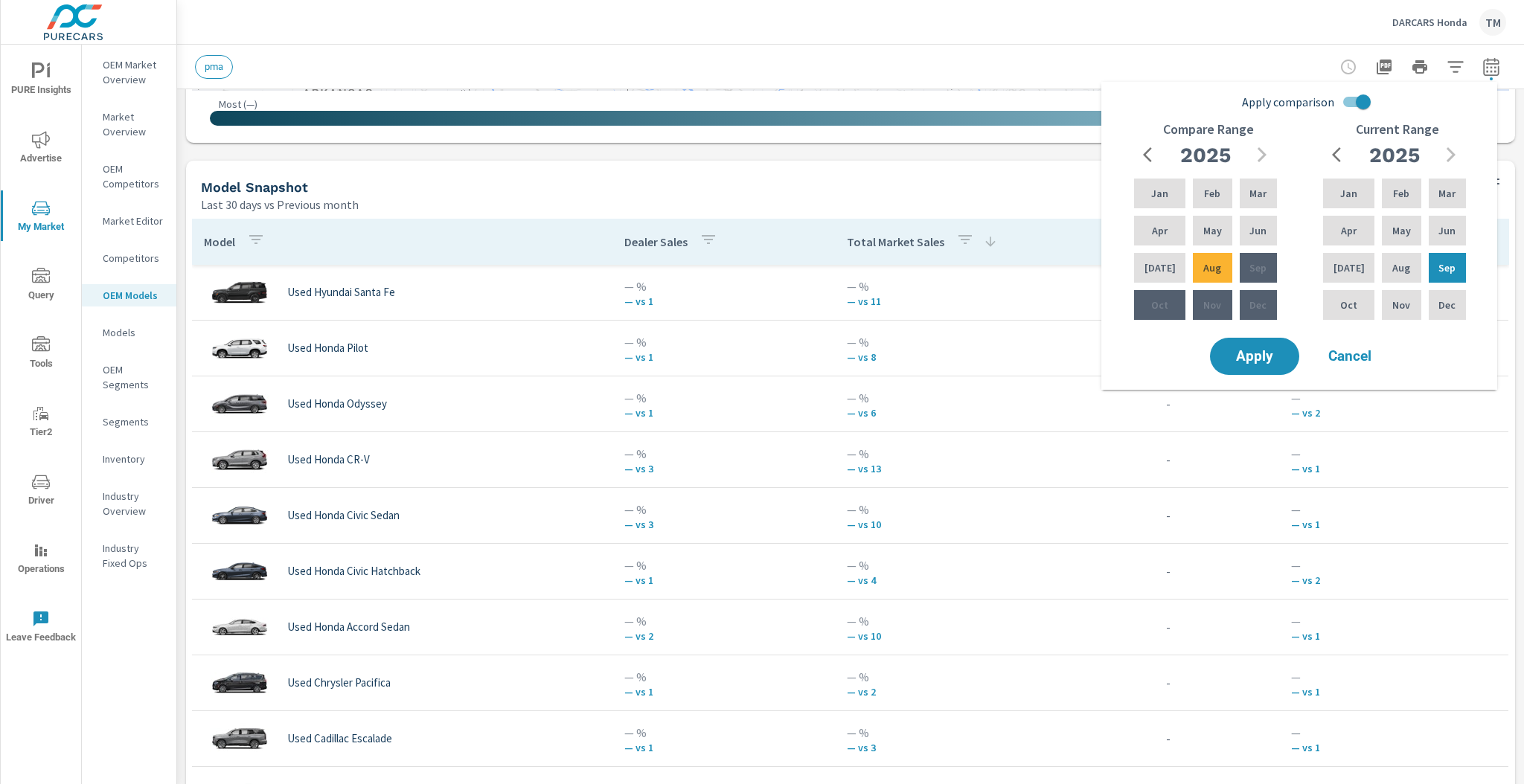
click at [1349, 98] on input "Apply comparison" at bounding box center [1363, 102] width 85 height 29
checkbox input "false"
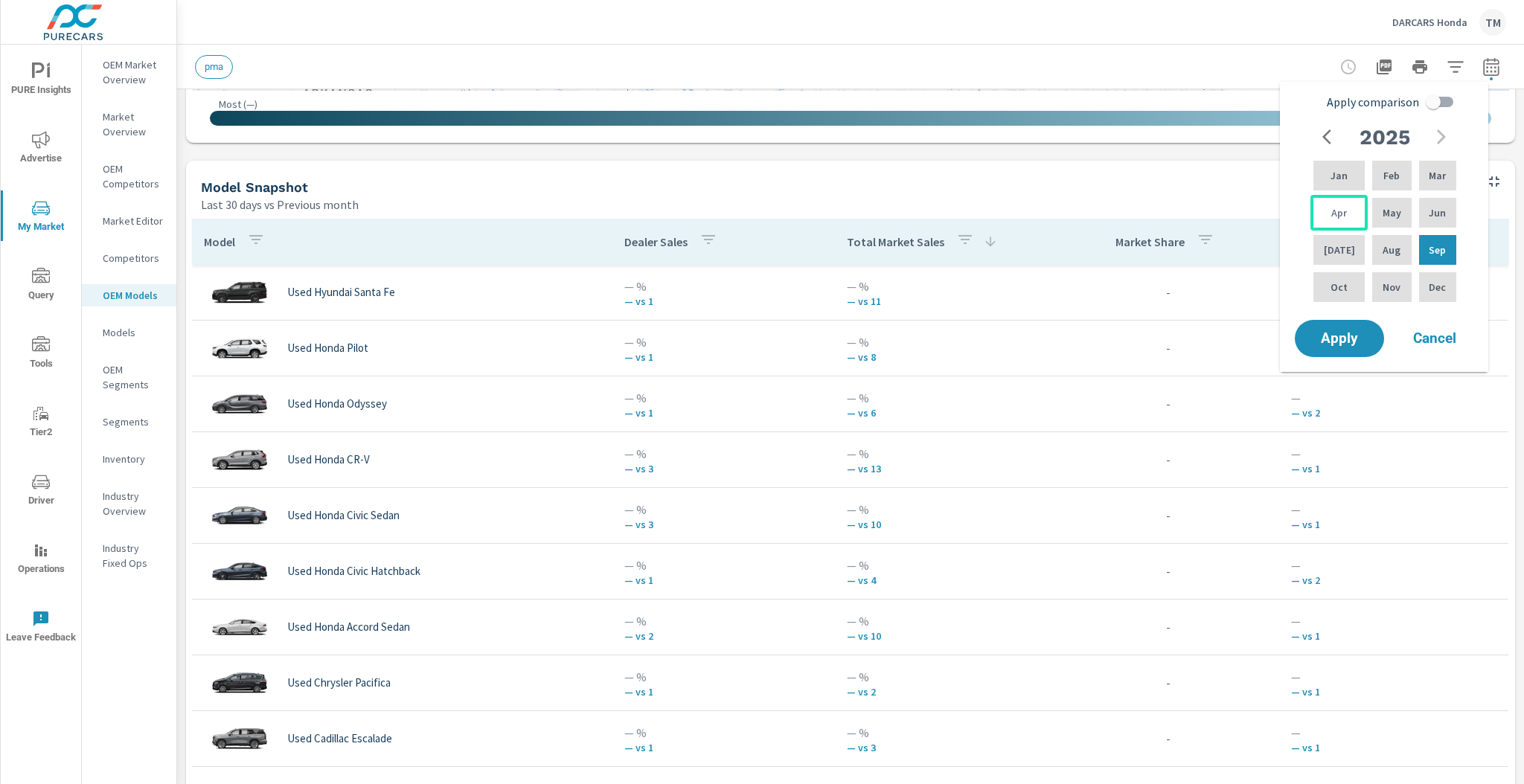
click at [1351, 222] on div "Apr" at bounding box center [1339, 213] width 57 height 35
click at [1407, 247] on div "Aug" at bounding box center [1392, 250] width 45 height 35
click at [1420, 250] on div "Sep" at bounding box center [1438, 250] width 43 height 35
click at [1431, 244] on p "Sep" at bounding box center [1438, 250] width 17 height 15
click at [1346, 213] on div "Apr" at bounding box center [1339, 213] width 57 height 35
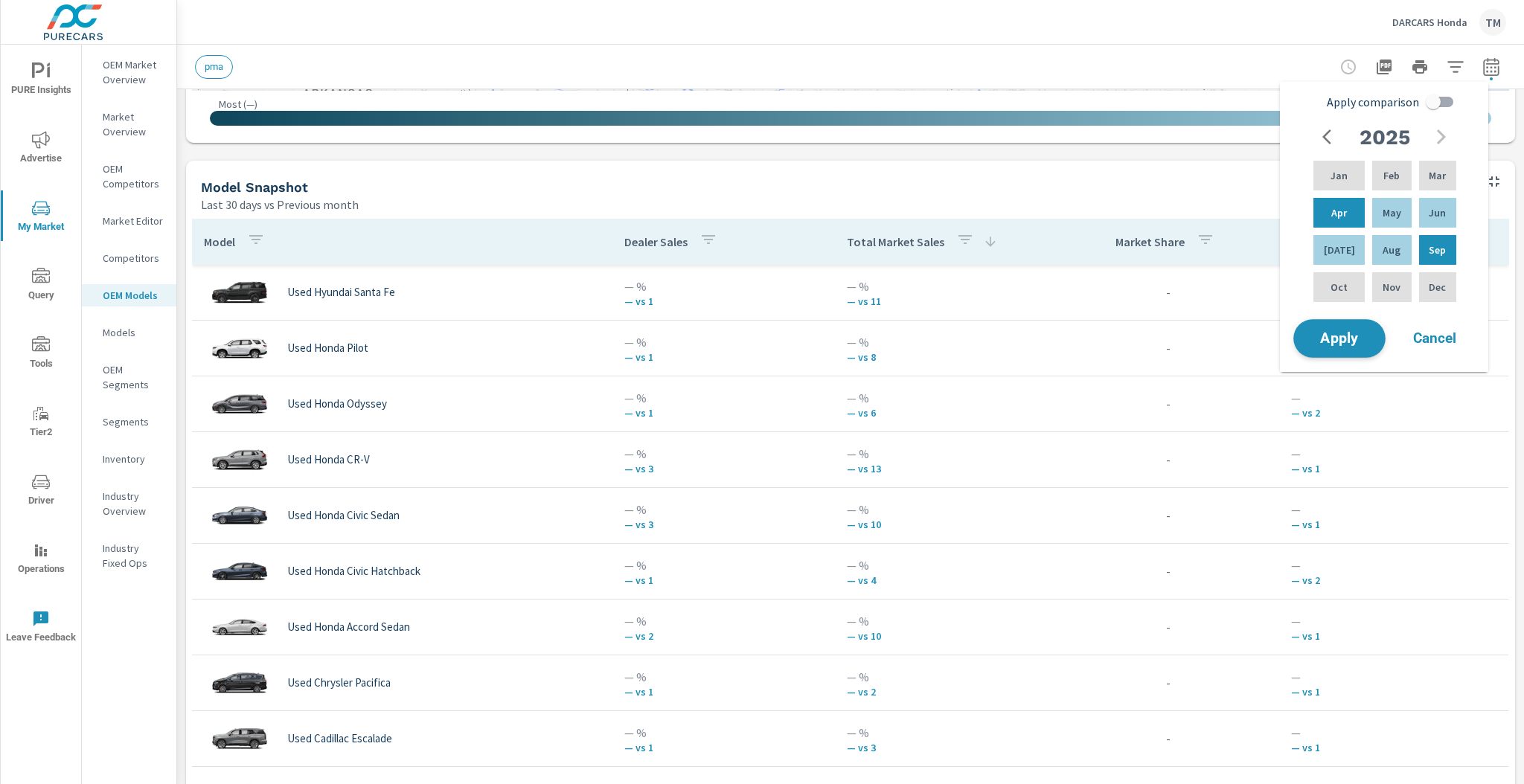
click at [1337, 342] on span "Apply" at bounding box center [1339, 339] width 61 height 14
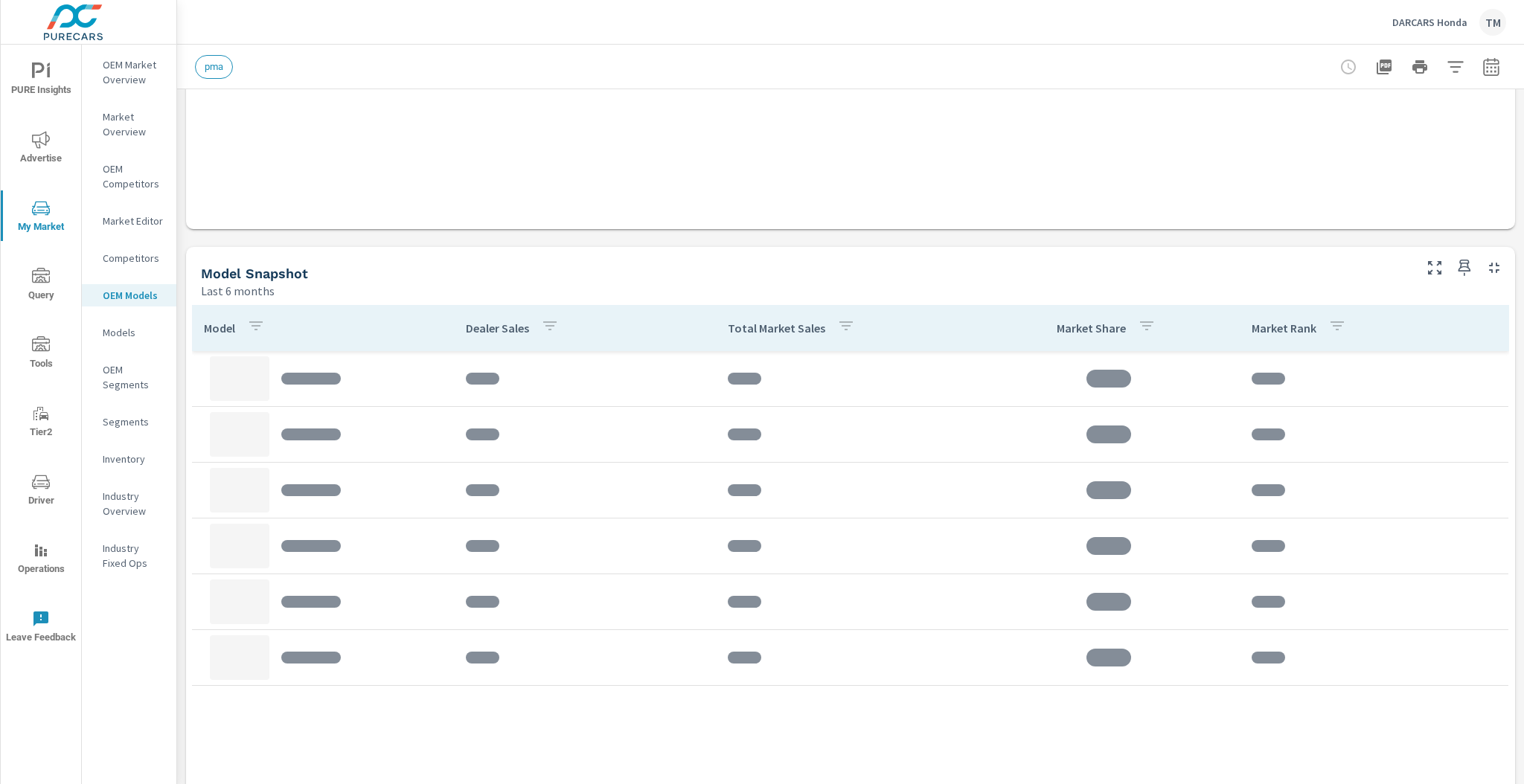
scroll to position [596, 0]
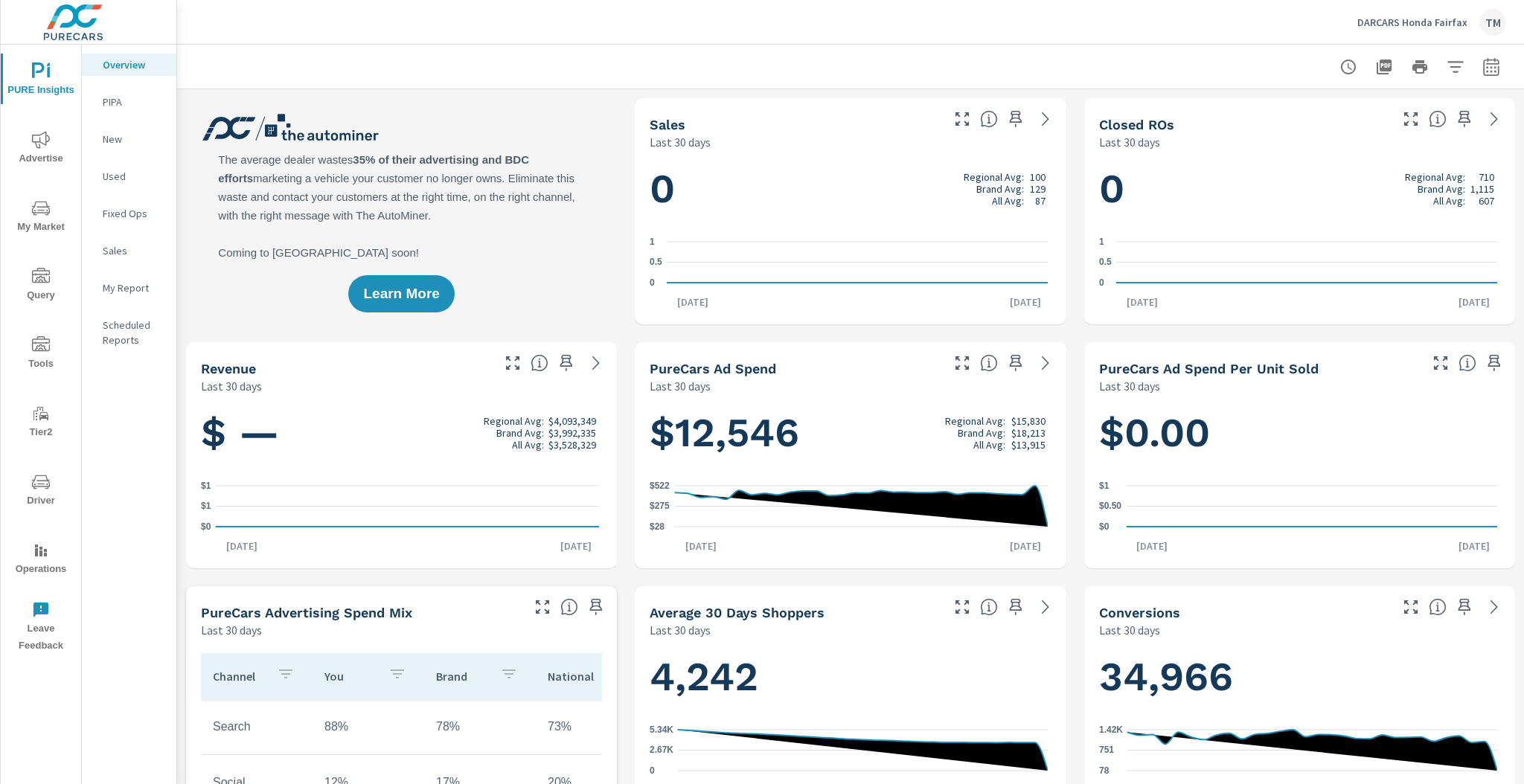
click at [41, 233] on span "My Market" at bounding box center [41, 218] width 72 height 36
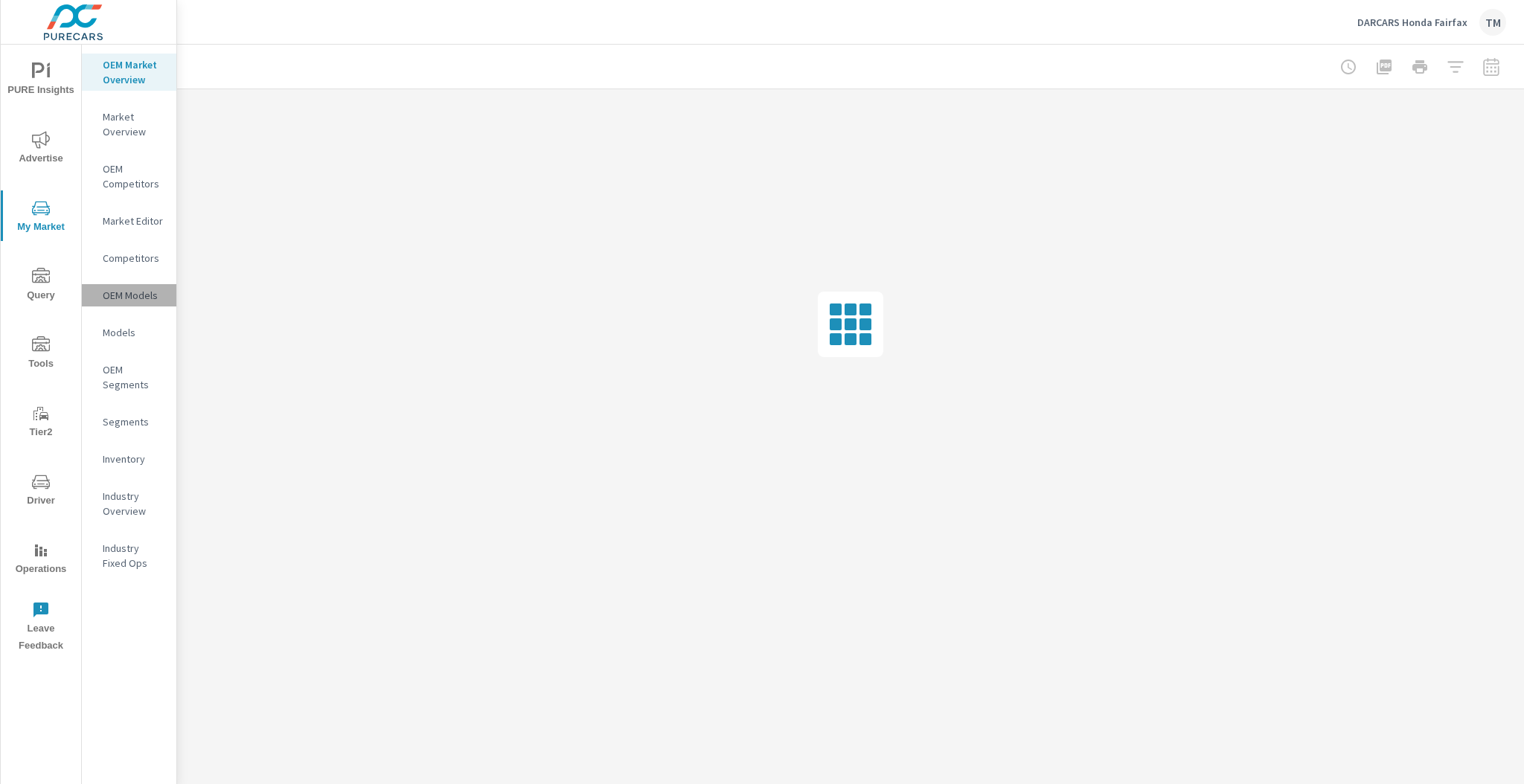
click at [131, 295] on p "OEM Models" at bounding box center [133, 295] width 61 height 15
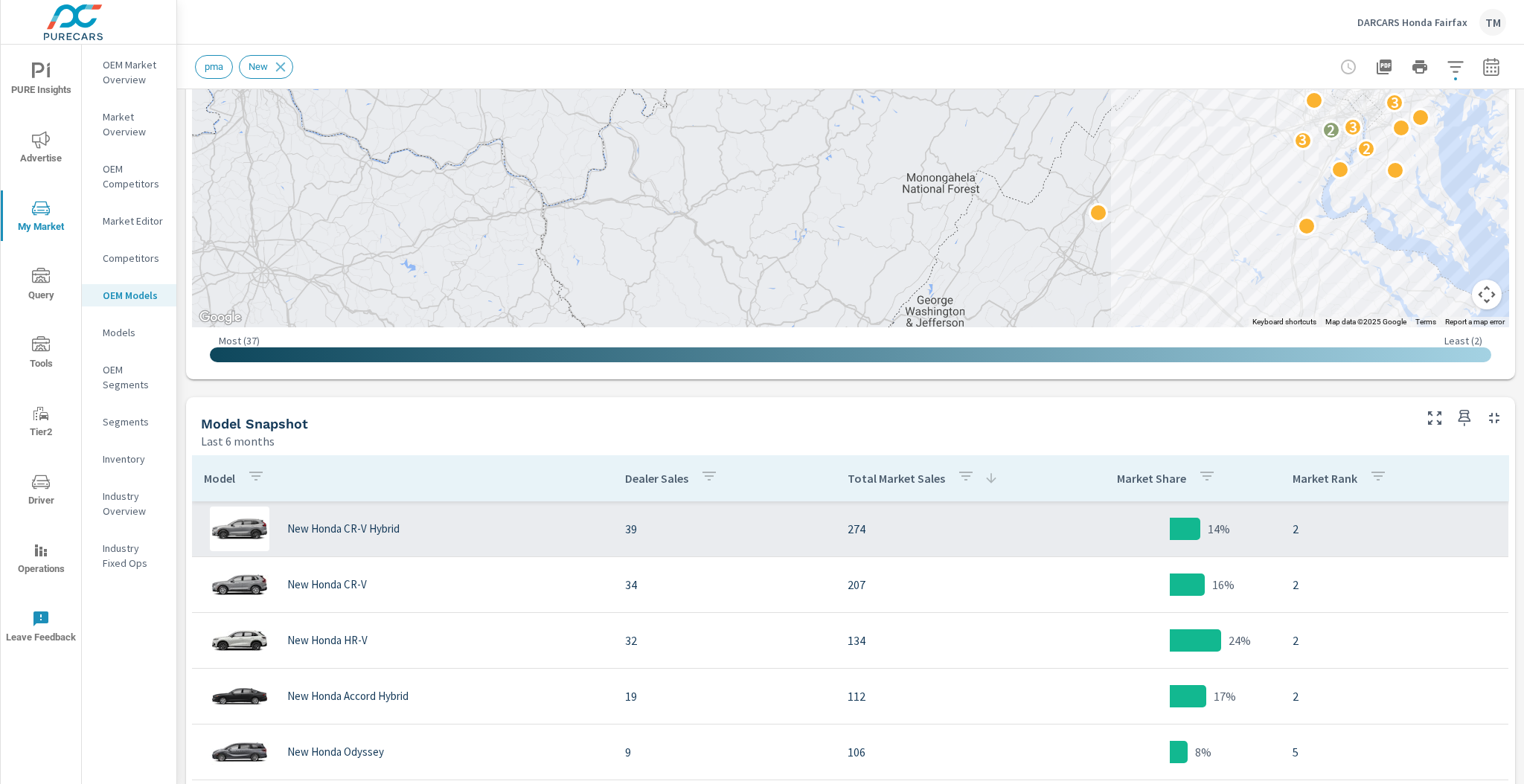
scroll to position [476, 0]
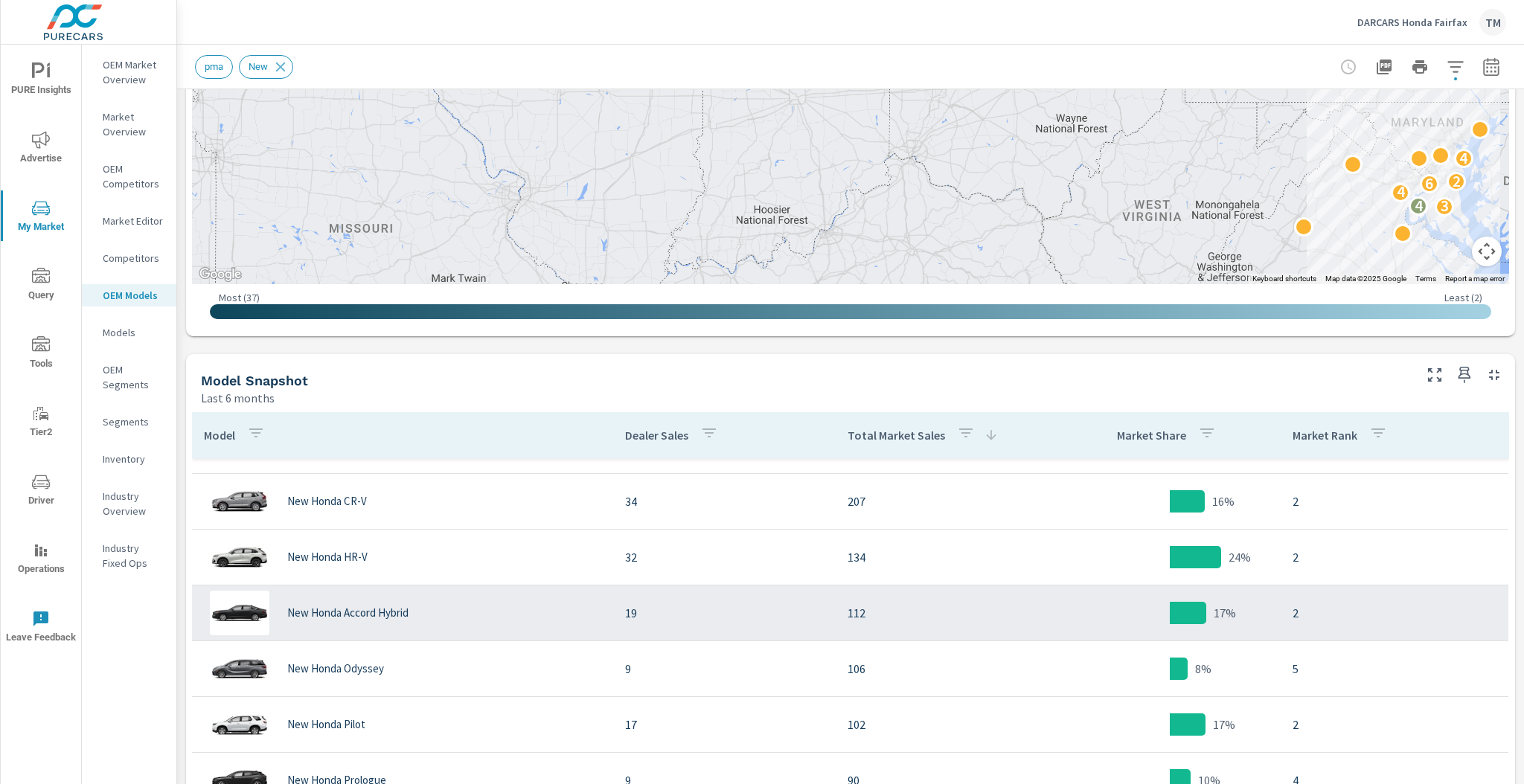
scroll to position [239, 0]
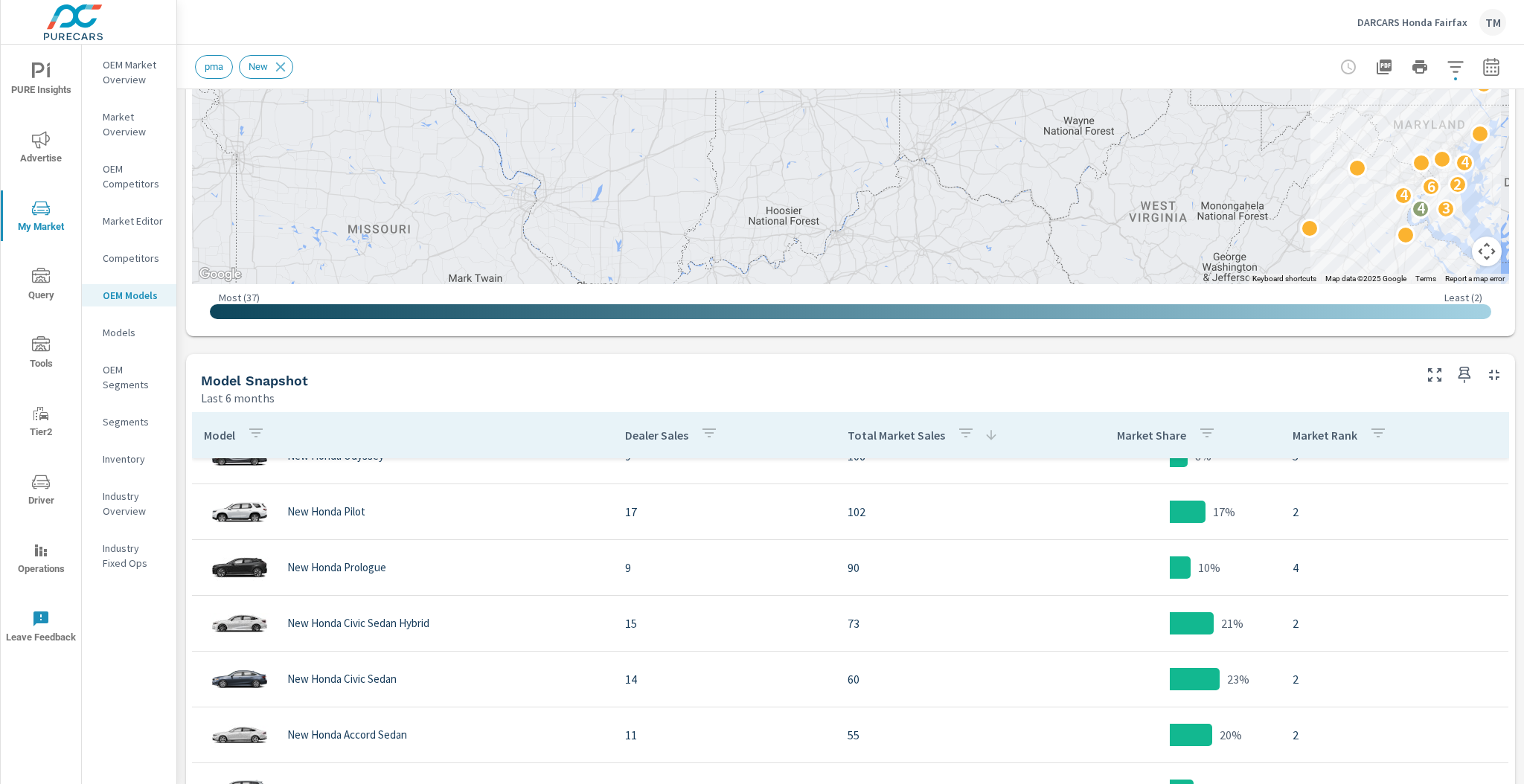
scroll to position [357, 0]
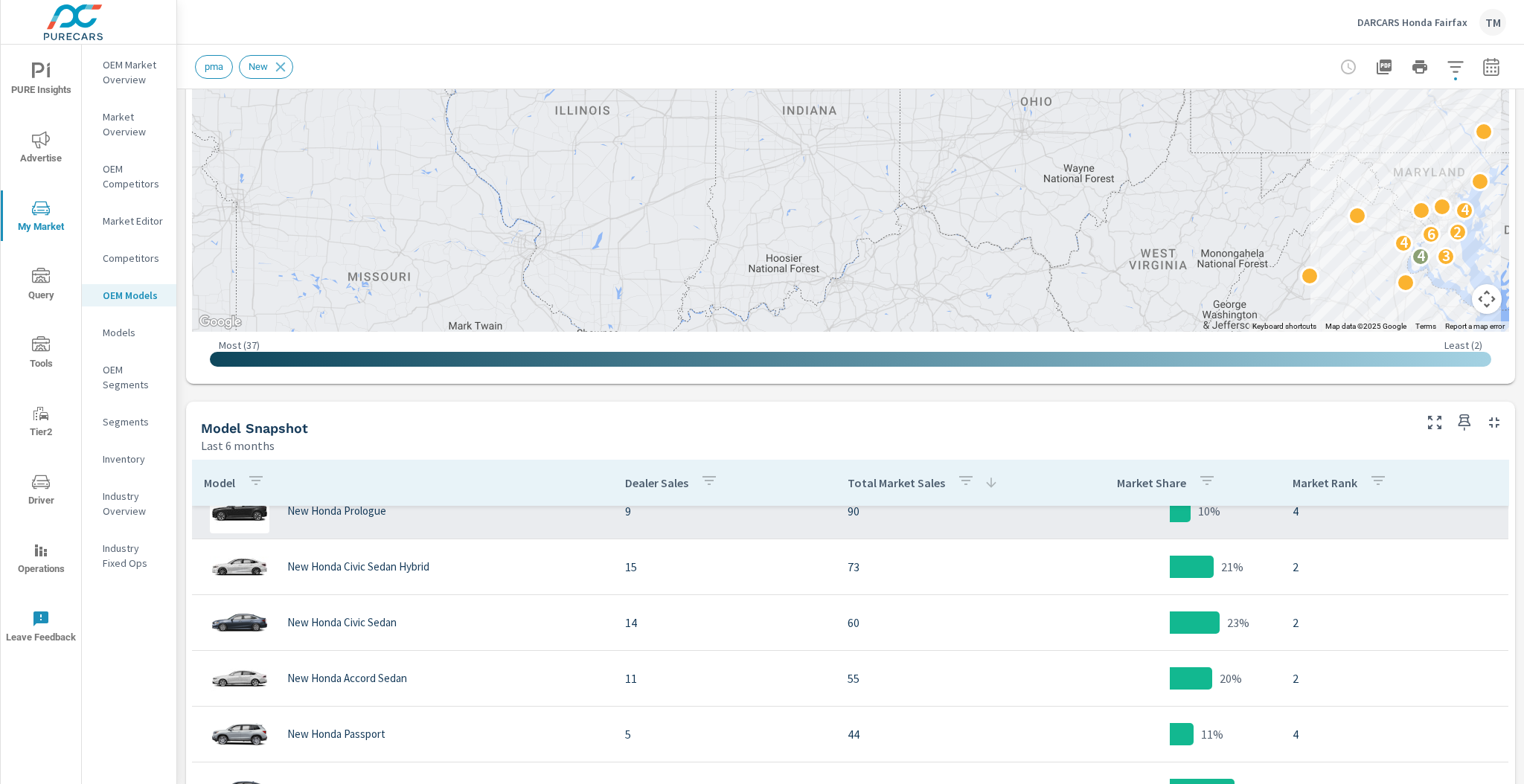
scroll to position [476, 0]
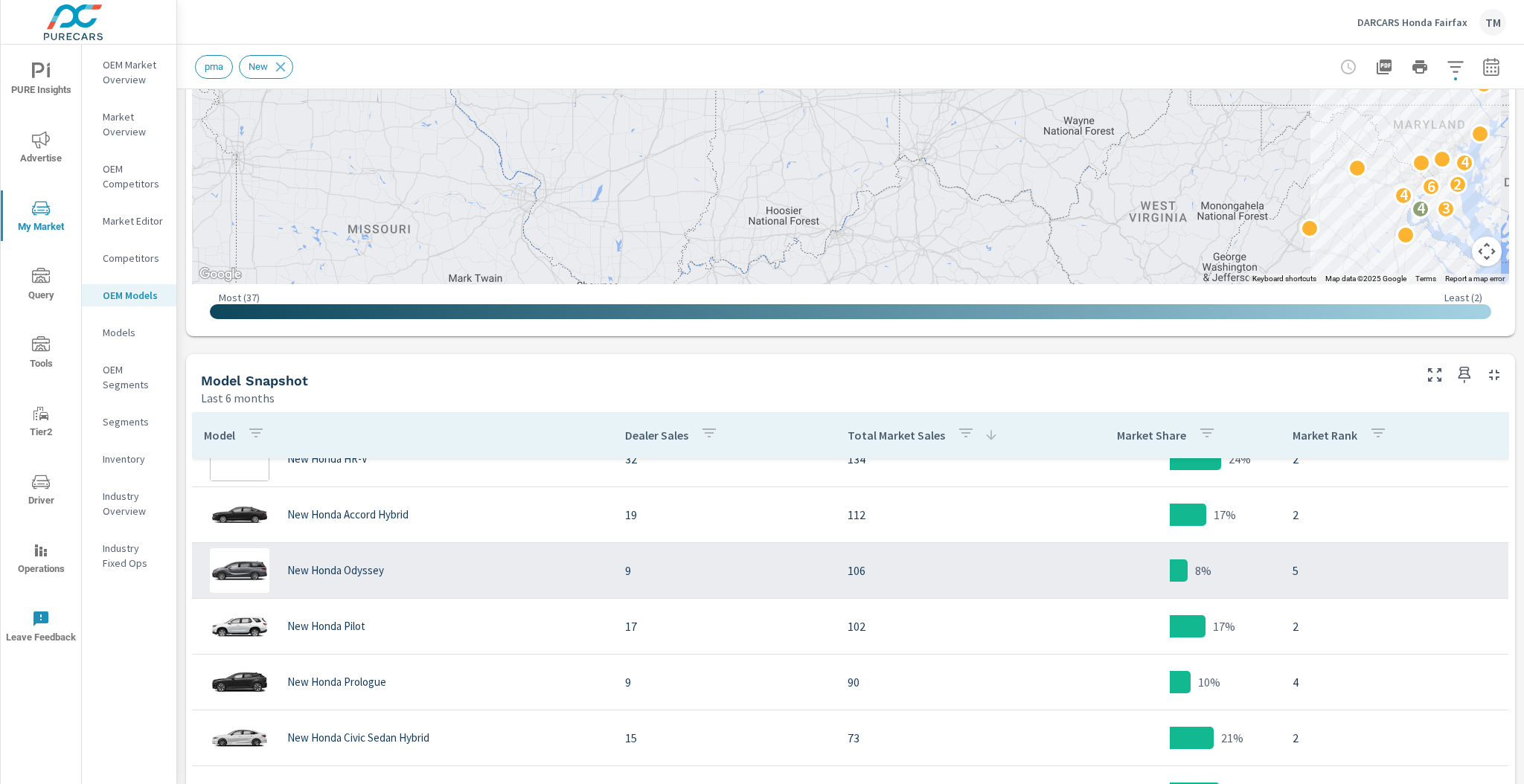
scroll to position [103, 0]
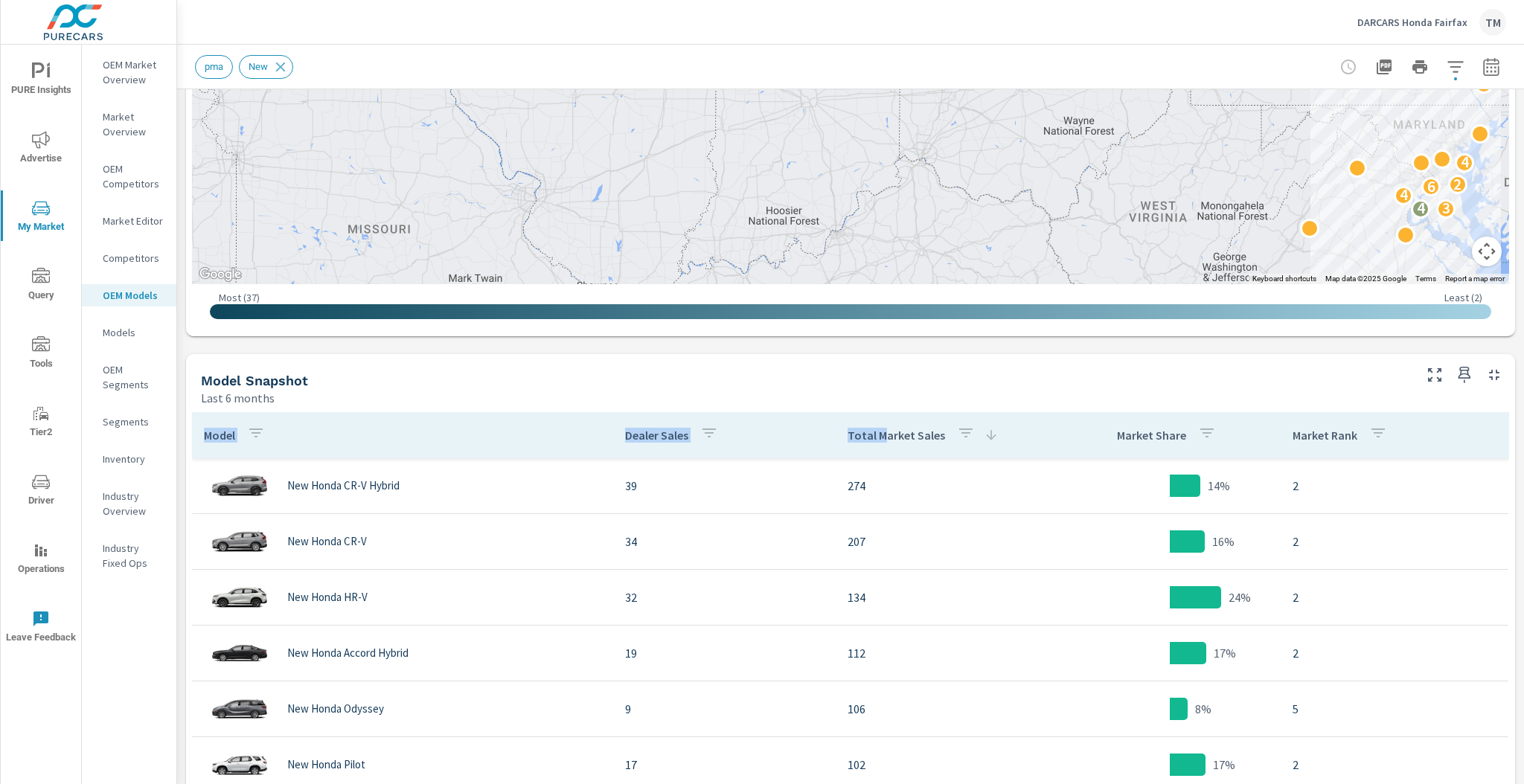
drag, startPoint x: 870, startPoint y: 442, endPoint x: 765, endPoint y: 393, distance: 115.9
click at [774, 388] on div "Model Snapshot Last 6 months Model Dealer Sales Total Market Sales Market Share…" at bounding box center [851, 650] width 1330 height 592
click at [660, 392] on div "Last 6 months" at bounding box center [806, 398] width 1210 height 18
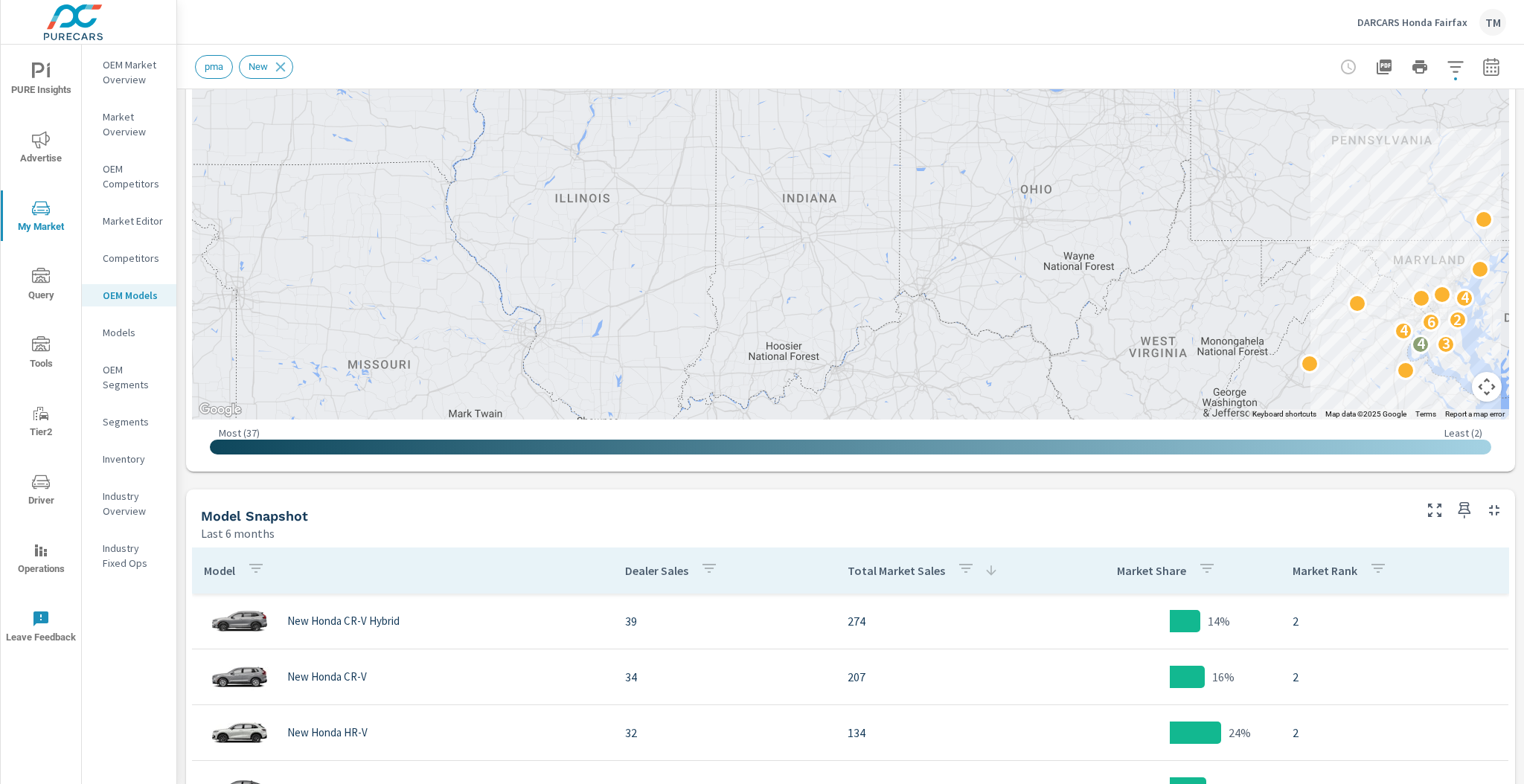
scroll to position [239, 0]
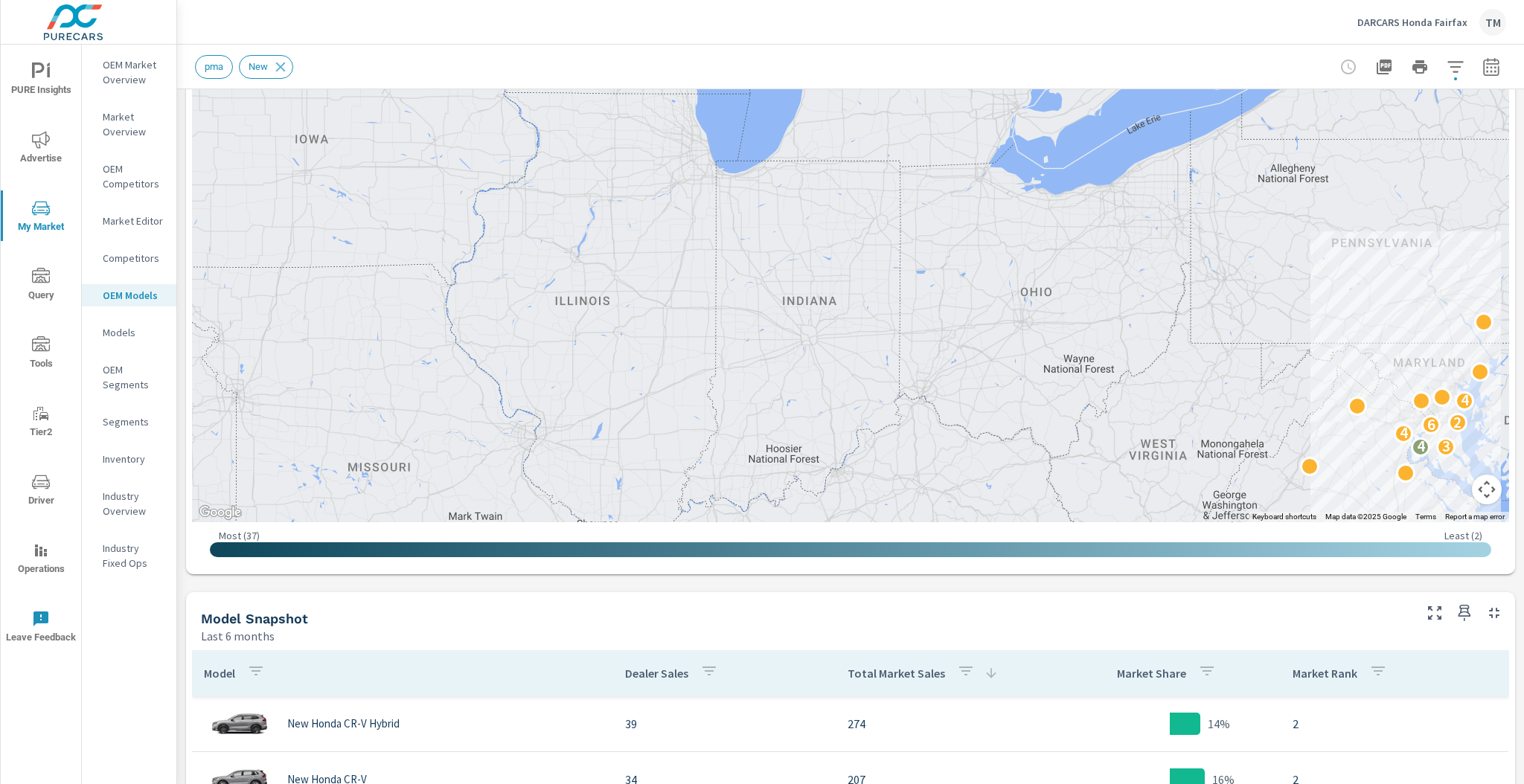
drag, startPoint x: 1357, startPoint y: 604, endPoint x: 1204, endPoint y: 608, distance: 153.1
click at [1204, 608] on div "Model Snapshot Last 6 months" at bounding box center [801, 618] width 1231 height 53
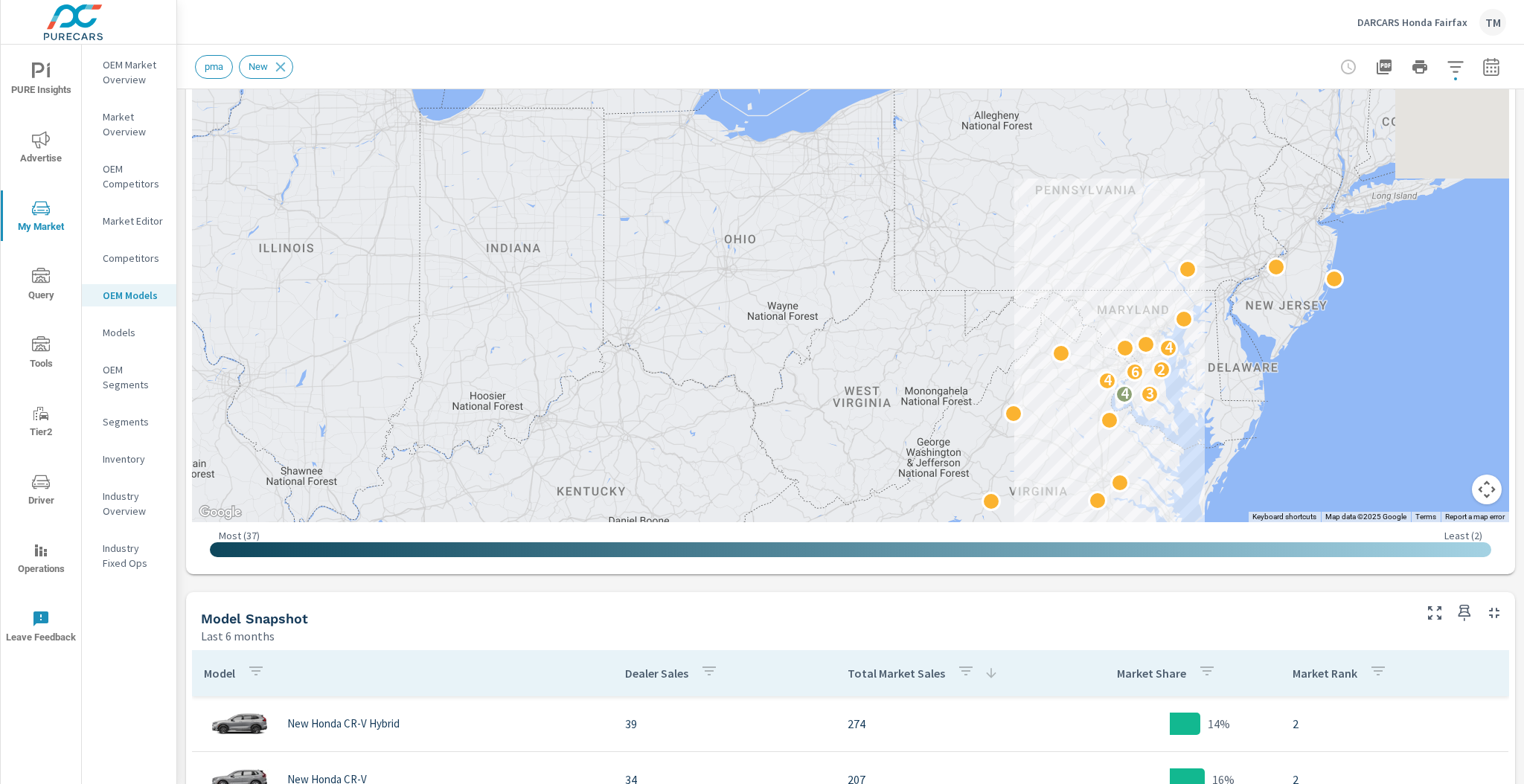
drag, startPoint x: 1132, startPoint y: 401, endPoint x: 859, endPoint y: 349, distance: 277.9
click at [915, 365] on div "3 4 4 6 2 4" at bounding box center [1507, 704] width 1905 height 1072
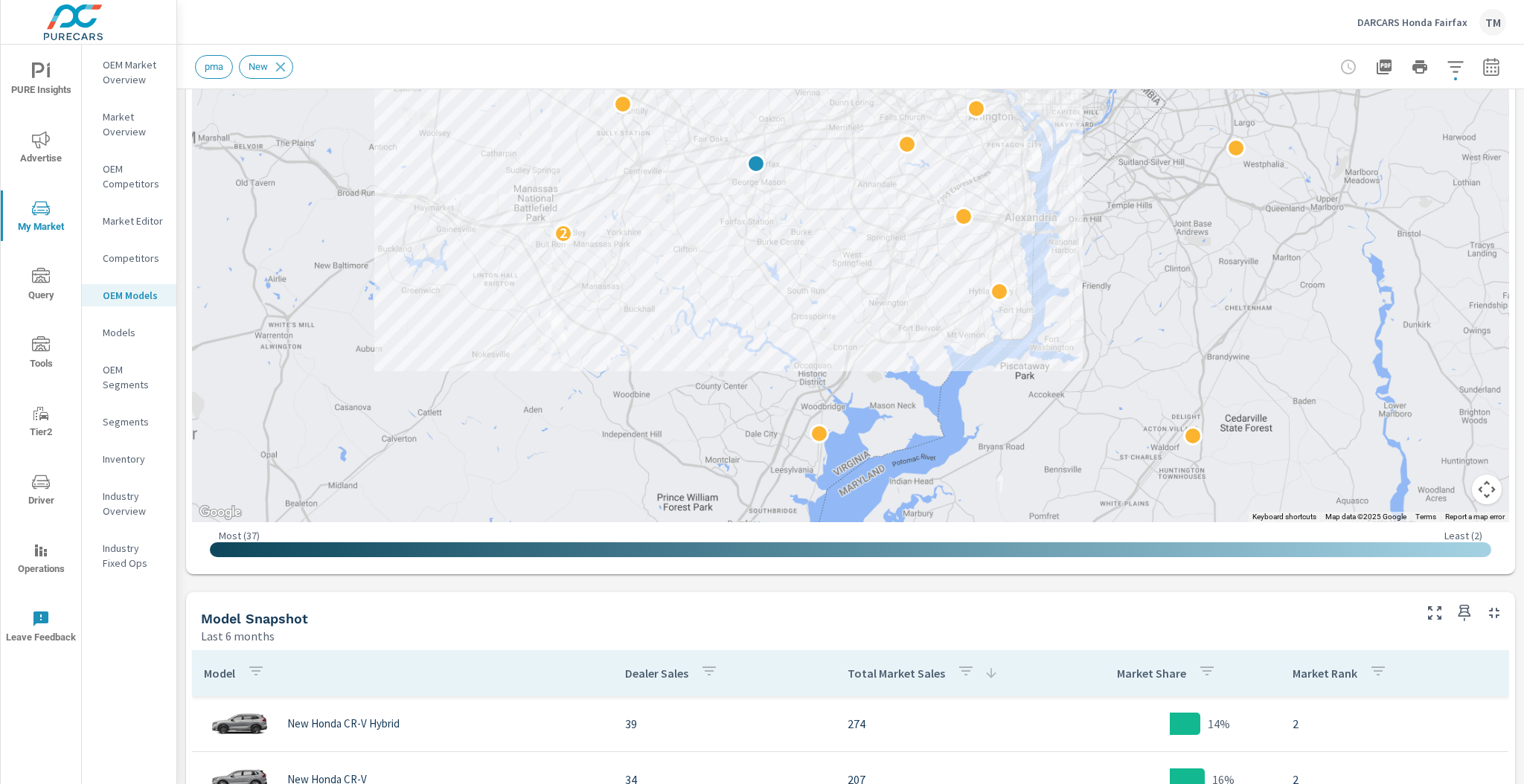
drag, startPoint x: 918, startPoint y: 355, endPoint x: 937, endPoint y: 407, distance: 55.4
click at [932, 398] on div "2" at bounding box center [1266, 712] width 1905 height 1072
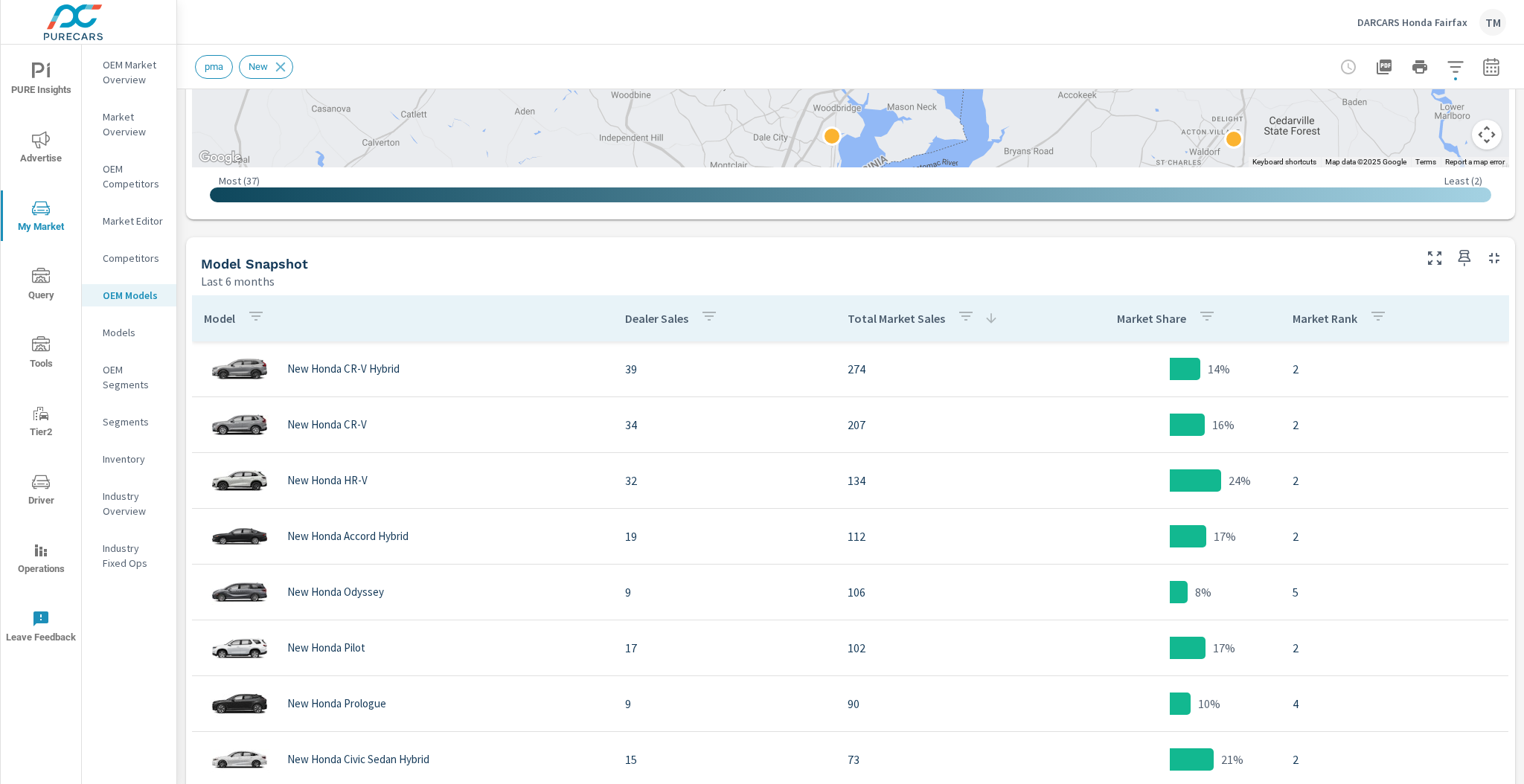
scroll to position [596, 0]
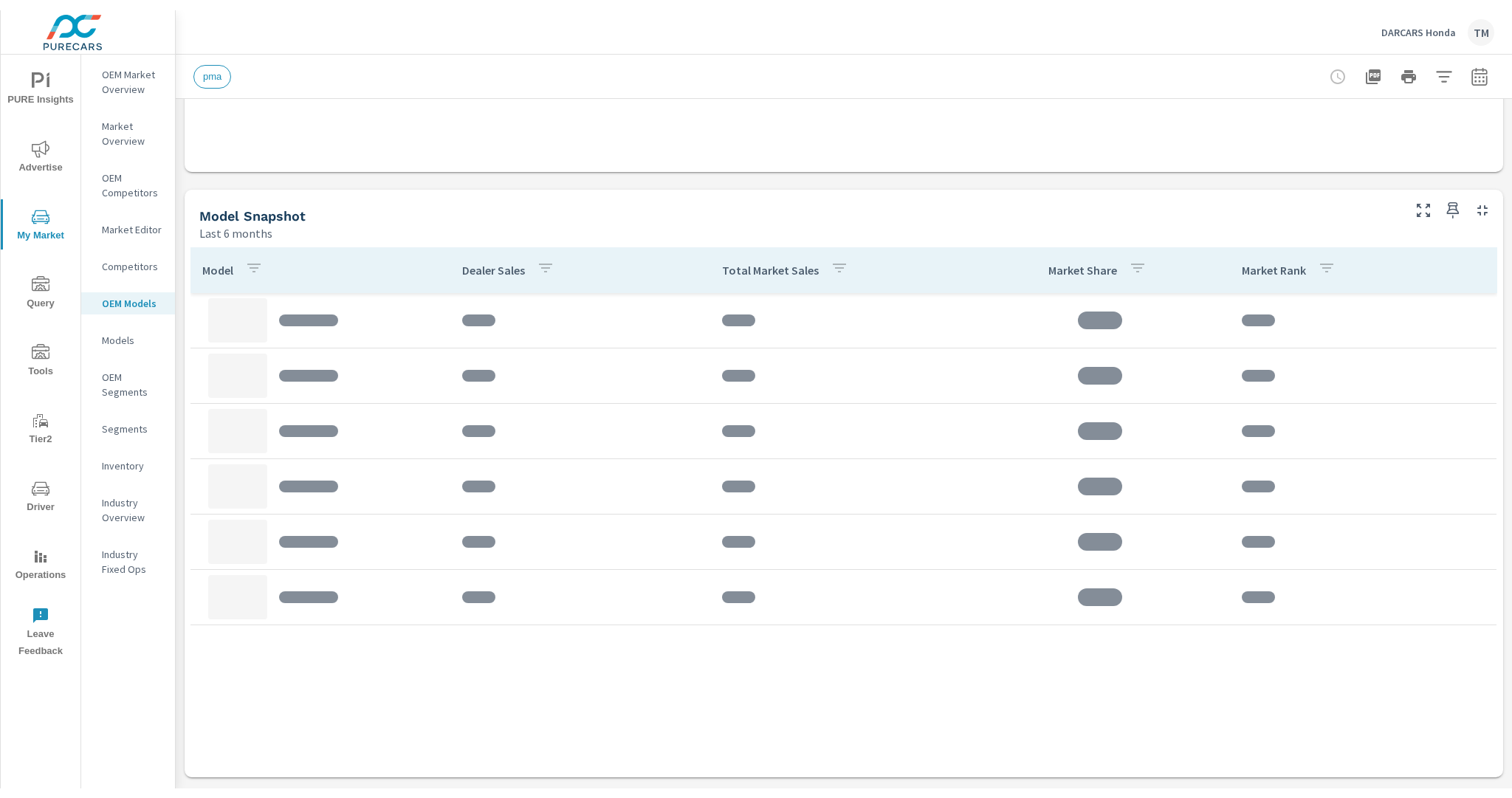
scroll to position [650, 0]
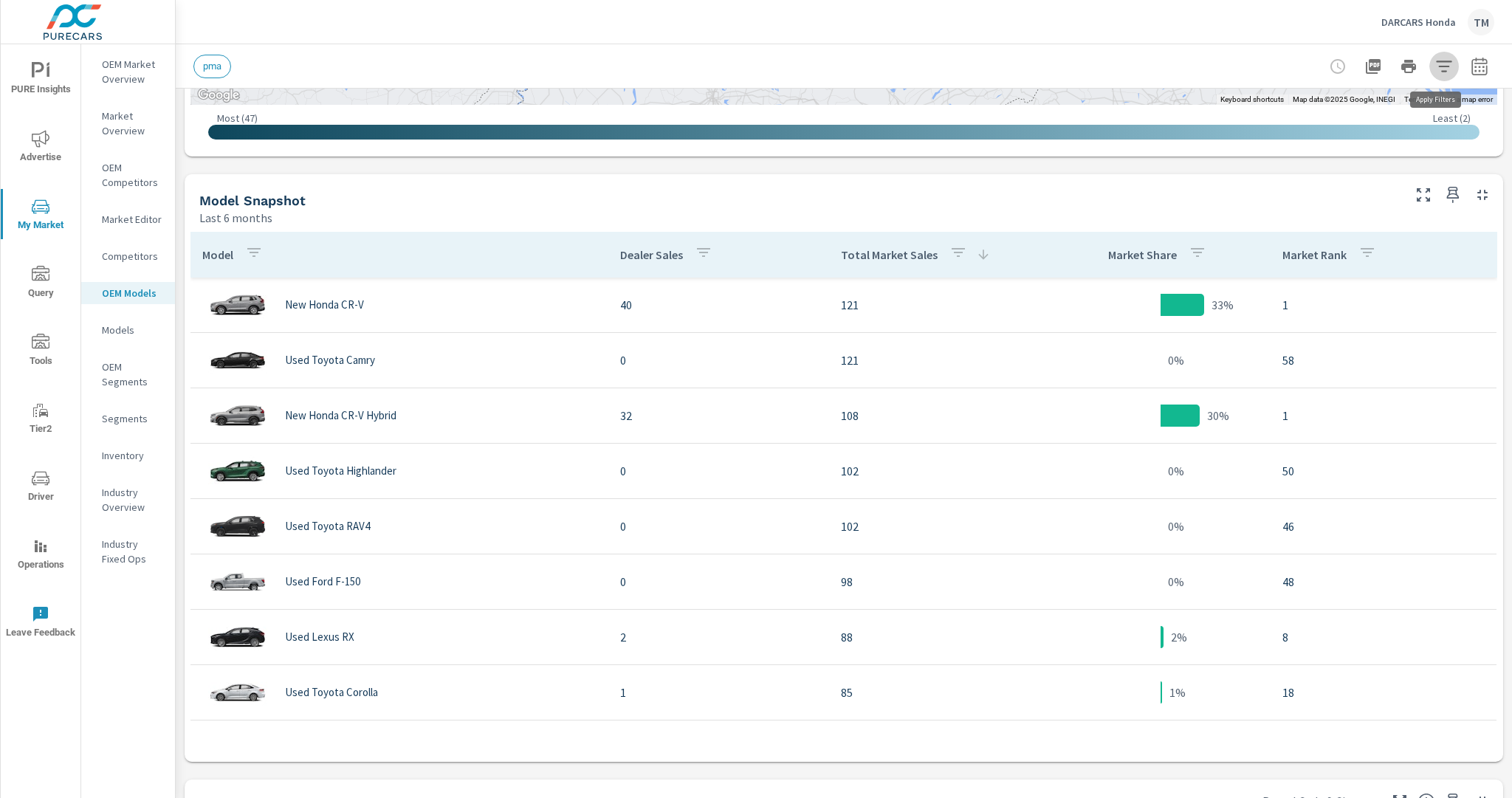
click at [1443, 63] on icon "button" at bounding box center [1444, 66] width 18 height 18
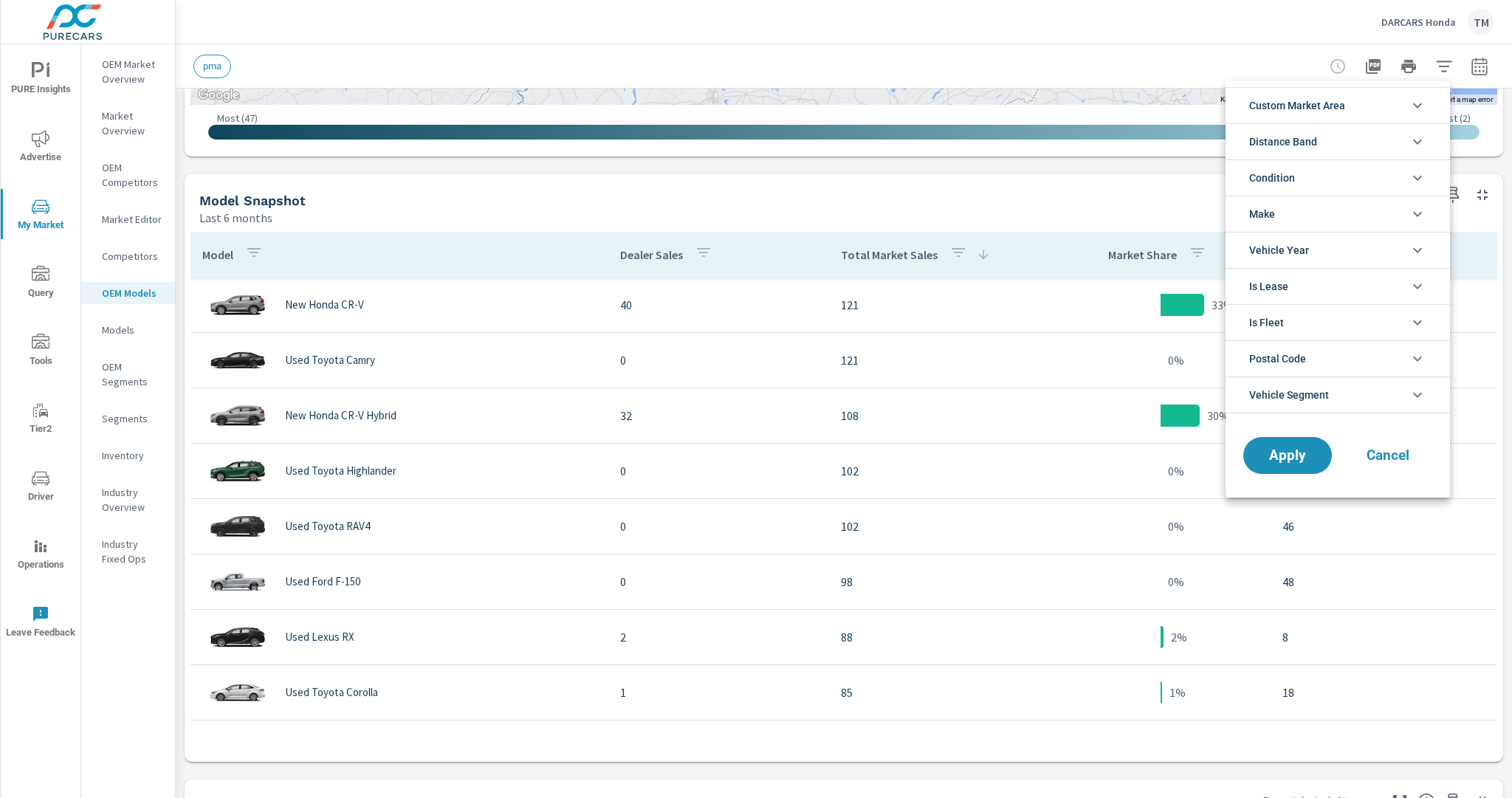
scroll to position [33, 0]
click at [1344, 183] on li "Condition" at bounding box center [1338, 177] width 225 height 36
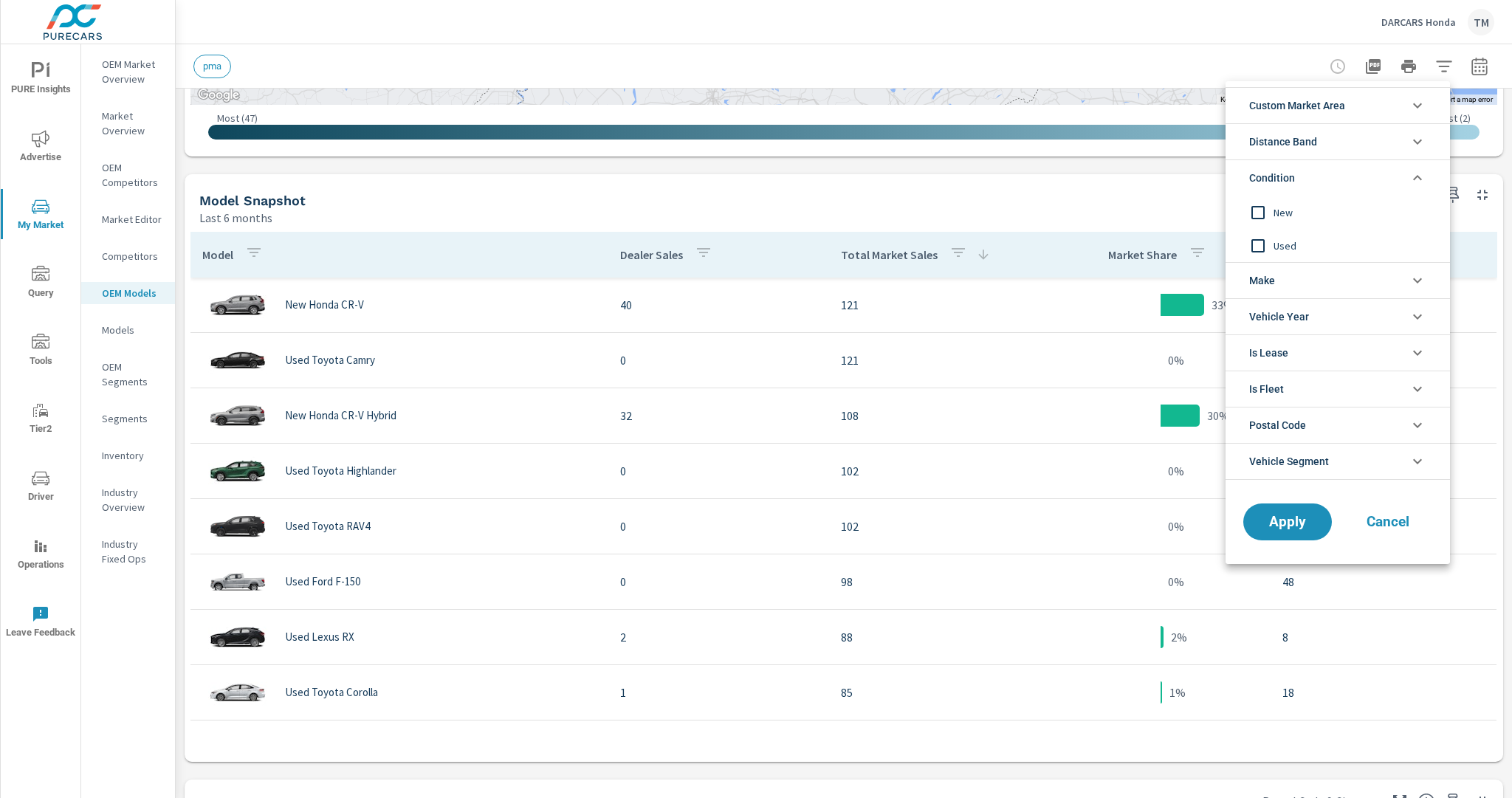
click at [1297, 210] on span "New" at bounding box center [1354, 213] width 162 height 18
click at [1309, 503] on button "Apply" at bounding box center [1287, 521] width 92 height 39
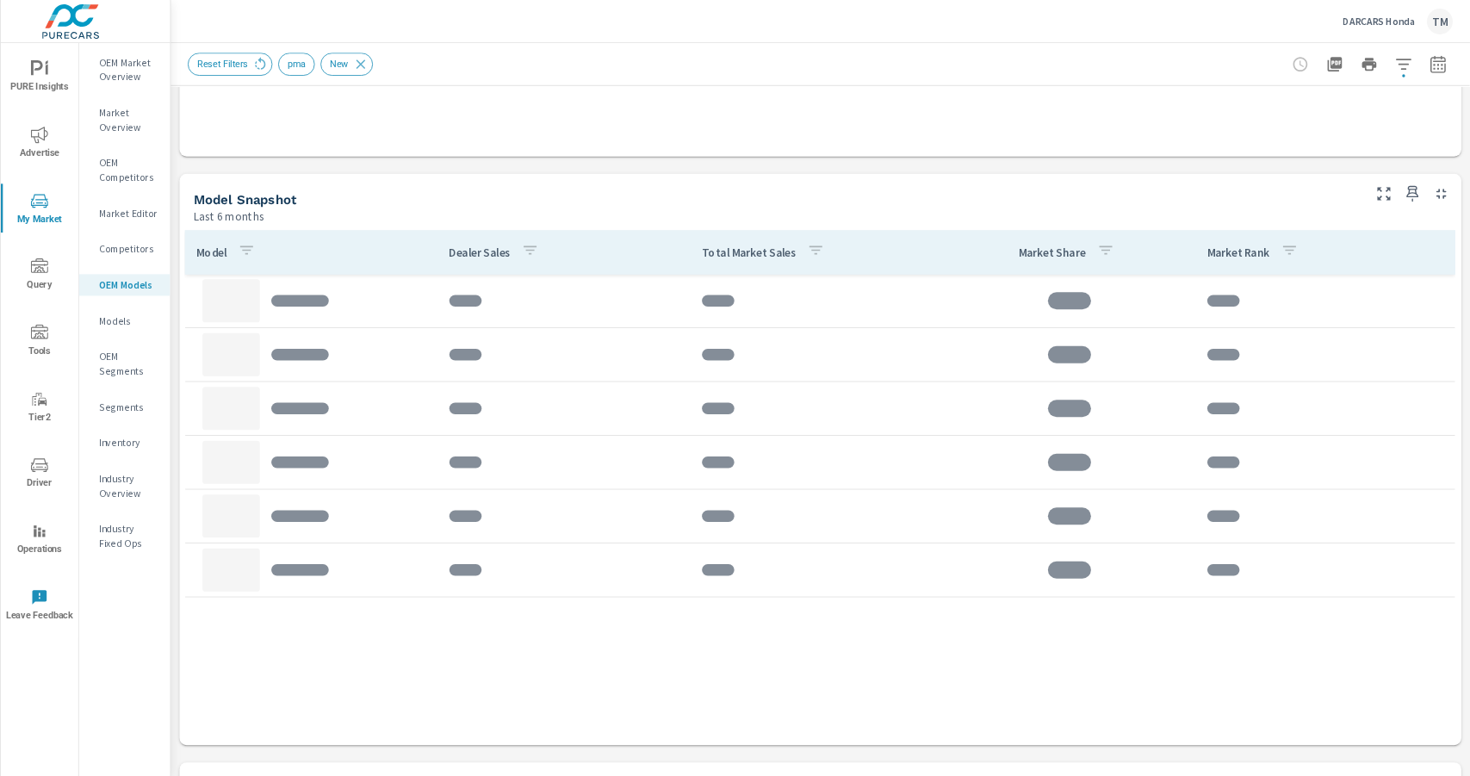
scroll to position [758, 0]
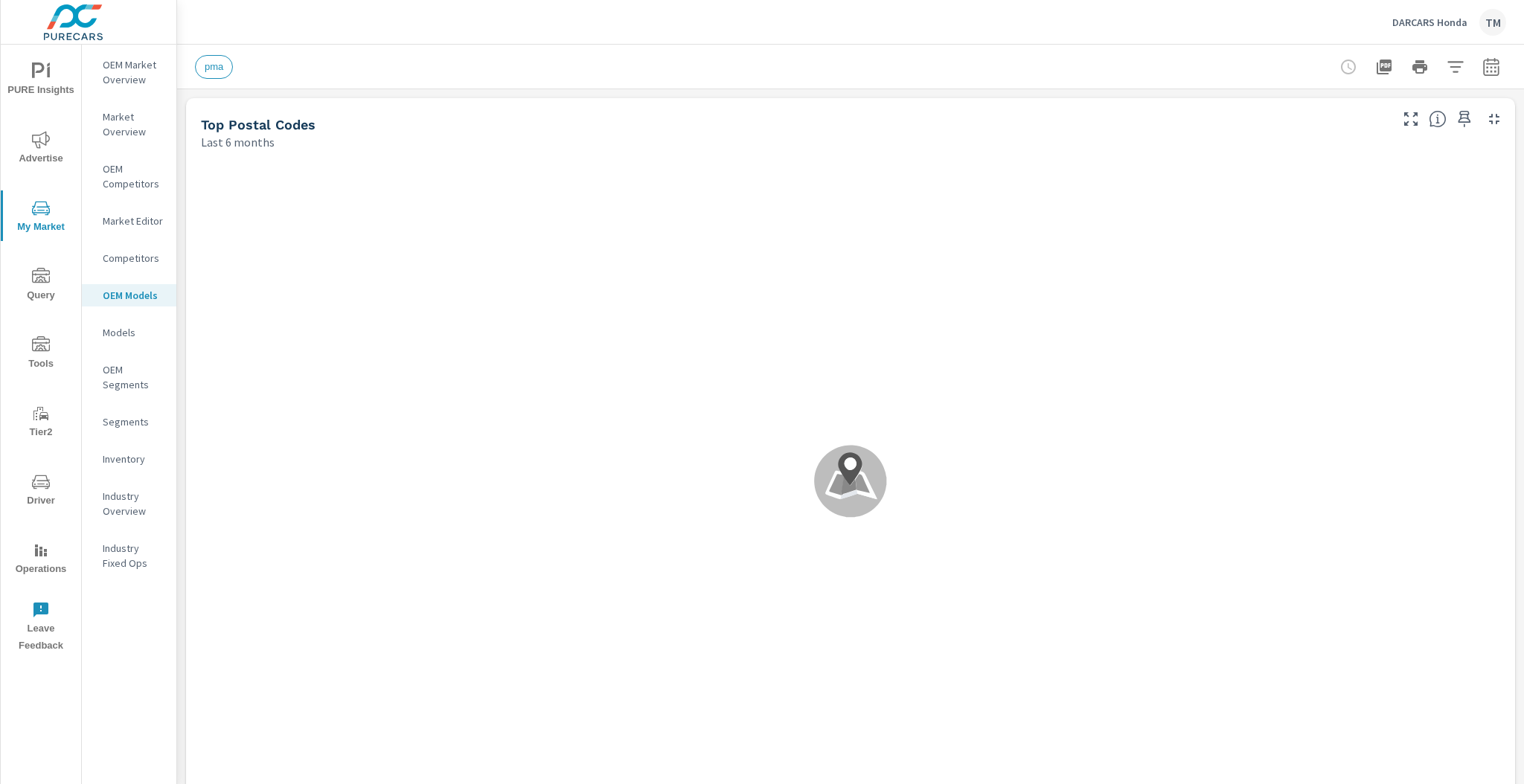
click at [23, 79] on span "PURE Insights" at bounding box center [41, 80] width 72 height 36
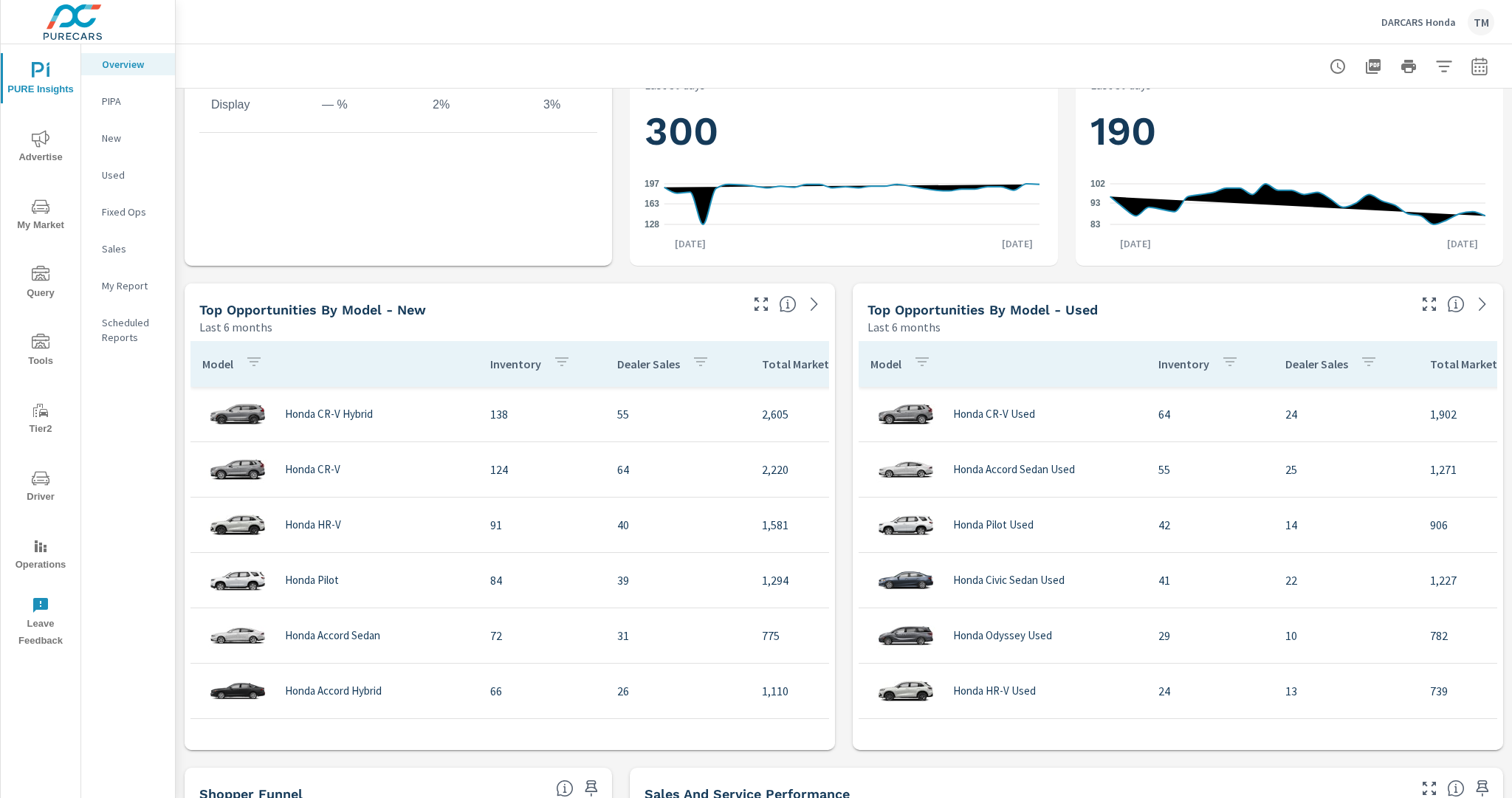
scroll to position [767, 0]
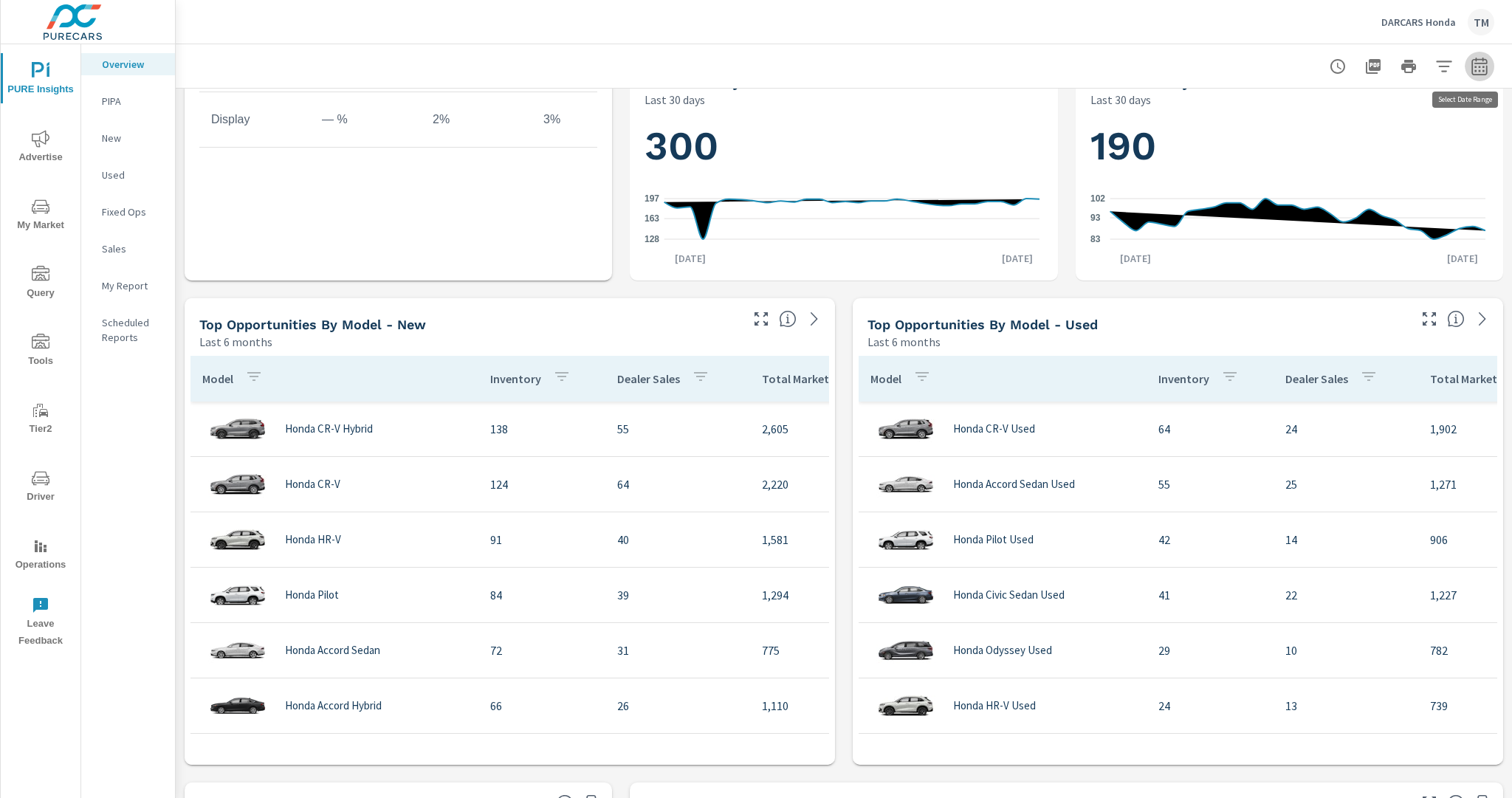
click at [1471, 66] on icon "button" at bounding box center [1479, 66] width 18 height 18
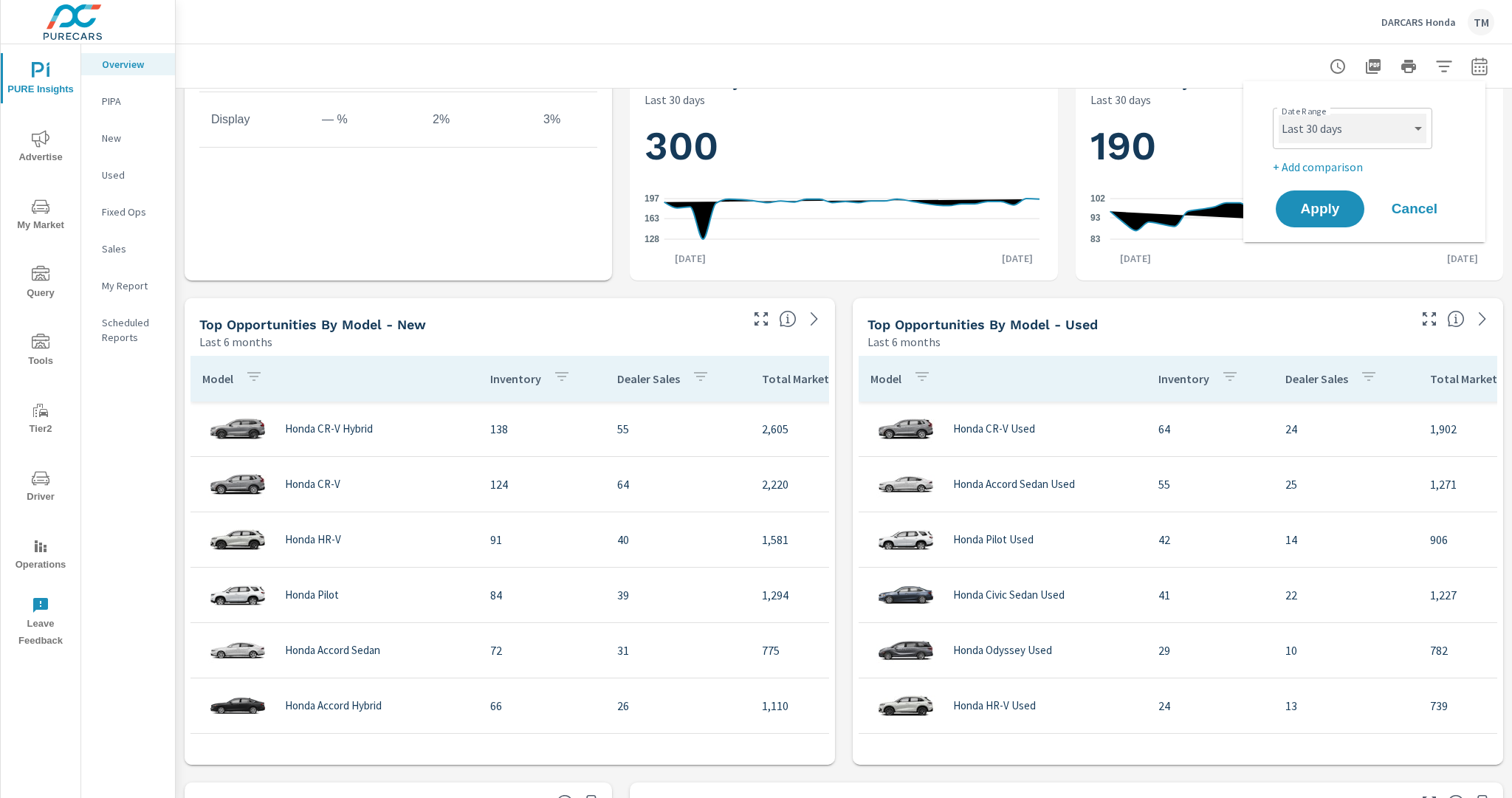
click at [1390, 135] on select "Custom [DATE] Last week Last 7 days Last 14 days Last 30 days Last 45 days Last…" at bounding box center [1352, 129] width 148 height 29
click at [1279, 114] on select "Custom [DATE] Last week Last 7 days Last 14 days Last 30 days Last 45 days Last…" at bounding box center [1352, 129] width 148 height 29
drag, startPoint x: 1391, startPoint y: 125, endPoint x: 1390, endPoint y: 139, distance: 14.0
click at [1391, 126] on select "Custom Yesterday Last week Last 7 days Last 14 days Last 30 days Last 45 days L…" at bounding box center [1352, 129] width 148 height 29
click at [1279, 114] on select "Custom Yesterday Last week Last 7 days Last 14 days Last 30 days Last 45 days L…" at bounding box center [1352, 129] width 148 height 29
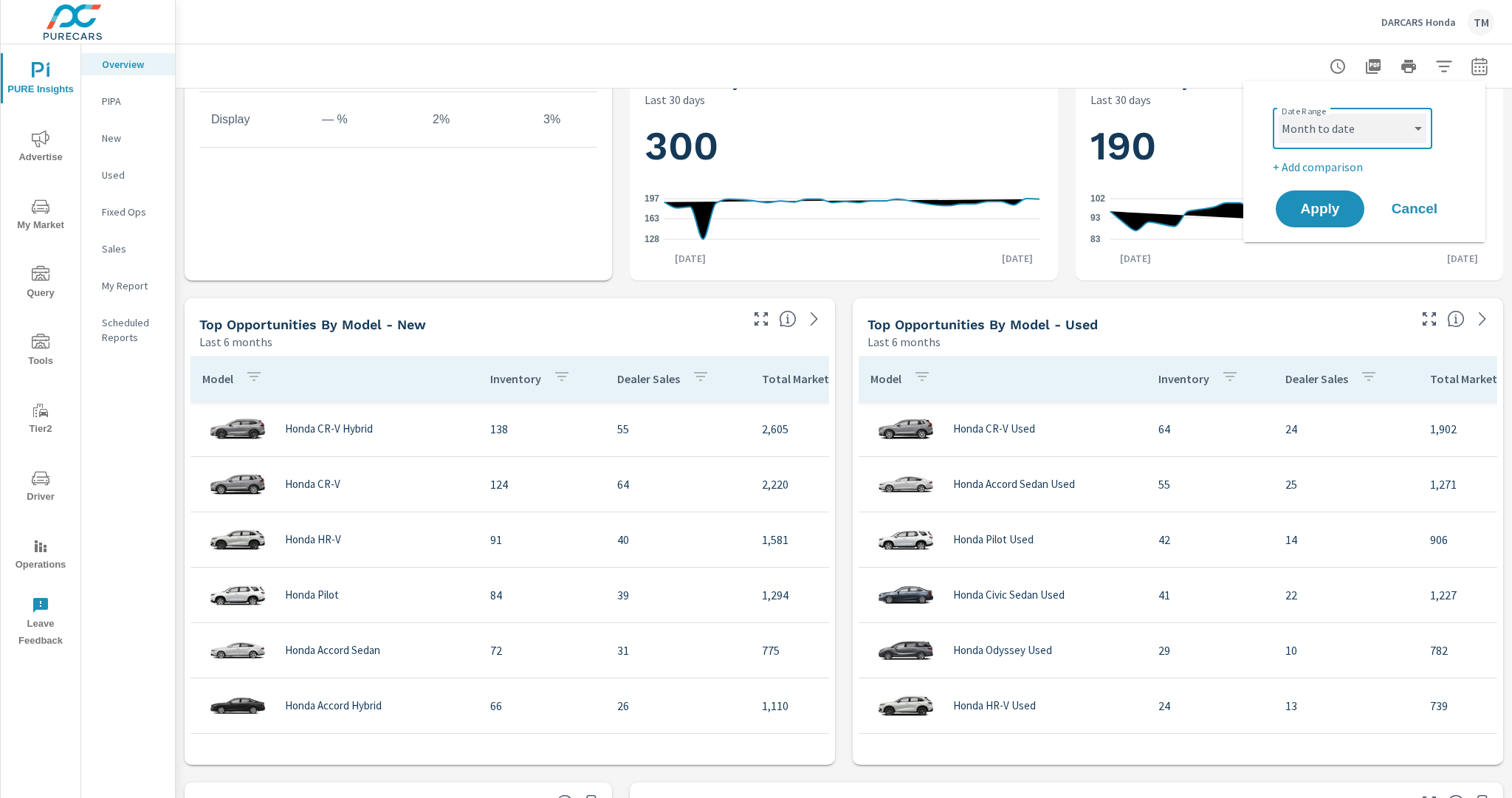
select select "Last month"
click at [1324, 168] on p "+ Add comparison" at bounding box center [1367, 166] width 189 height 18
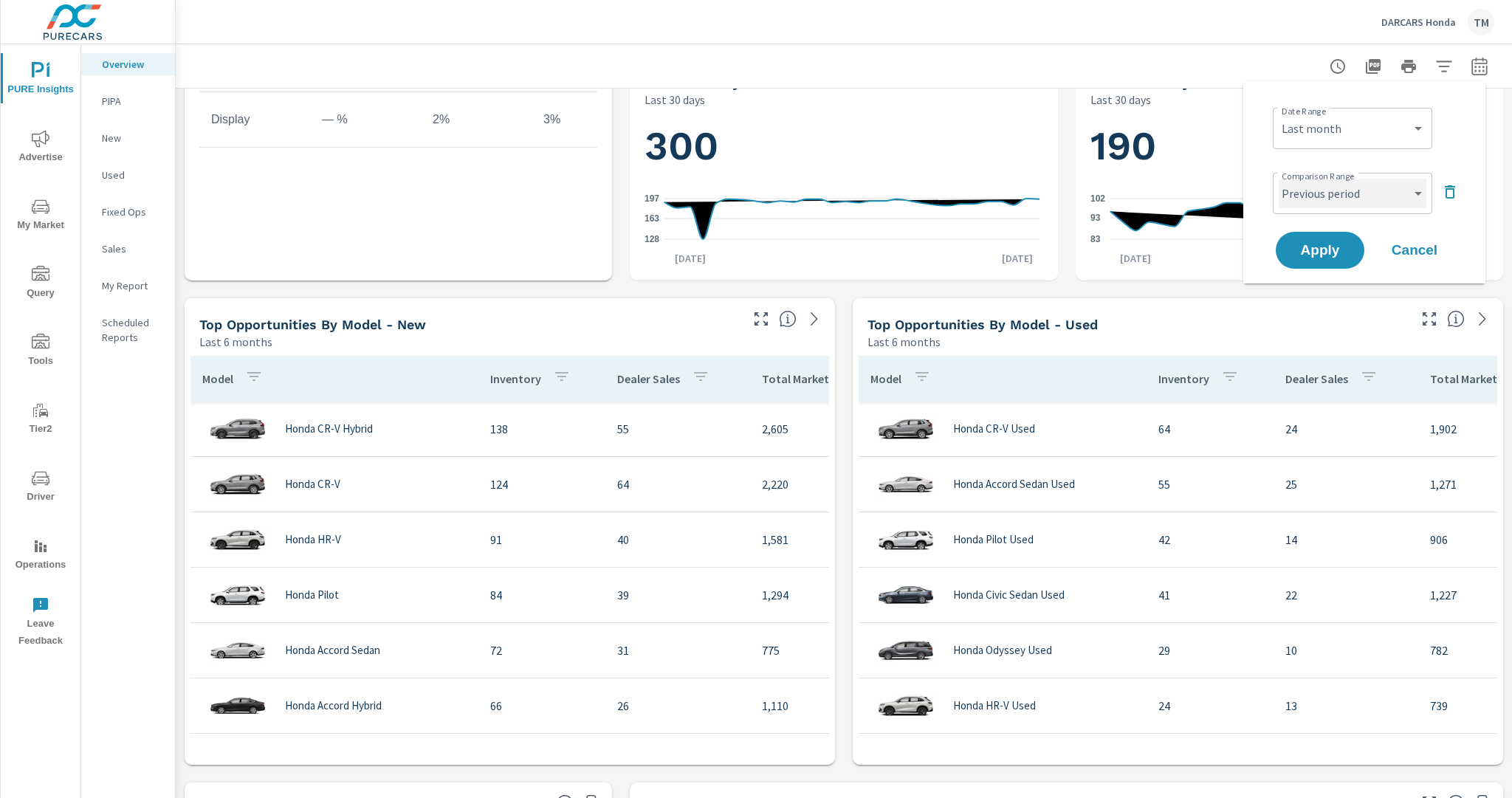
click at [1336, 198] on select "Custom Previous period Previous month Previous year" at bounding box center [1352, 193] width 148 height 29
click at [1279, 178] on select "Custom Previous period Previous month Previous year" at bounding box center [1352, 193] width 148 height 29
select select "Previous month"
click at [1300, 256] on span "Apply" at bounding box center [1320, 250] width 61 height 14
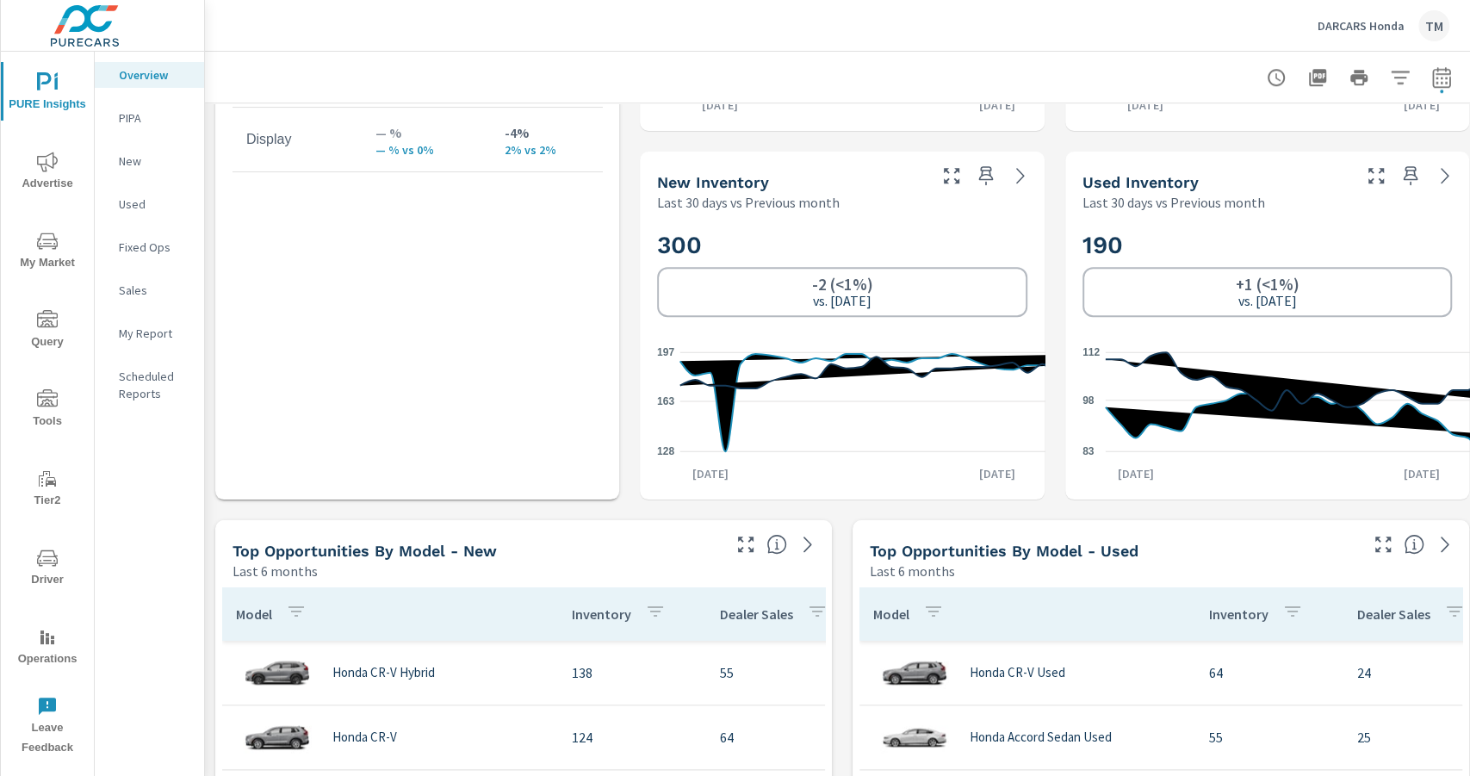
scroll to position [1068, 0]
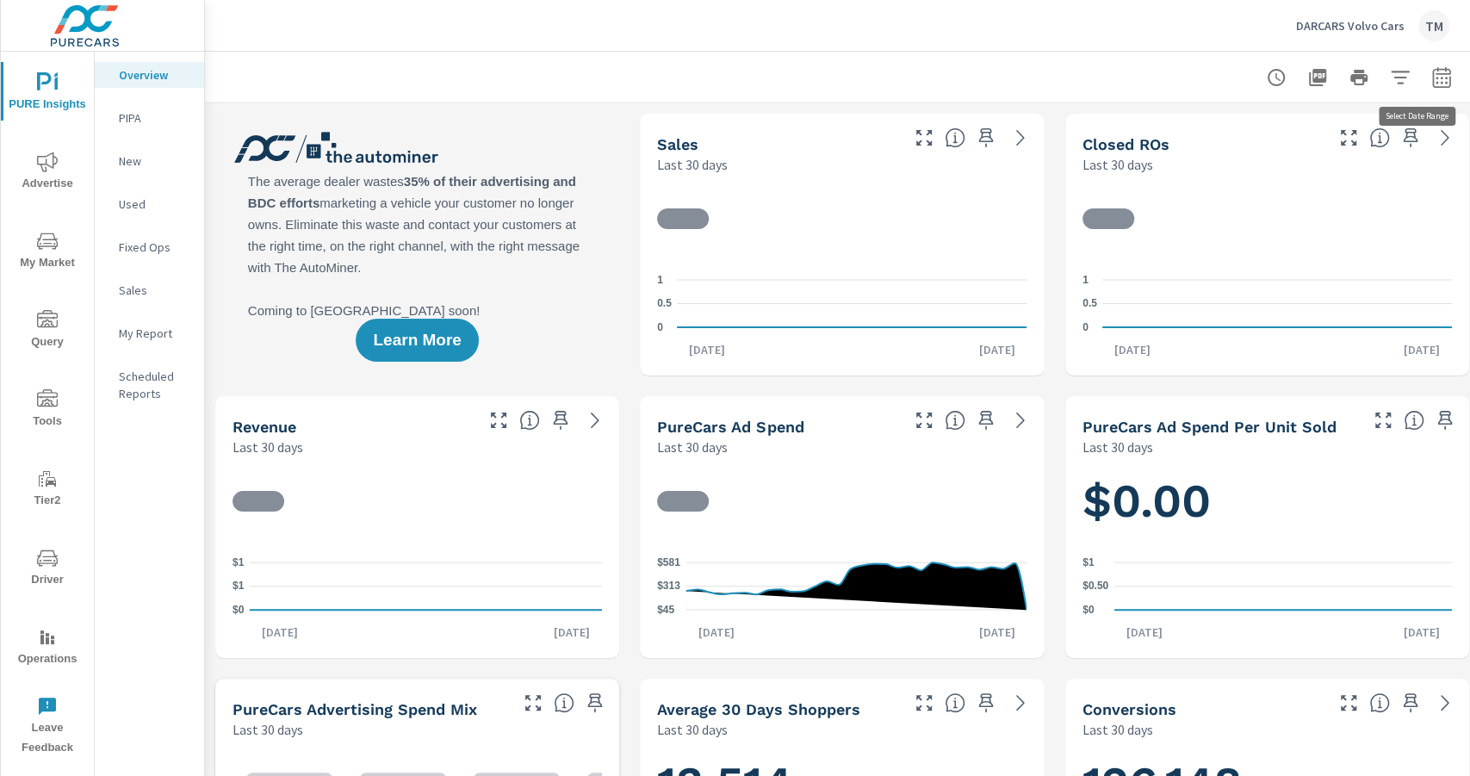
click at [1174, 76] on icon "button" at bounding box center [1441, 77] width 21 height 21
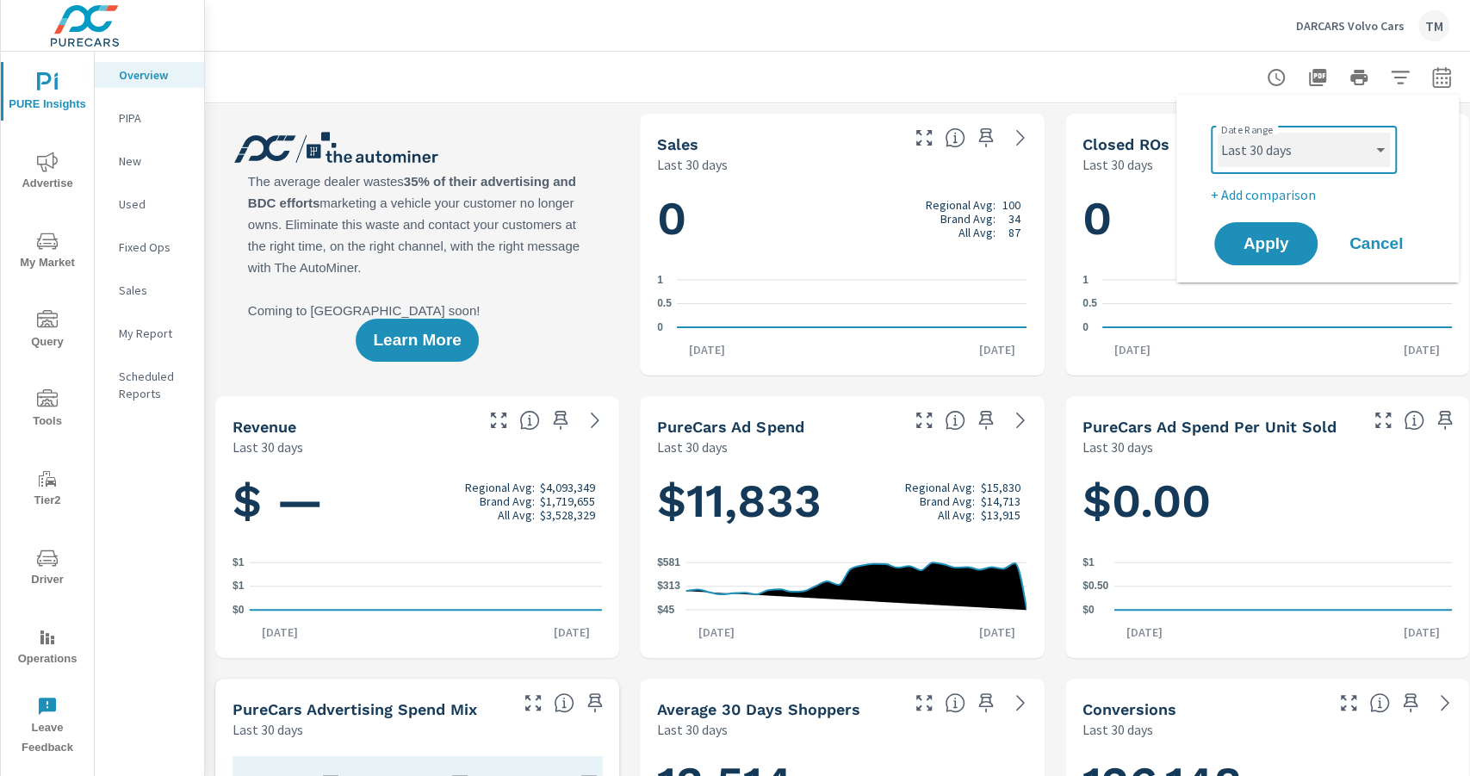
click at [1174, 145] on select "Custom [DATE] Last week Last 7 days Last 14 days Last 30 days Last 45 days Last…" at bounding box center [1303, 150] width 172 height 34
click at [1174, 133] on select "Custom [DATE] Last week Last 7 days Last 14 days Last 30 days Last 45 days Last…" at bounding box center [1303, 150] width 172 height 34
select select "Last month"
click at [1174, 188] on p "+ Add comparison" at bounding box center [1320, 194] width 220 height 21
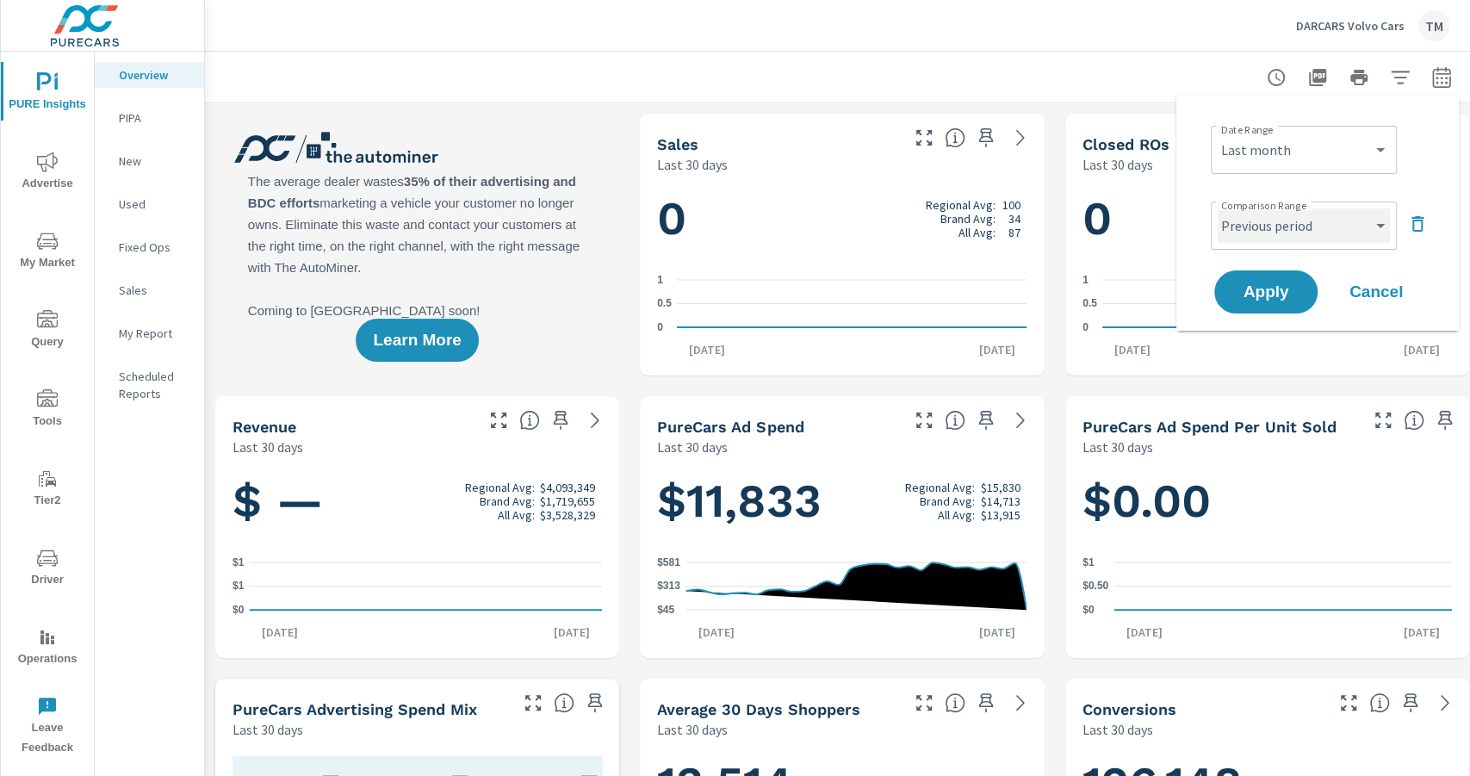
click at [1174, 222] on select "Custom Previous period Previous month Previous year" at bounding box center [1303, 225] width 172 height 34
click at [1174, 208] on select "Custom Previous period Previous month Previous year" at bounding box center [1303, 225] width 172 height 34
select select "Previous month"
click at [1174, 293] on span "Apply" at bounding box center [1265, 292] width 71 height 16
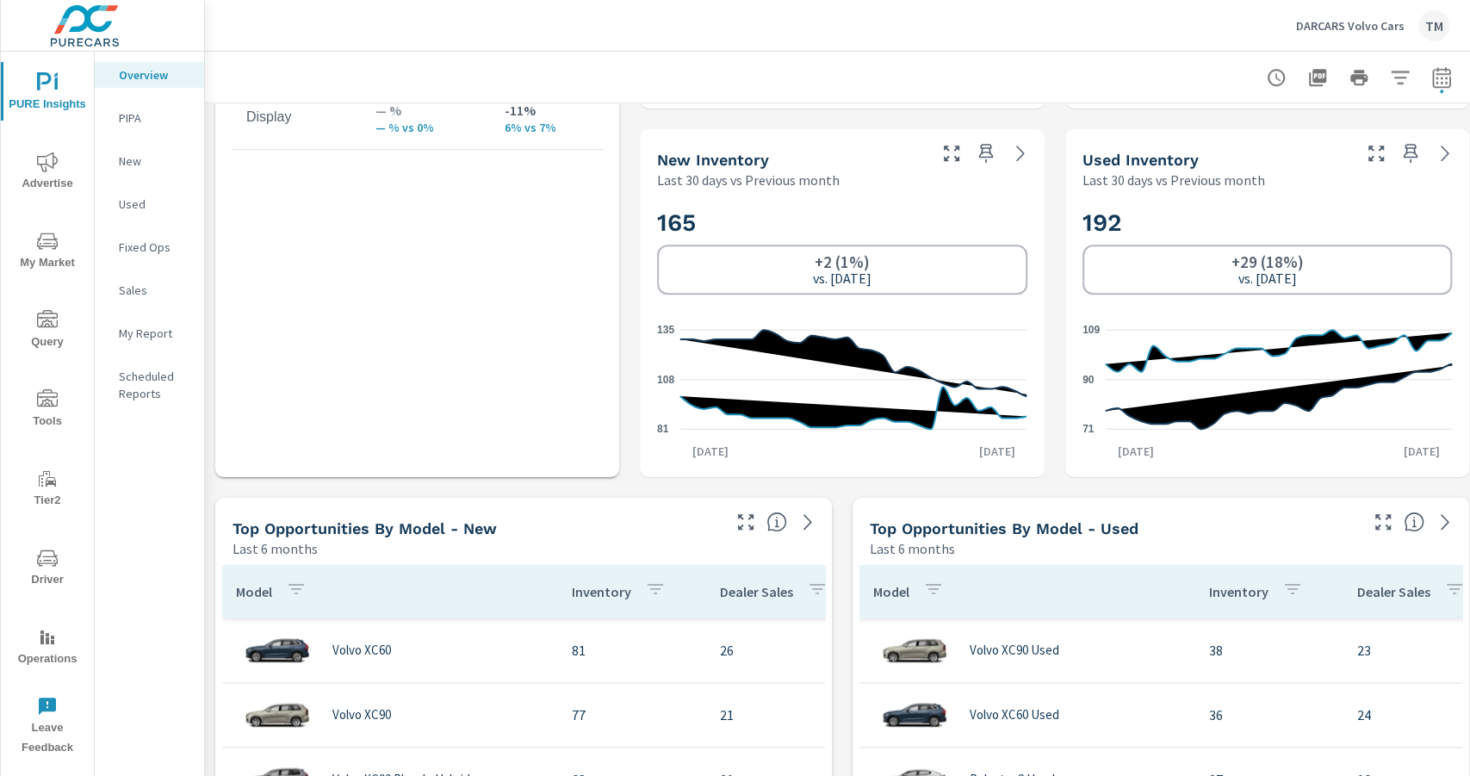
scroll to position [1090, 0]
click at [1174, 79] on icon "button" at bounding box center [1441, 77] width 21 height 21
select select "Last 30 days"
select select "Previous month"
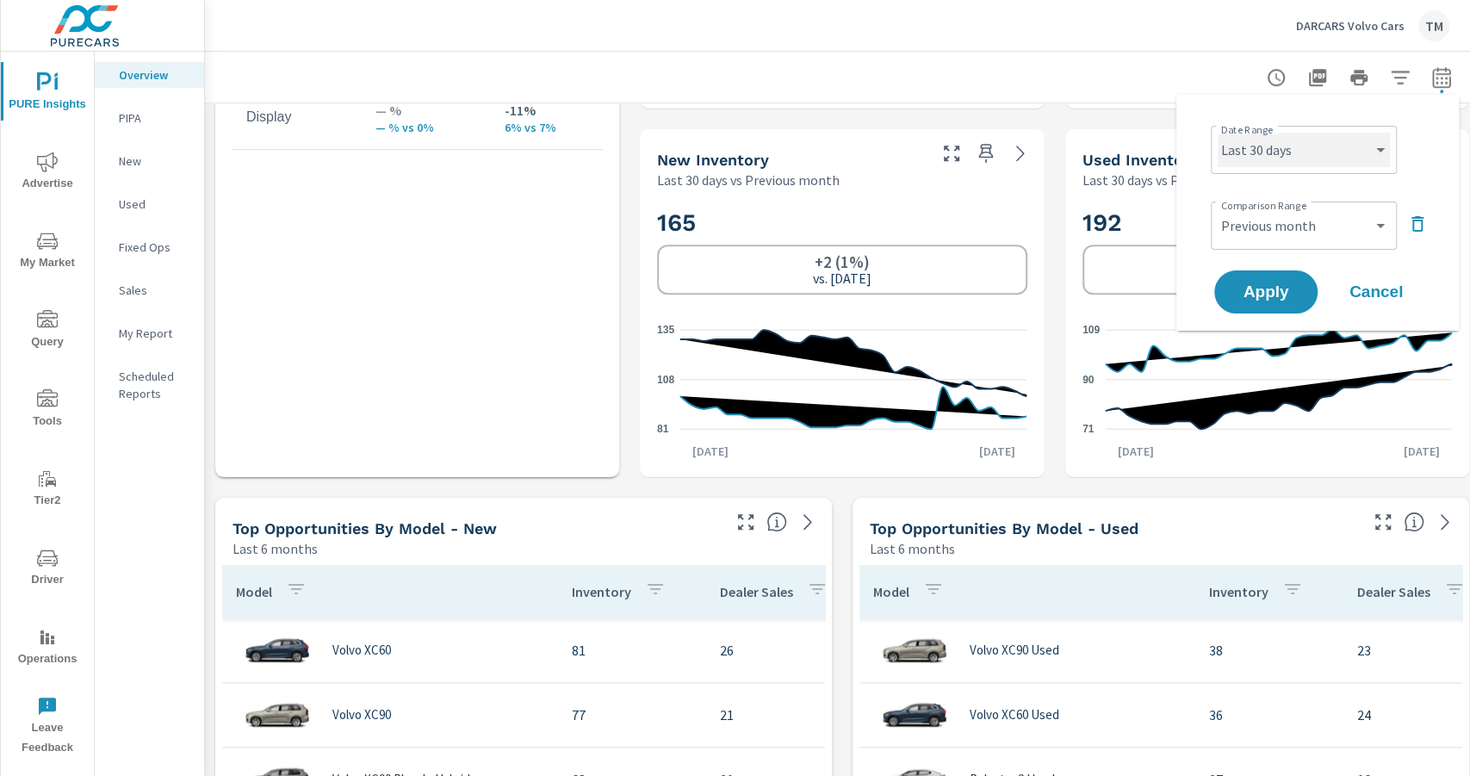
click at [1174, 155] on select "Custom Yesterday Last week Last 7 days Last 14 days Last 30 days Last 45 days L…" at bounding box center [1303, 150] width 172 height 34
click at [672, 222] on h2 "165" at bounding box center [841, 222] width 369 height 30
click at [671, 222] on h2 "165" at bounding box center [841, 222] width 369 height 30
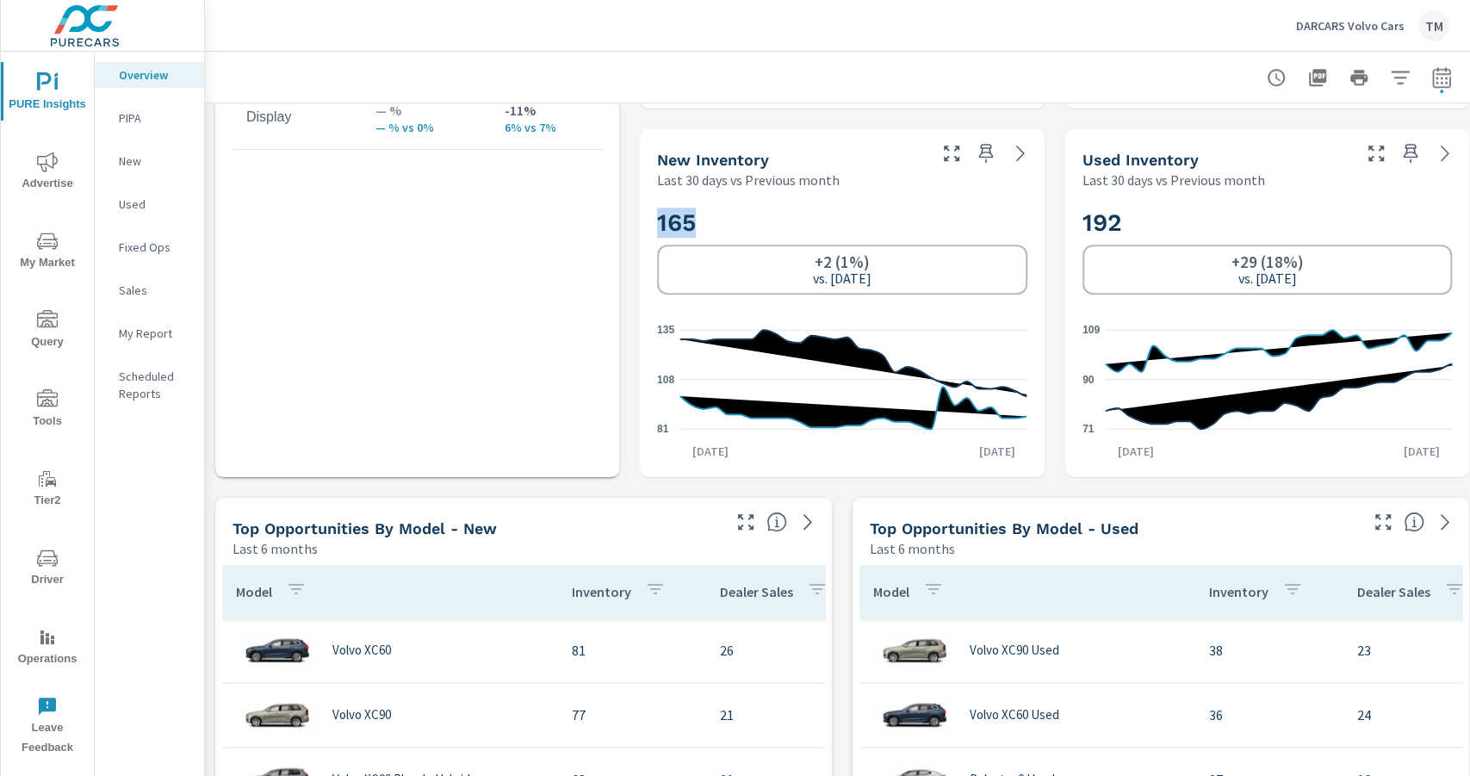
click at [672, 224] on h2 "165" at bounding box center [841, 222] width 369 height 30
click at [59, 405] on span "Tools" at bounding box center [47, 410] width 83 height 42
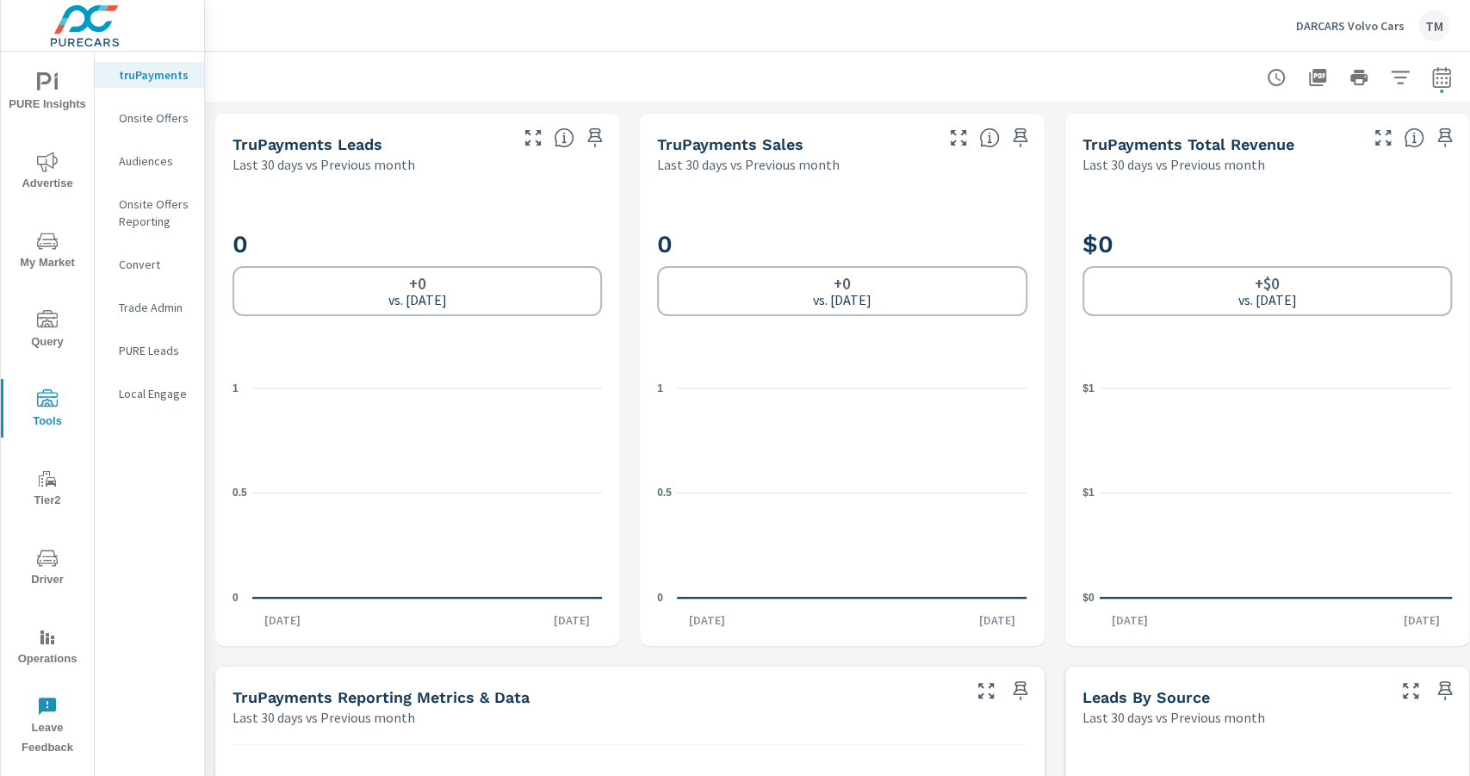
click at [44, 488] on span "Tier2" at bounding box center [47, 489] width 83 height 42
click at [49, 253] on span "My Market" at bounding box center [47, 252] width 83 height 42
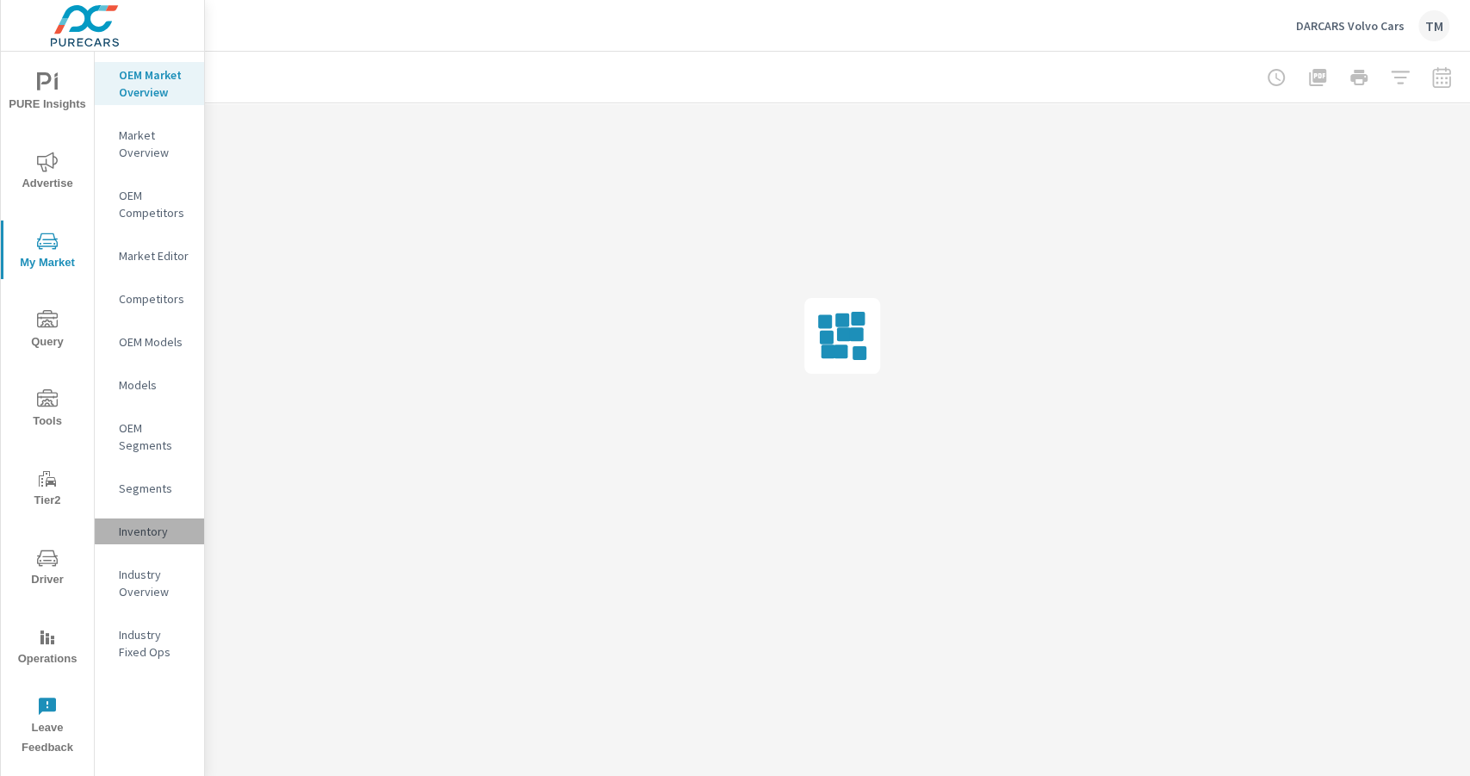
click at [143, 534] on p "Inventory" at bounding box center [154, 531] width 71 height 17
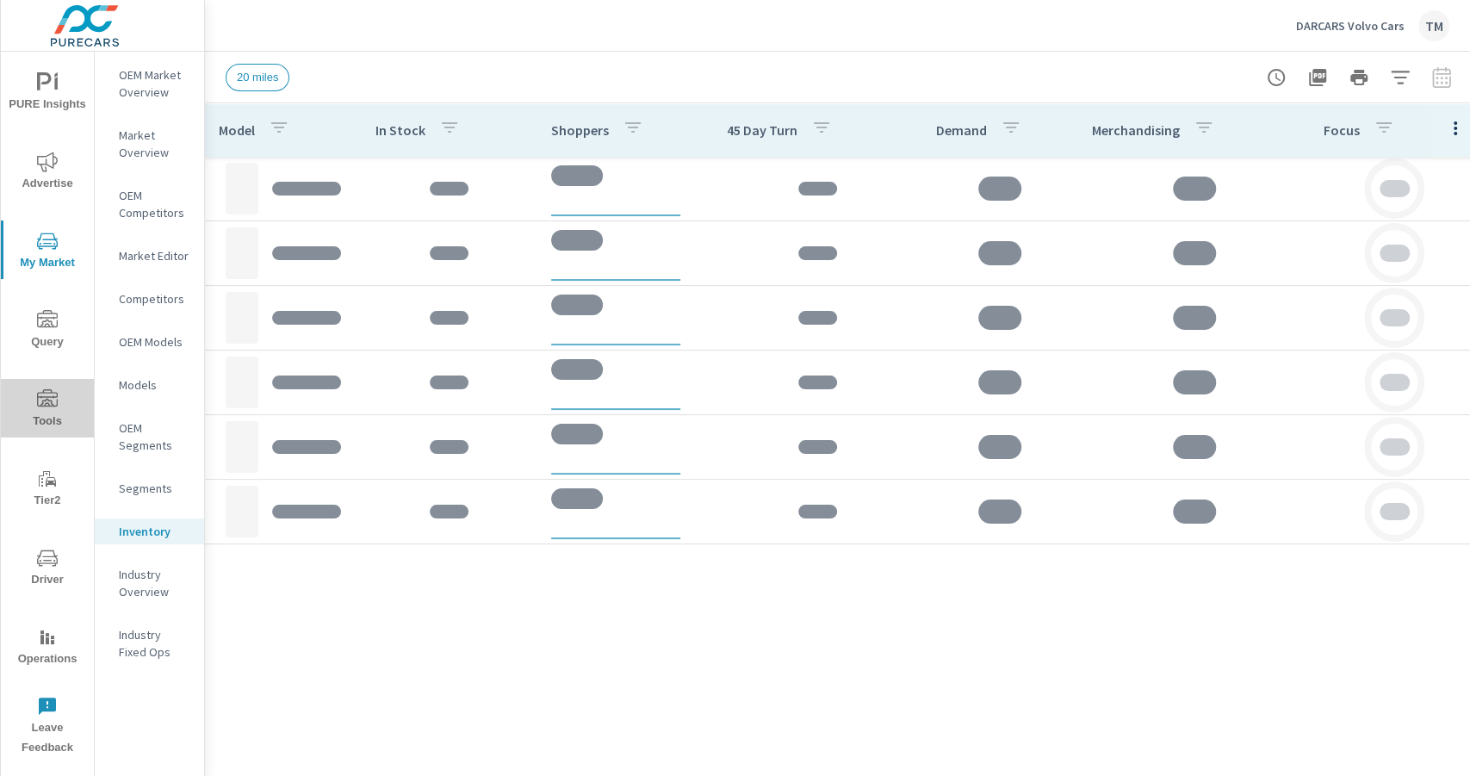
click at [54, 417] on span "Tools" at bounding box center [47, 410] width 83 height 42
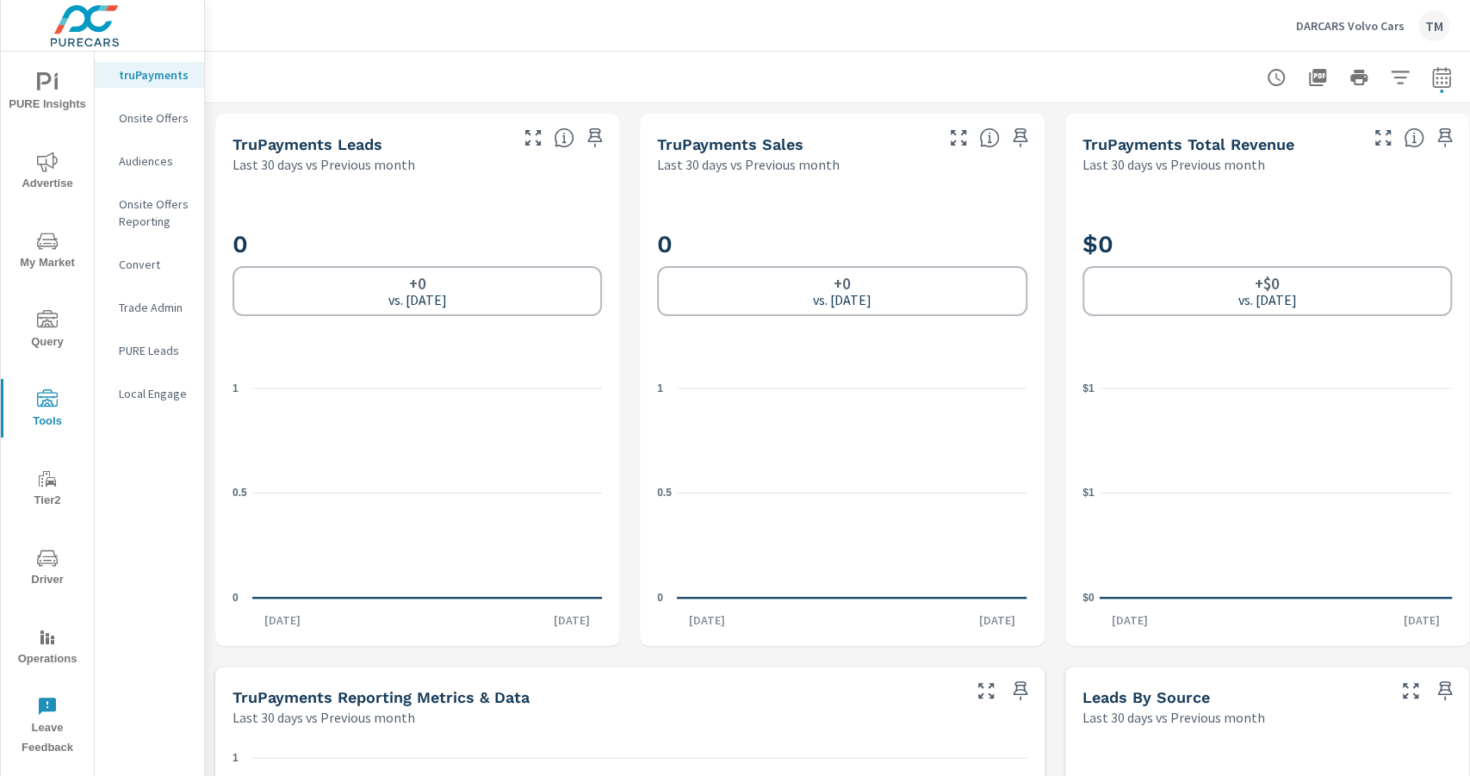
click at [61, 568] on span "Driver" at bounding box center [47, 569] width 83 height 42
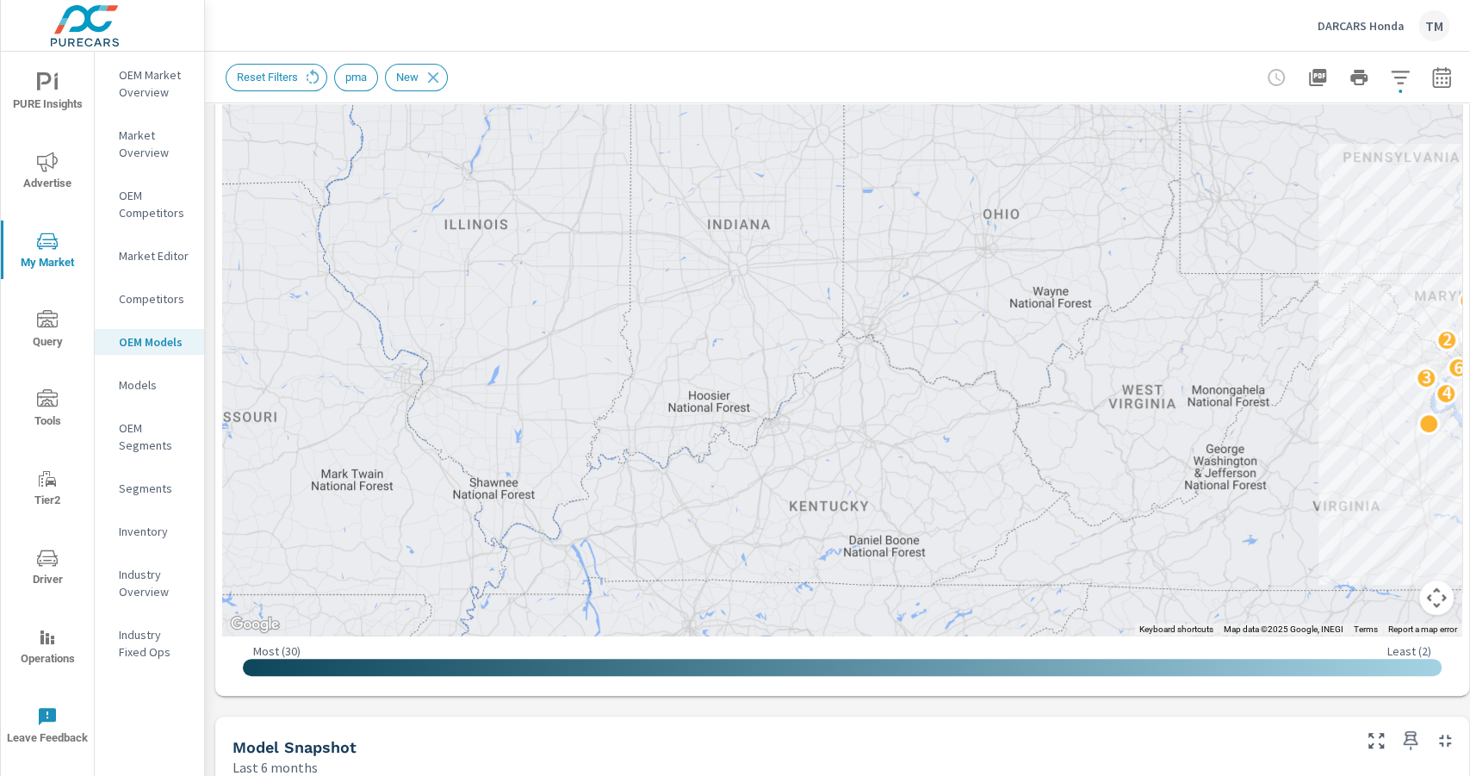
scroll to position [241, 0]
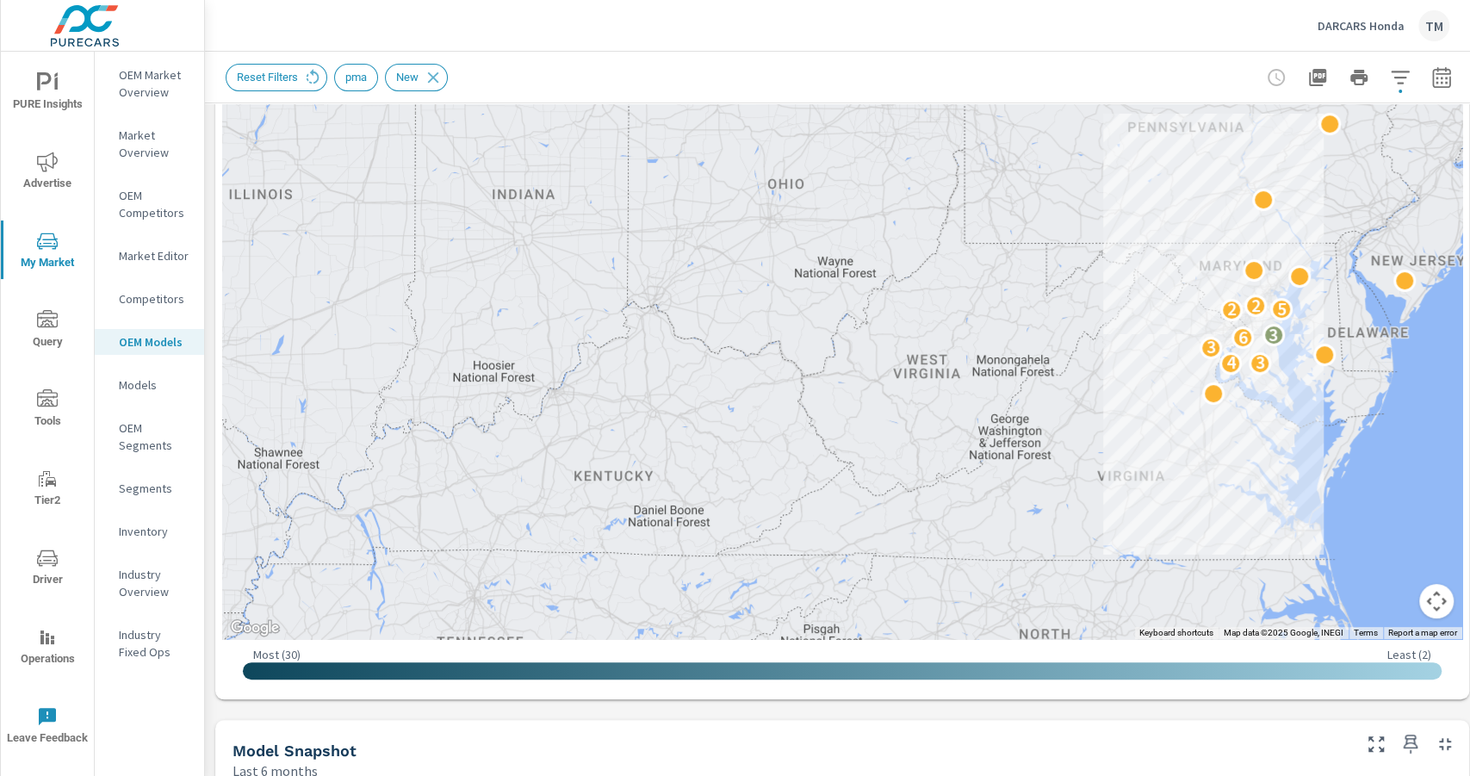
drag, startPoint x: 1217, startPoint y: 494, endPoint x: 1000, endPoint y: 398, distance: 238.2
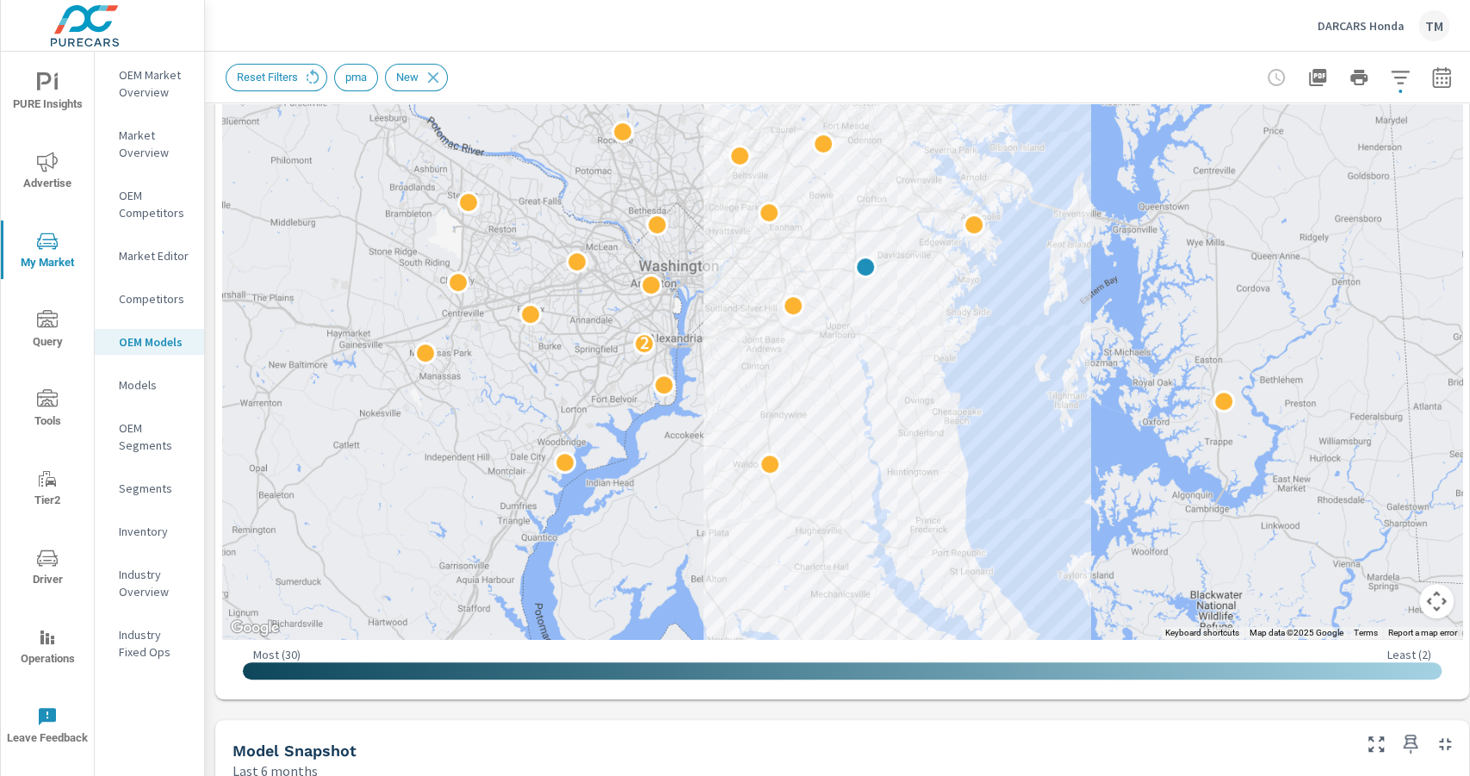
drag, startPoint x: 1192, startPoint y: 362, endPoint x: 1121, endPoint y: 320, distance: 82.5
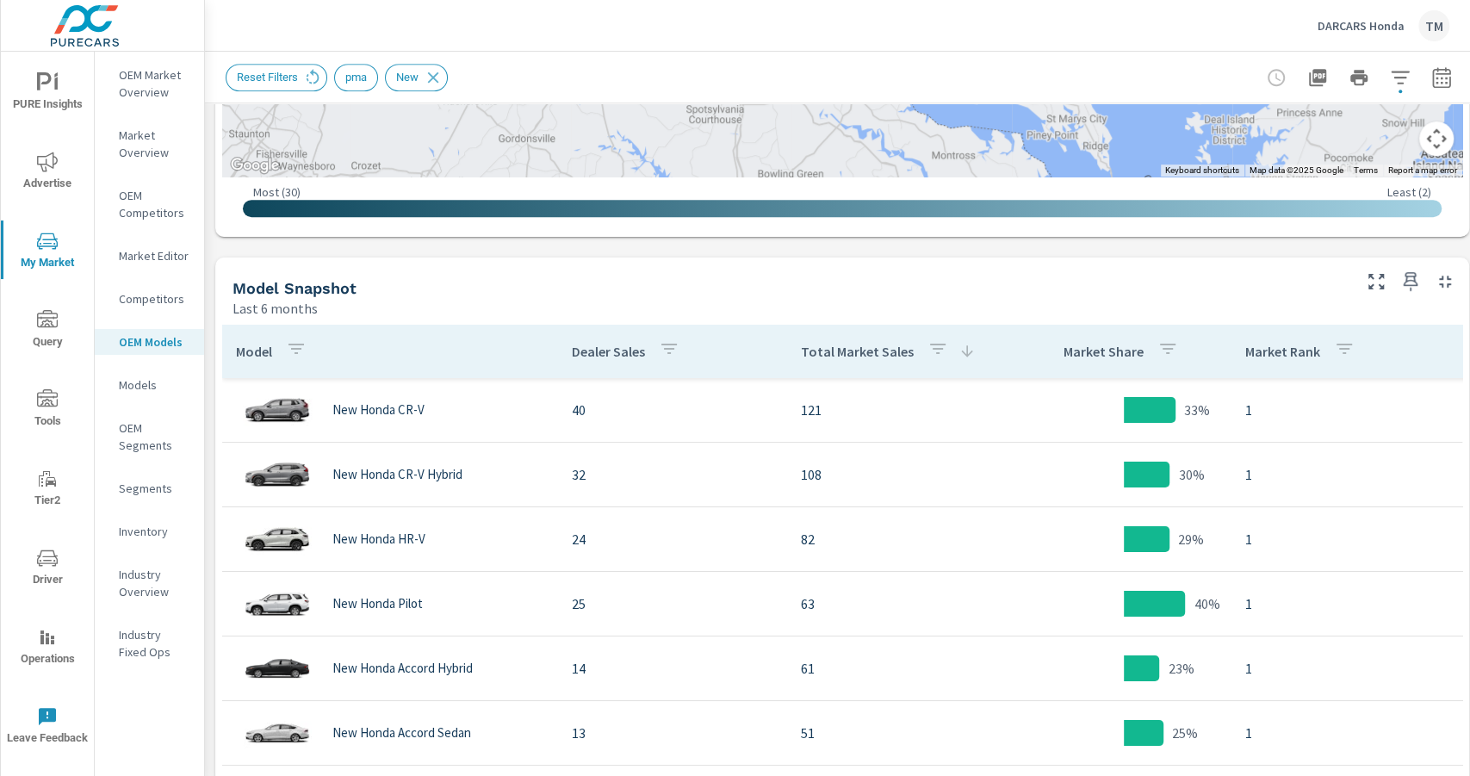
scroll to position [758, 0]
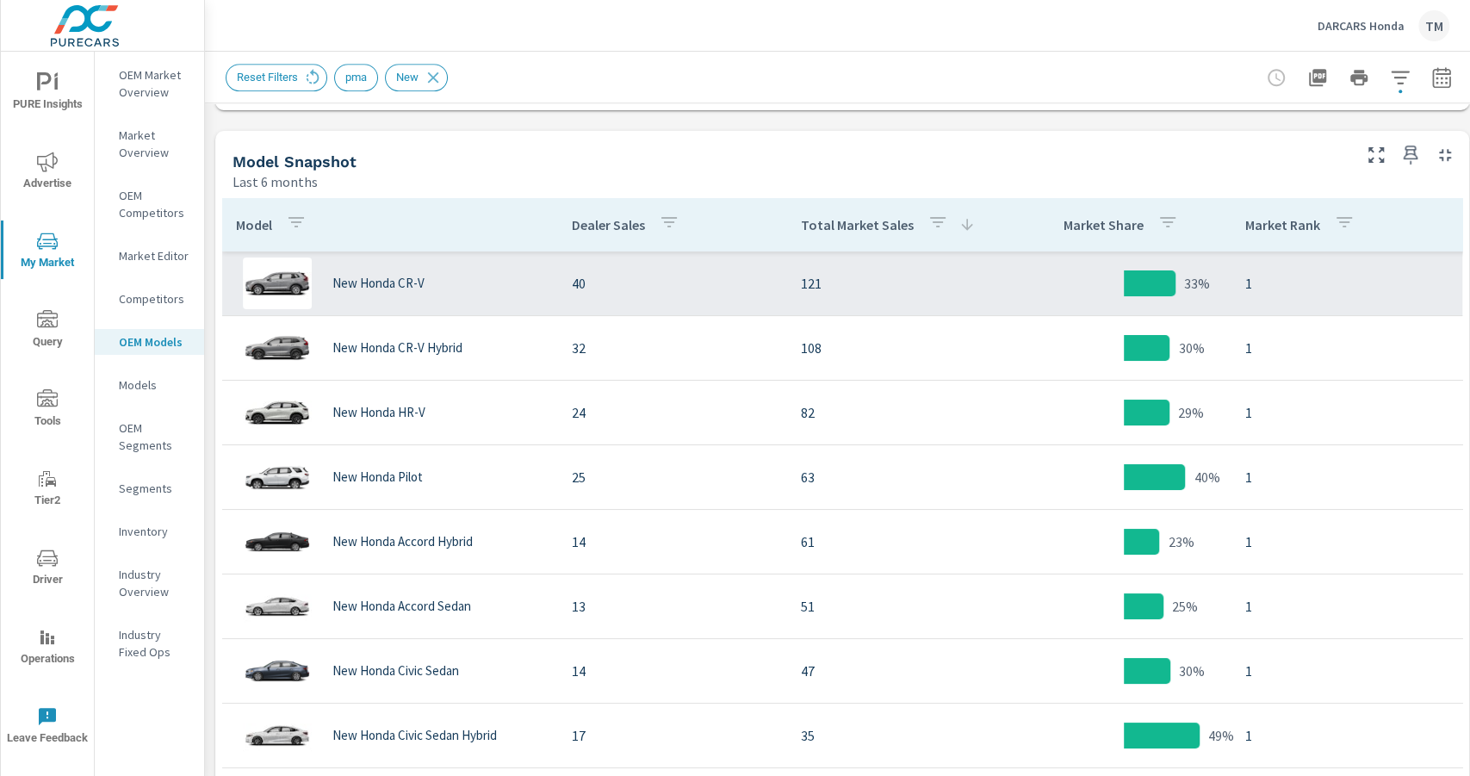
scroll to position [872, 0]
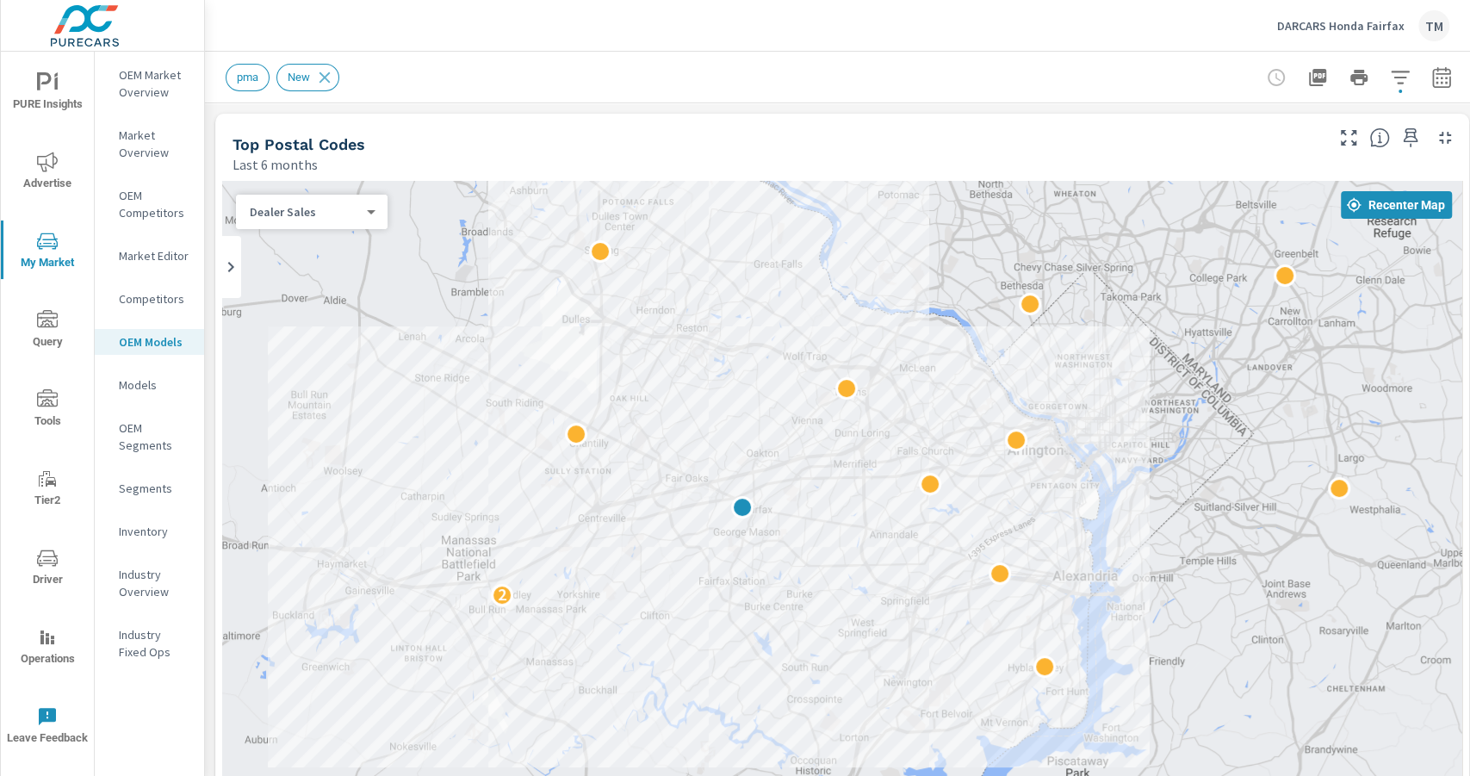
scroll to position [689, 0]
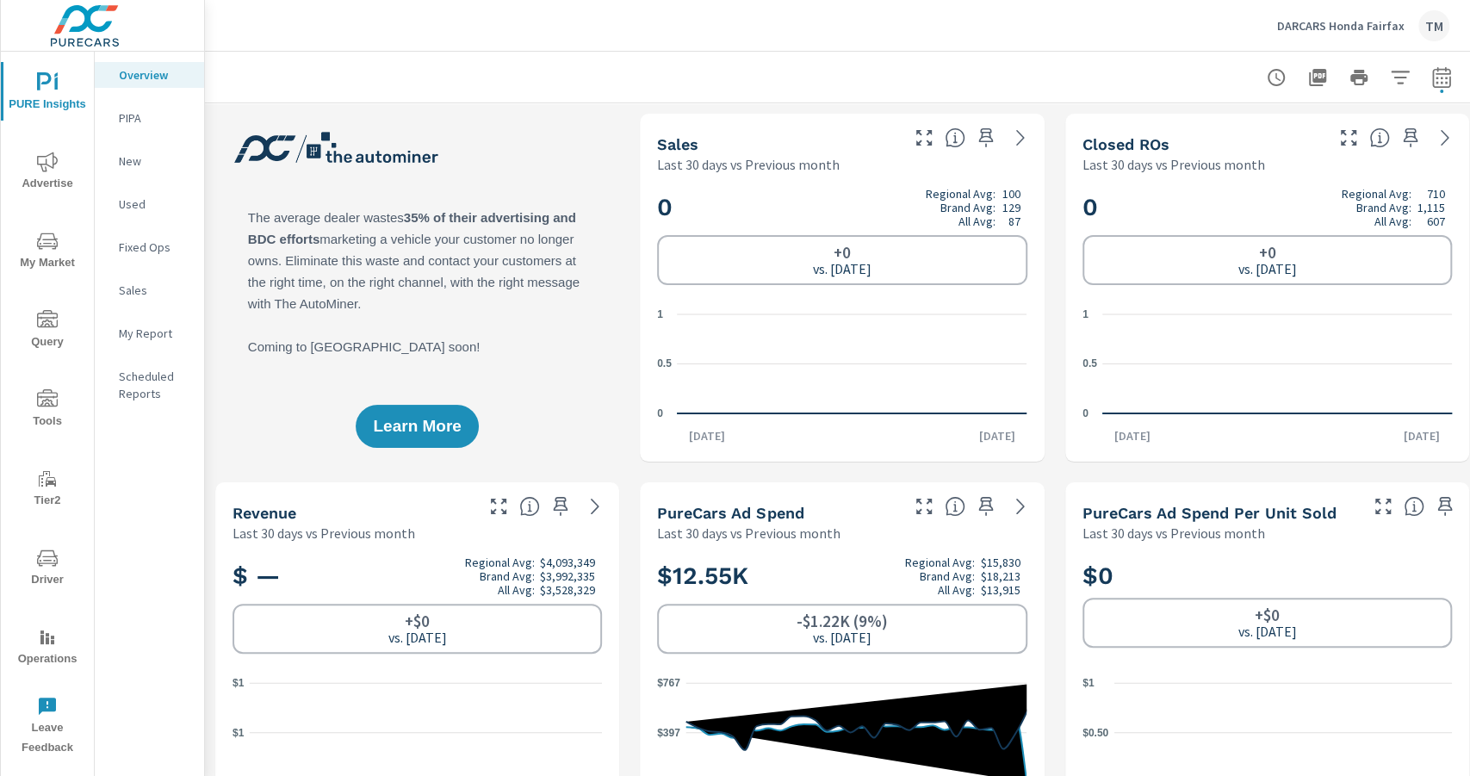
scroll to position [964, 0]
